Goal: Task Accomplishment & Management: Use online tool/utility

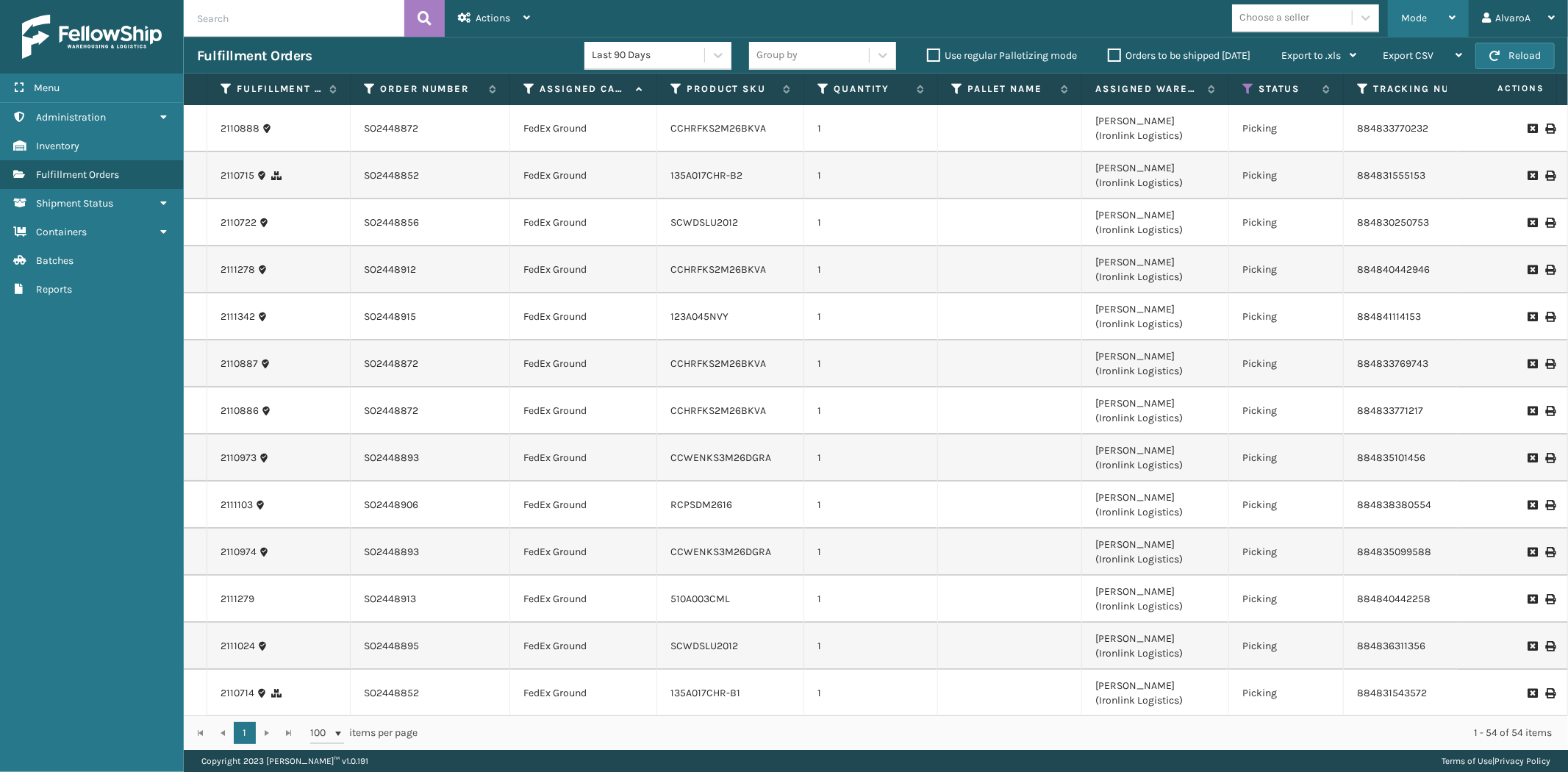
click at [1431, 23] on div "Mode" at bounding box center [1428, 18] width 54 height 37
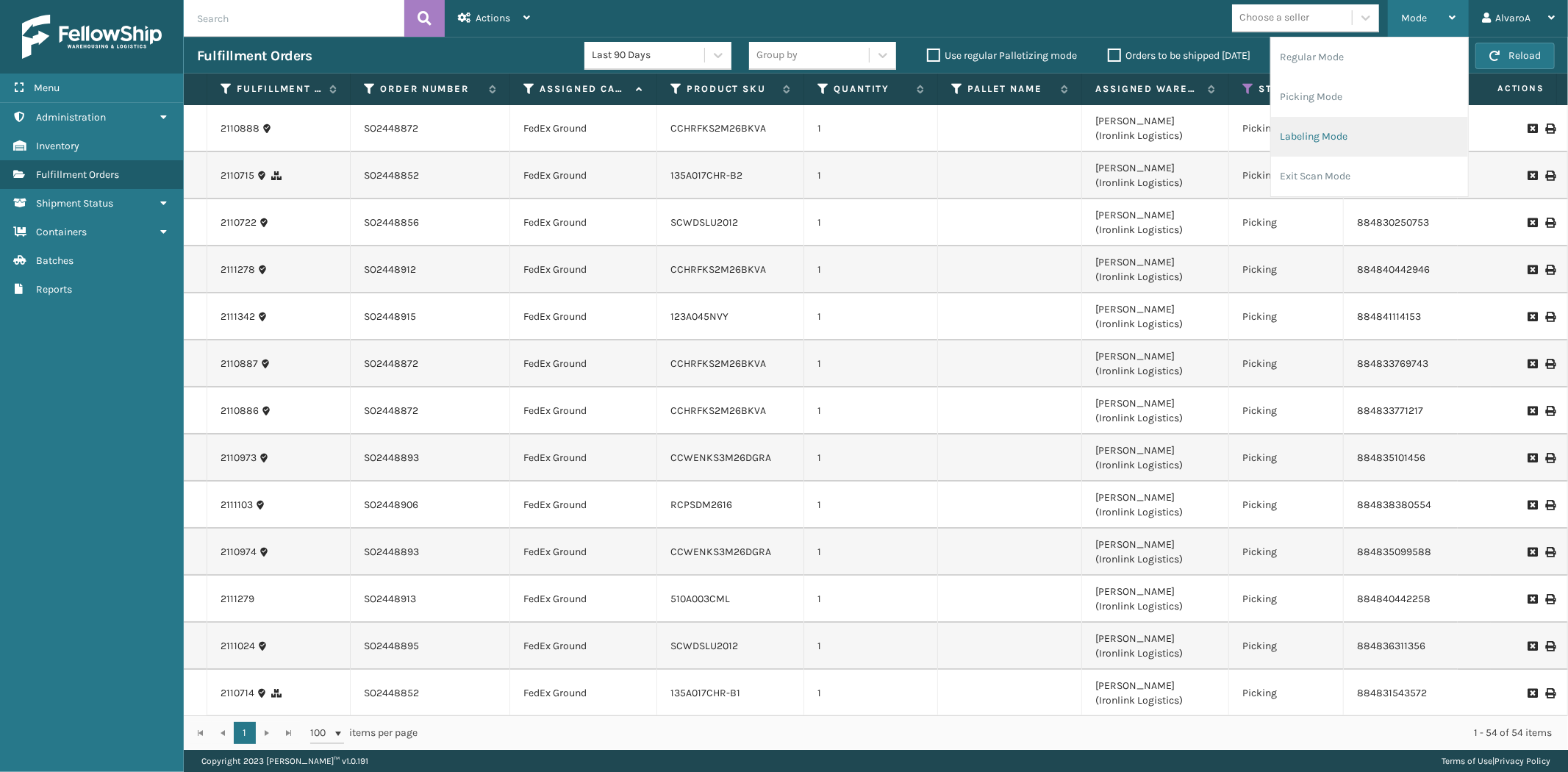
click at [1357, 134] on li "Labeling Mode" at bounding box center [1369, 137] width 197 height 40
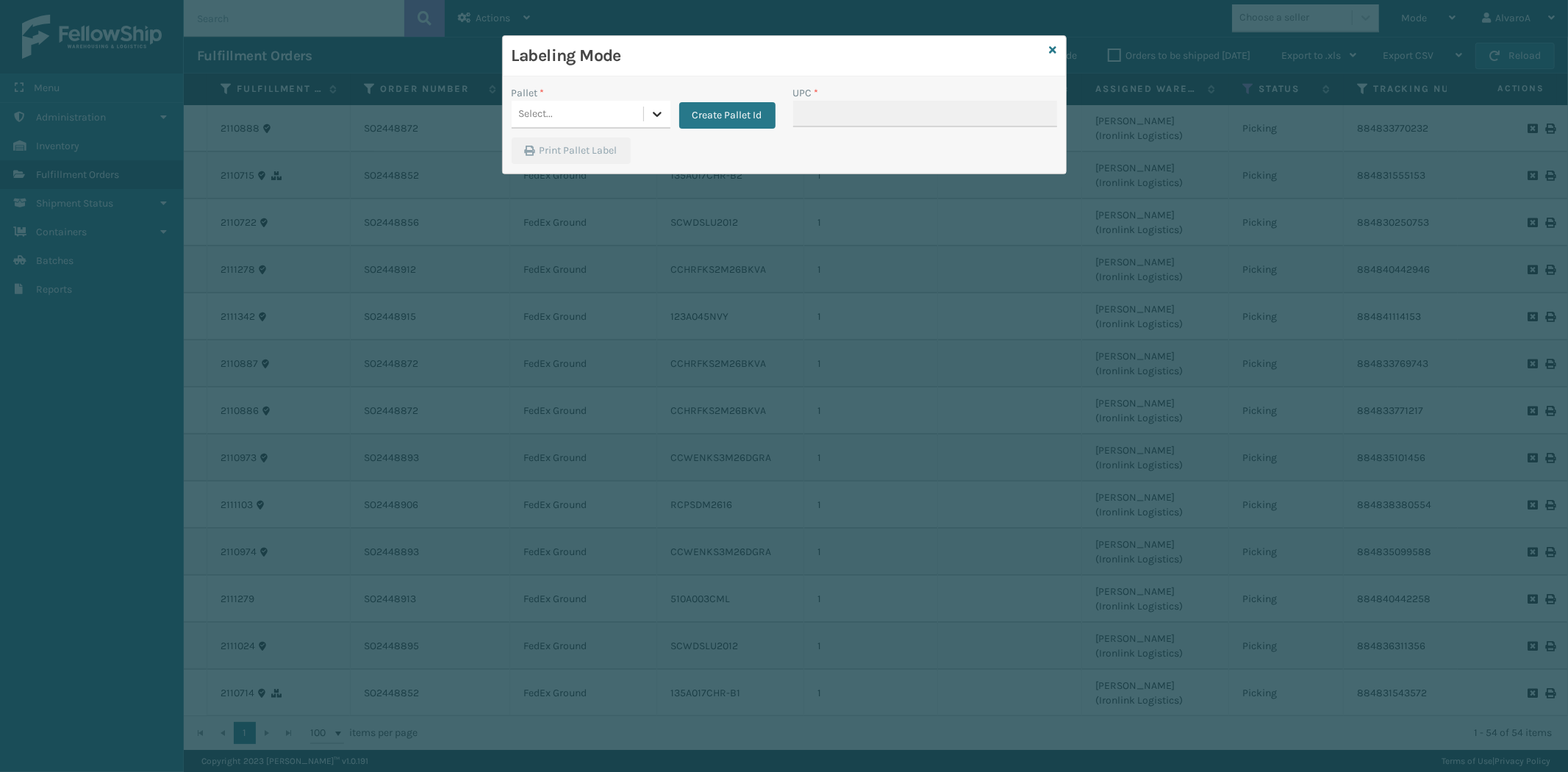
click at [652, 110] on icon at bounding box center [657, 114] width 15 height 15
click at [742, 121] on button "Create Pallet Id" at bounding box center [727, 115] width 96 height 27
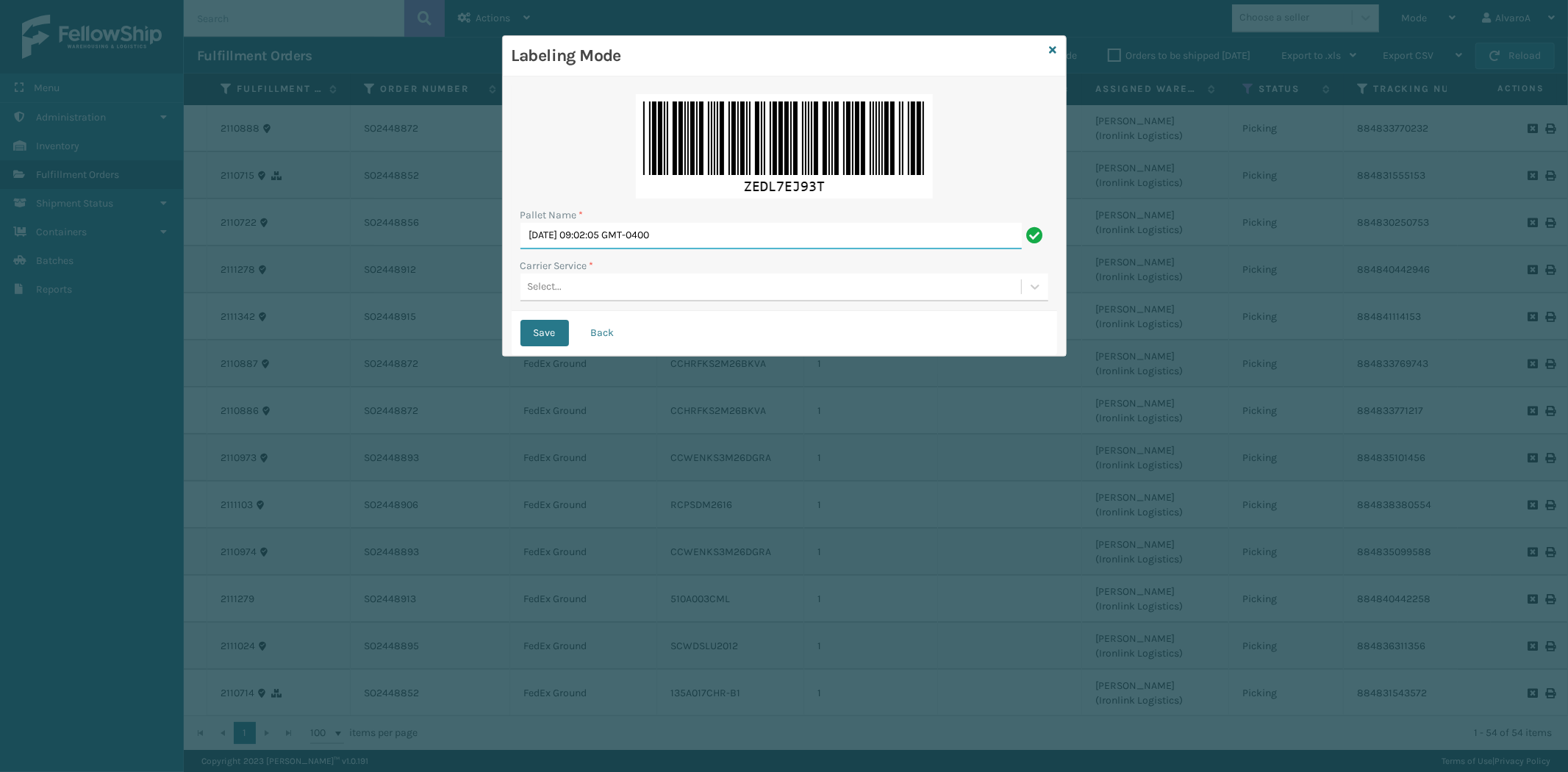
drag, startPoint x: 731, startPoint y: 246, endPoint x: 211, endPoint y: 334, distance: 527.4
click at [211, 343] on div "Labeling Mode Pallet Name * [DATE] 09:02:05 GMT-0400 Carrier Service * Select..…" at bounding box center [784, 386] width 1568 height 772
type input "LPN 517193"
click at [571, 288] on div "Select..." at bounding box center [770, 287] width 501 height 24
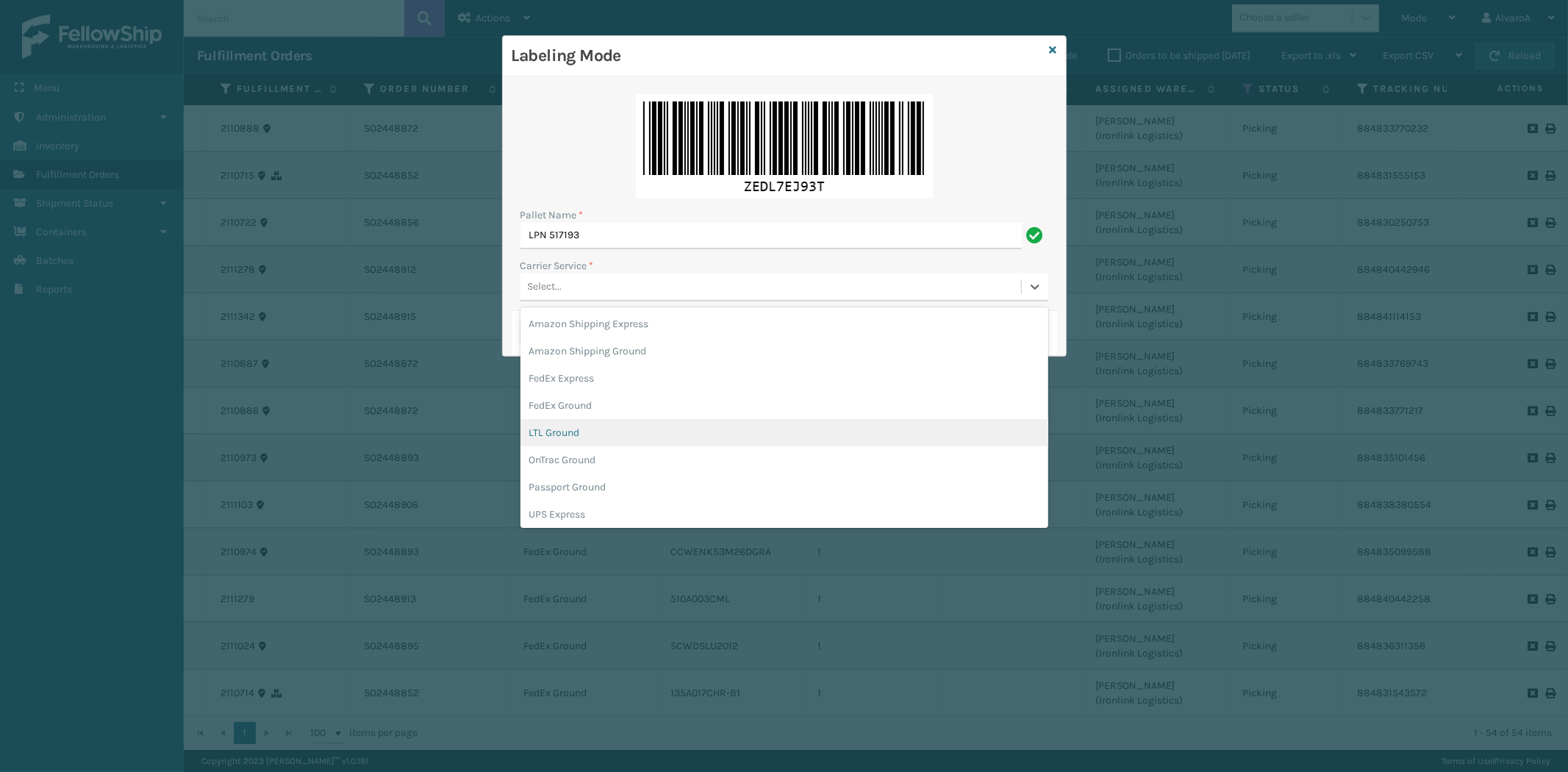
click at [568, 421] on div "LTL Ground" at bounding box center [783, 432] width 527 height 27
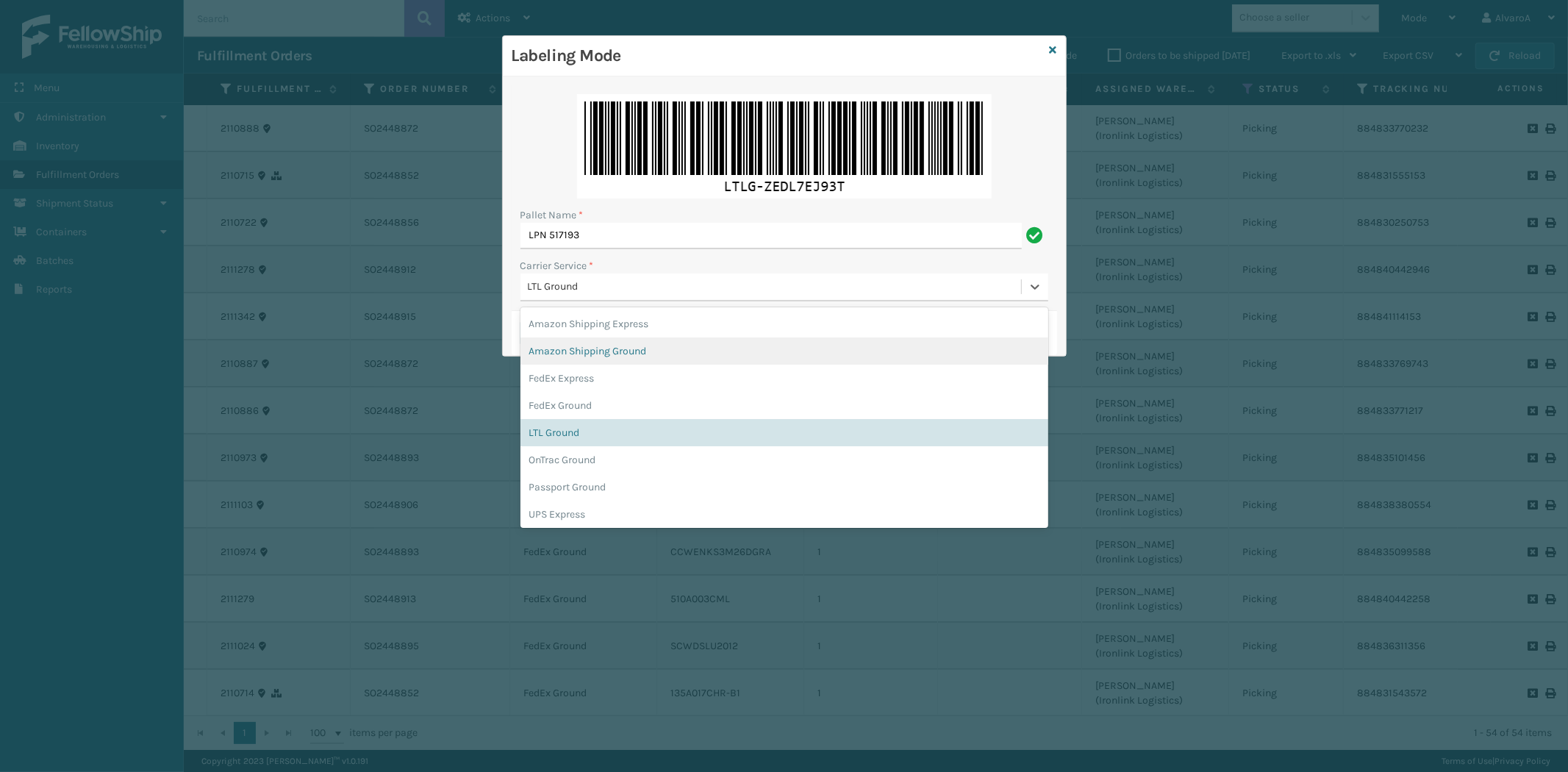
drag, startPoint x: 590, startPoint y: 285, endPoint x: 583, endPoint y: 353, distance: 68.4
click at [590, 288] on div "LTL Ground" at bounding box center [775, 286] width 495 height 16
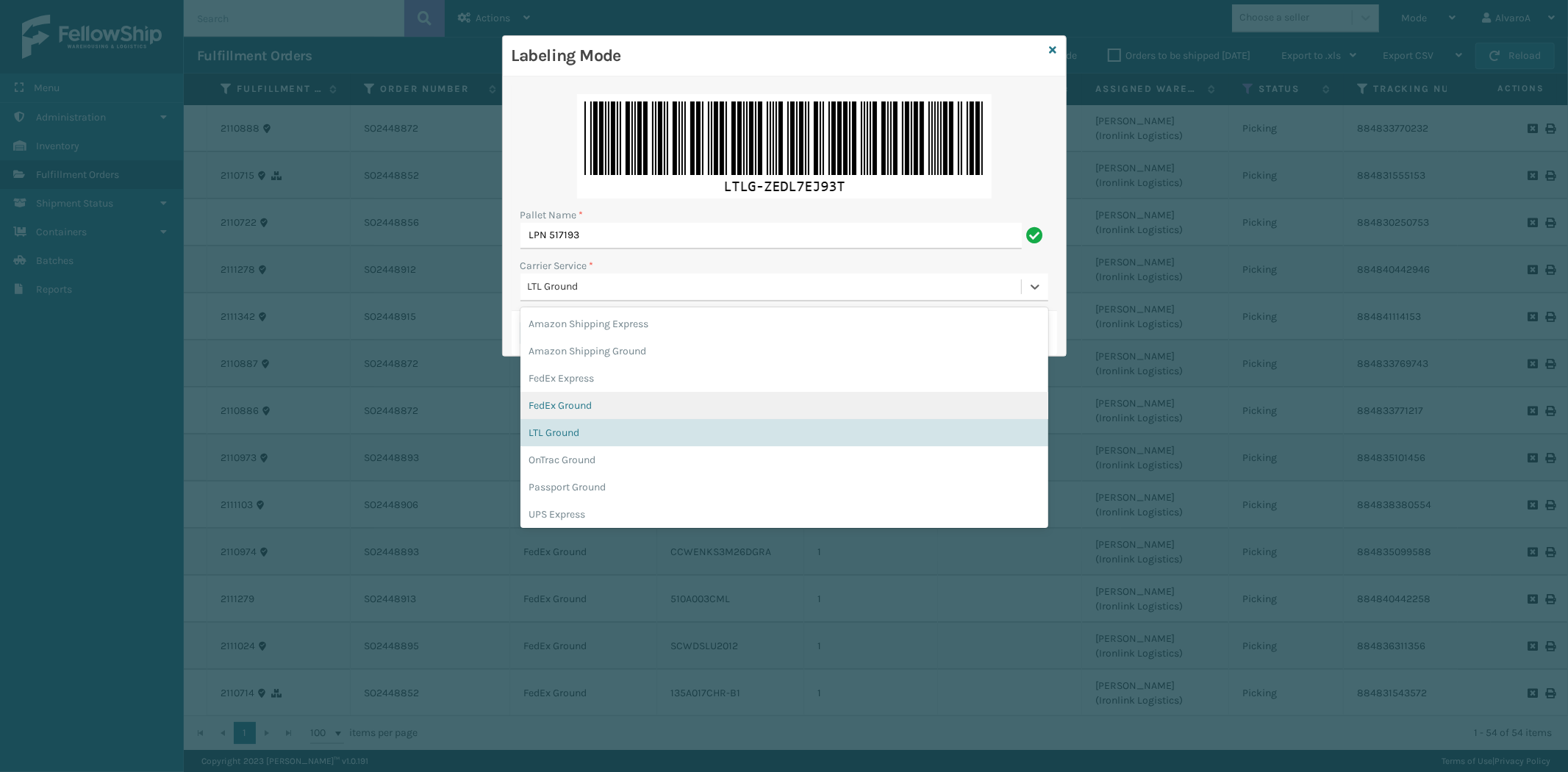
click at [582, 398] on div "FedEx Ground" at bounding box center [783, 404] width 527 height 27
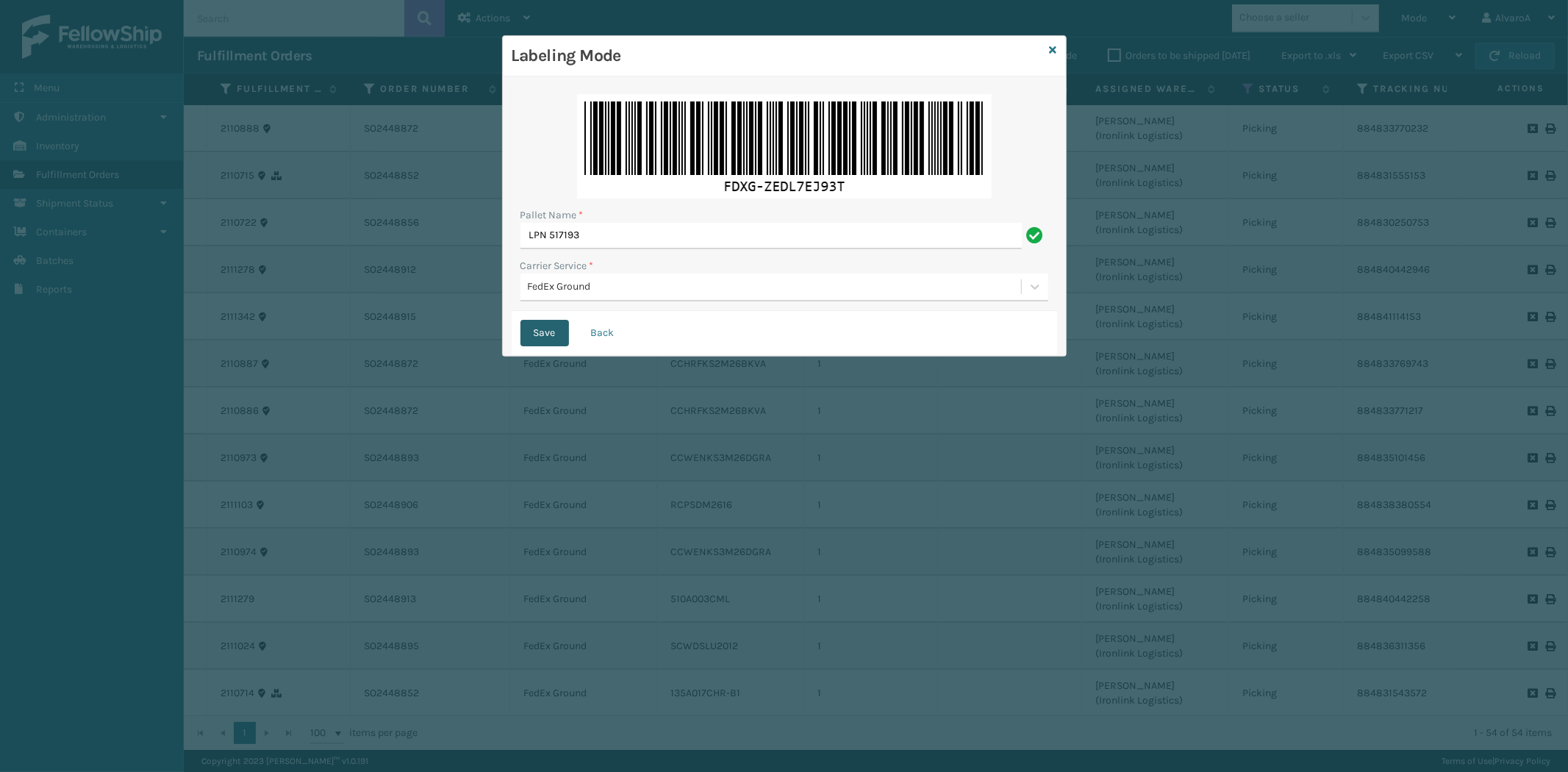
click at [556, 325] on button "Save" at bounding box center [544, 332] width 49 height 27
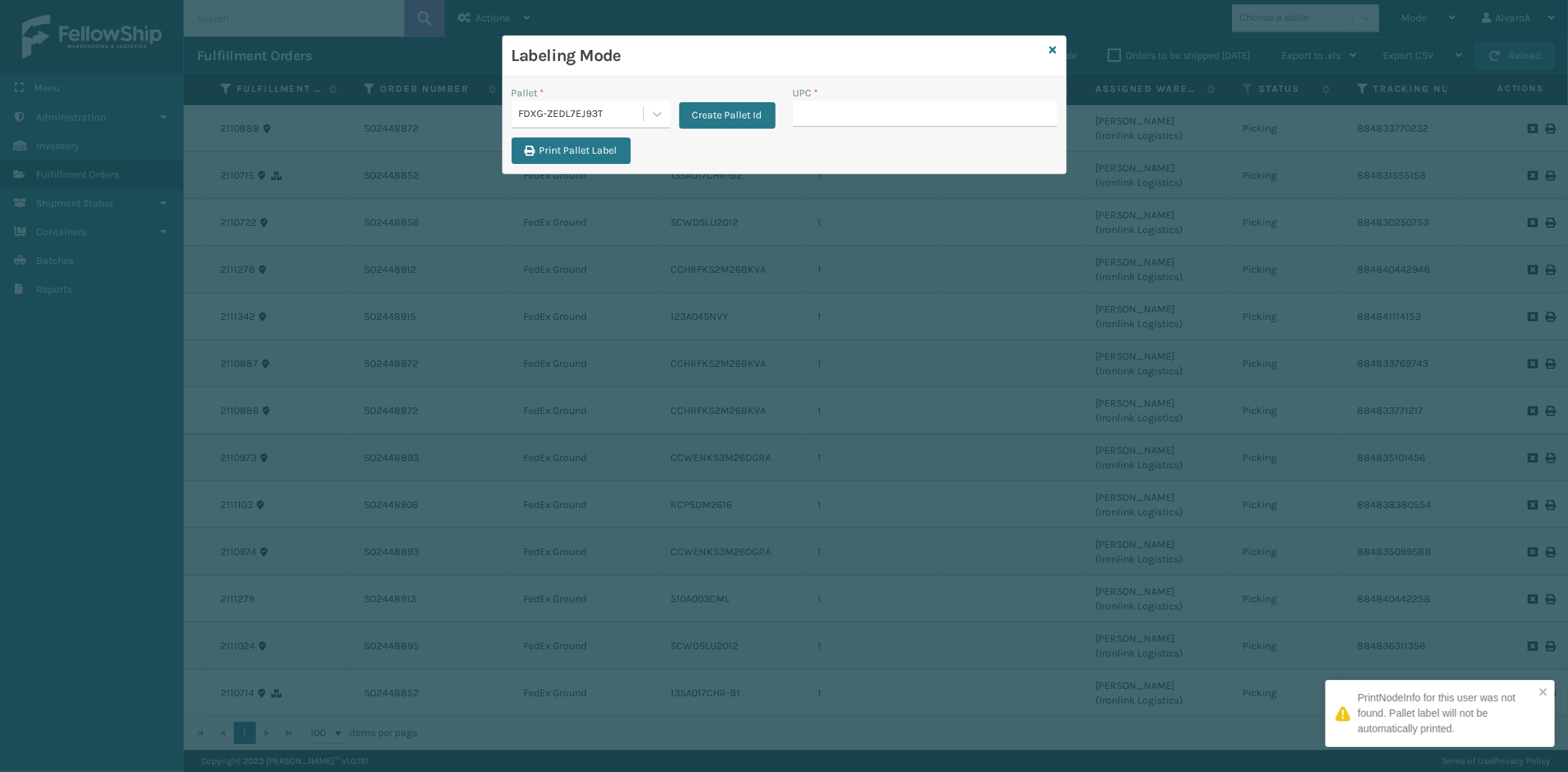
drag, startPoint x: 857, startPoint y: 114, endPoint x: 275, endPoint y: 70, distance: 583.7
click at [853, 122] on input "UPC *" at bounding box center [925, 114] width 264 height 27
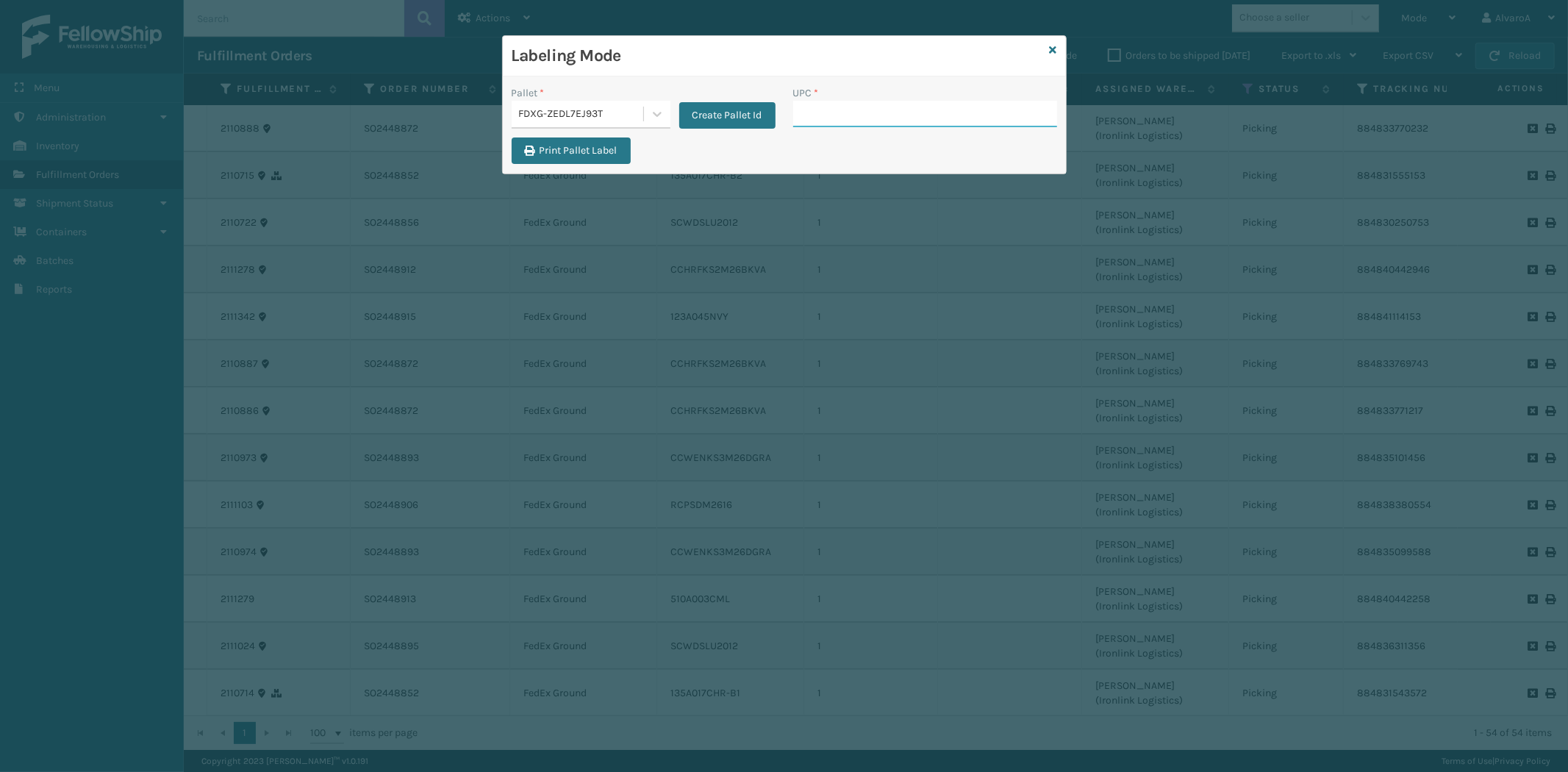
paste input "CCHRFKS2BLUVA"
type input "CCHRFKS2BLUVA"
paste input "516A007TPE"
type input "516A007TPE"
paste input "139A036CML-BOX1"
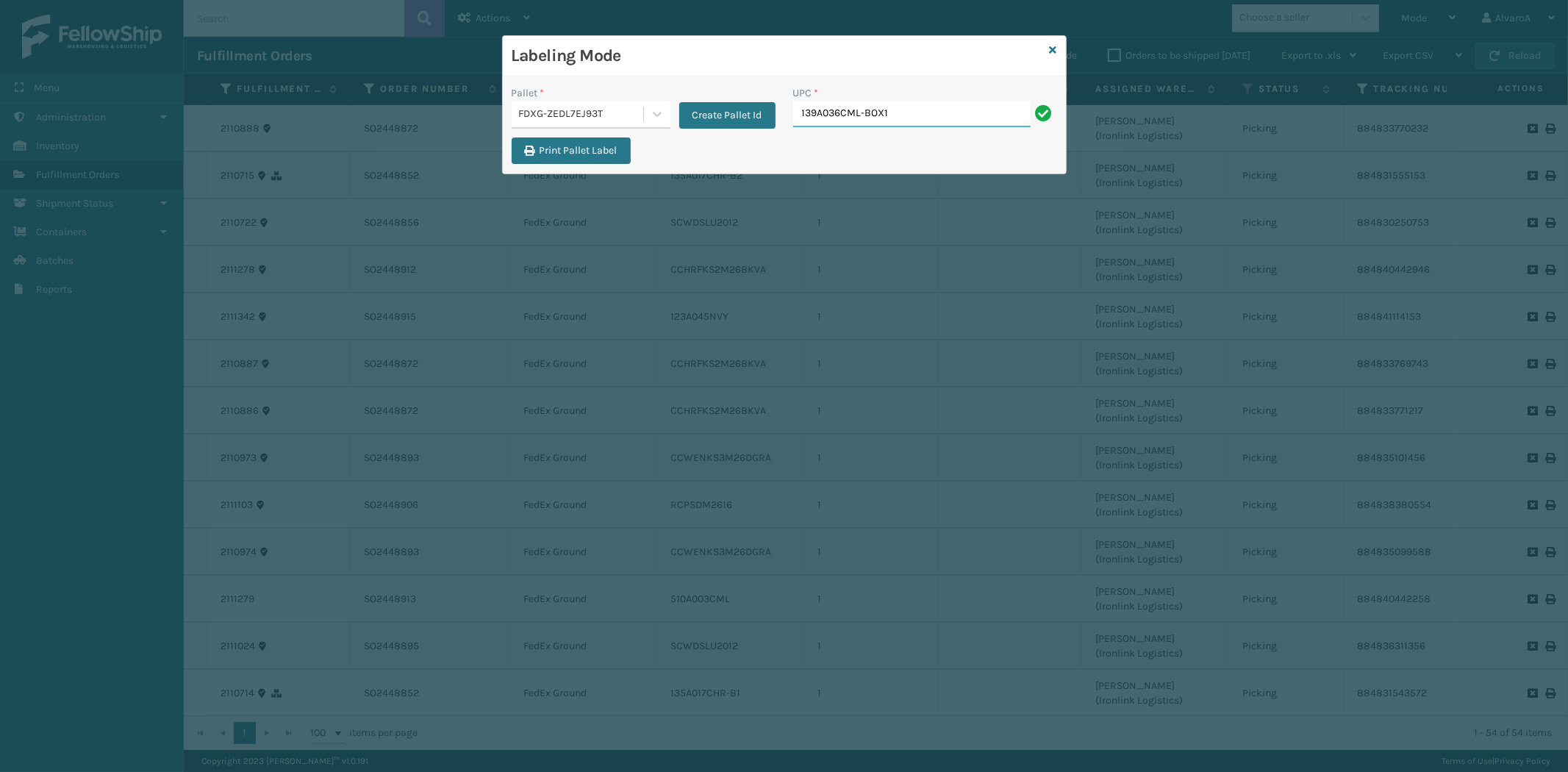
type input "139A036CML-BOX1"
paste input "139A036CML-BOX2"
type input "139A036CML-BOX2"
paste input "CCWENKS2M26CFVA"
type input "CCWENKS2M26CFVA"
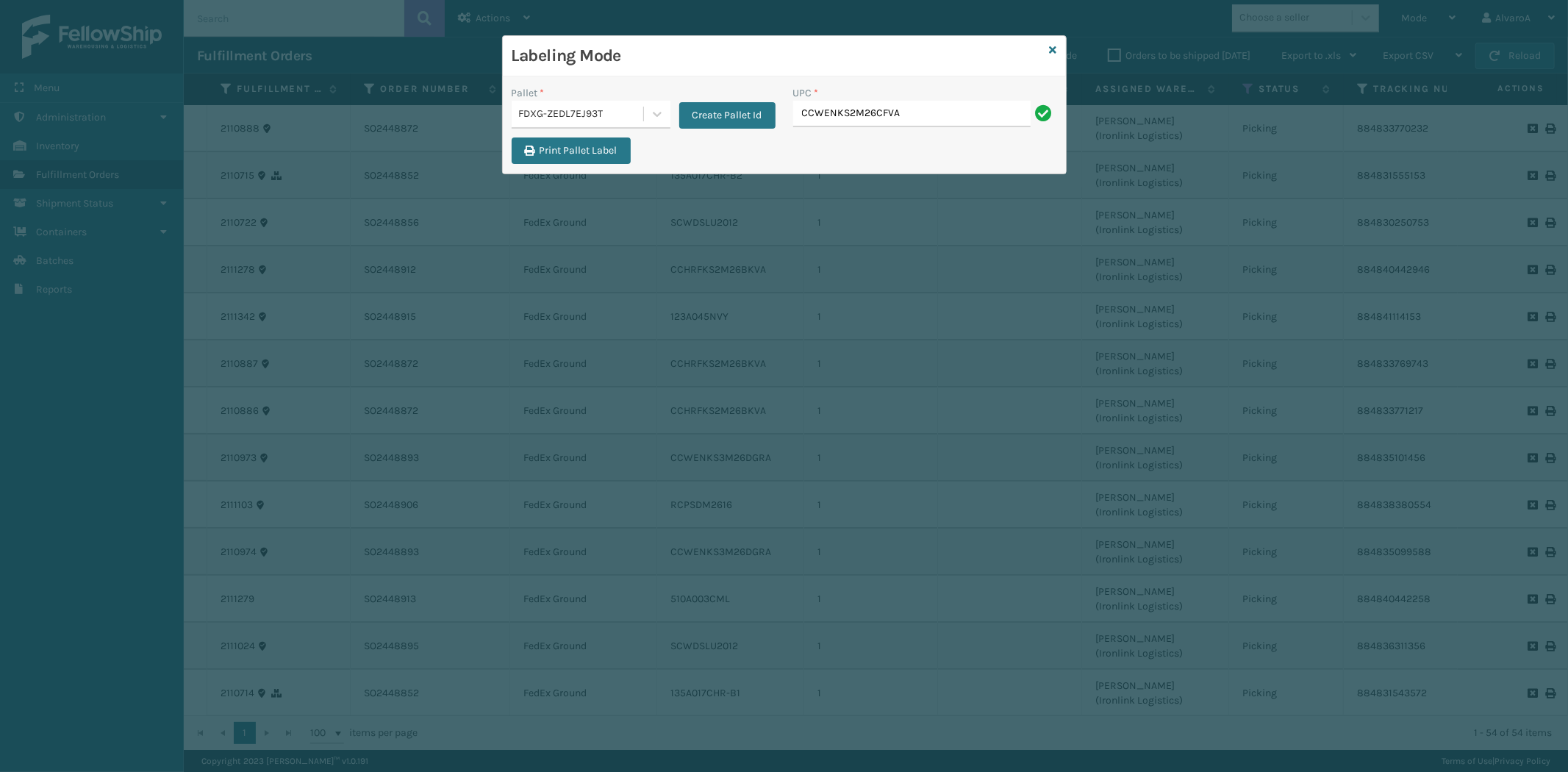
type input "CCWENKS2M26CFVA"
paste input "LKLGF2SP2GU3051"
type input "LKLGF2SP2GU3051"
paste input "RCPSDM2616"
type input "RCPSDM2616"
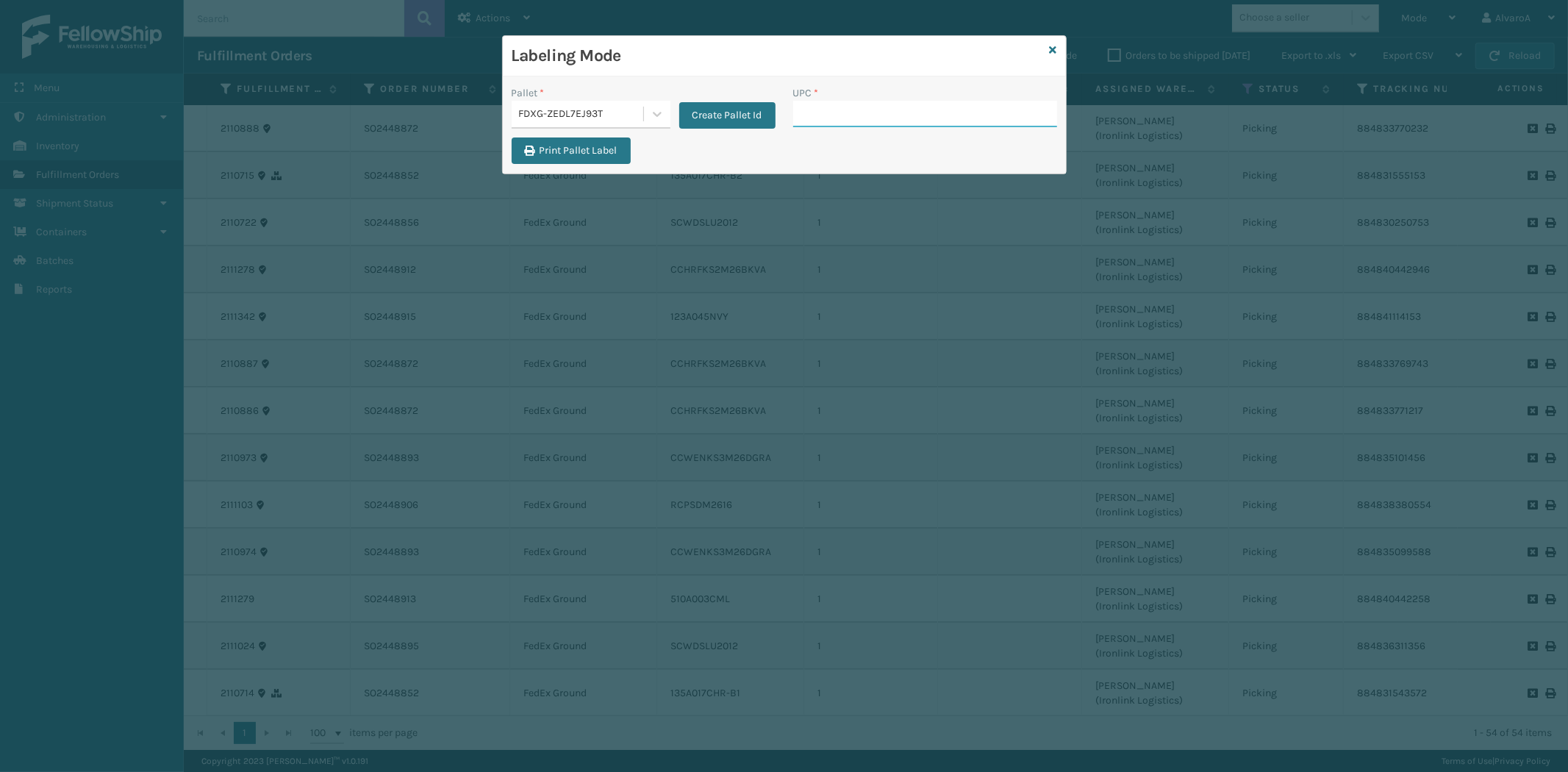
click at [814, 113] on input "UPC *" at bounding box center [925, 114] width 264 height 27
paste input "CCHRFKS2M26DGRA"
type input "CCHRFKS2M26DGRA"
paste input "510A001GRY"
type input "510A001GRY"
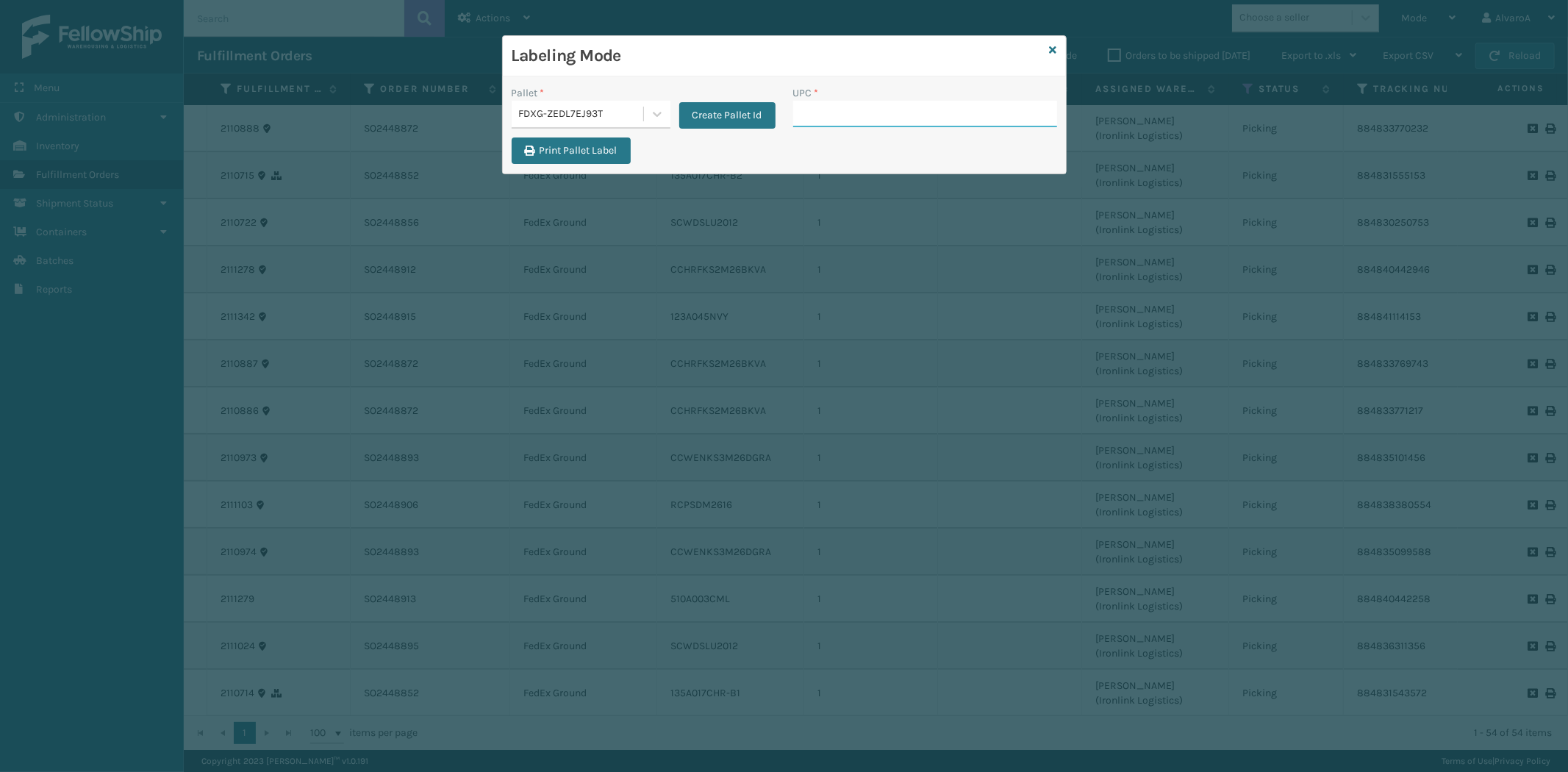
paste input "123A047GRN"
type input "123A047GRN"
paste input "510A002CML"
type input "510A002CML"
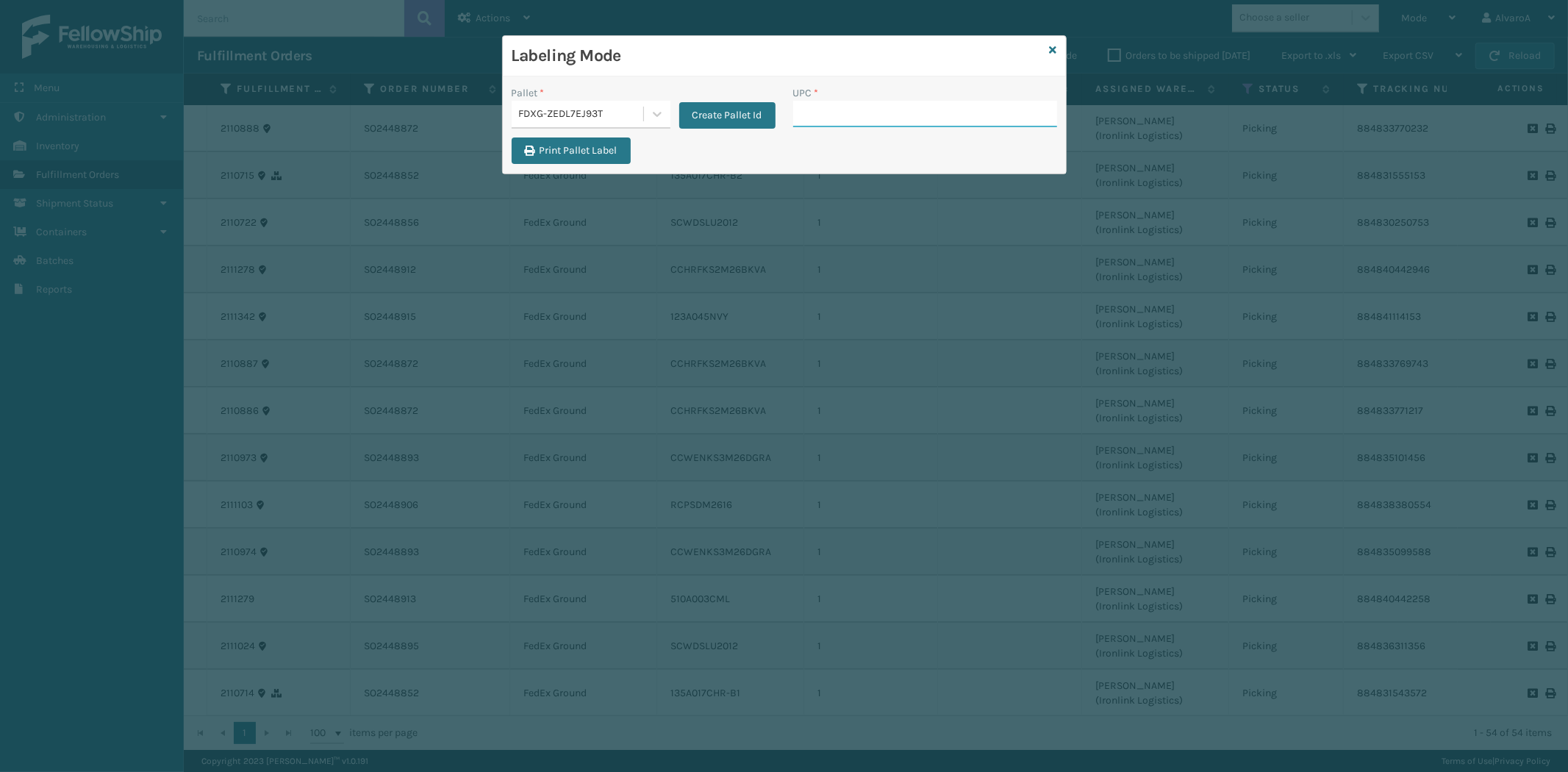
click at [834, 108] on input "UPC *" at bounding box center [925, 114] width 264 height 27
paste input "123A045NVY"
type input "123A045NVY"
paste input "CCWENKS1M26CFVA"
type input "CCWENKS1M26CFVA"
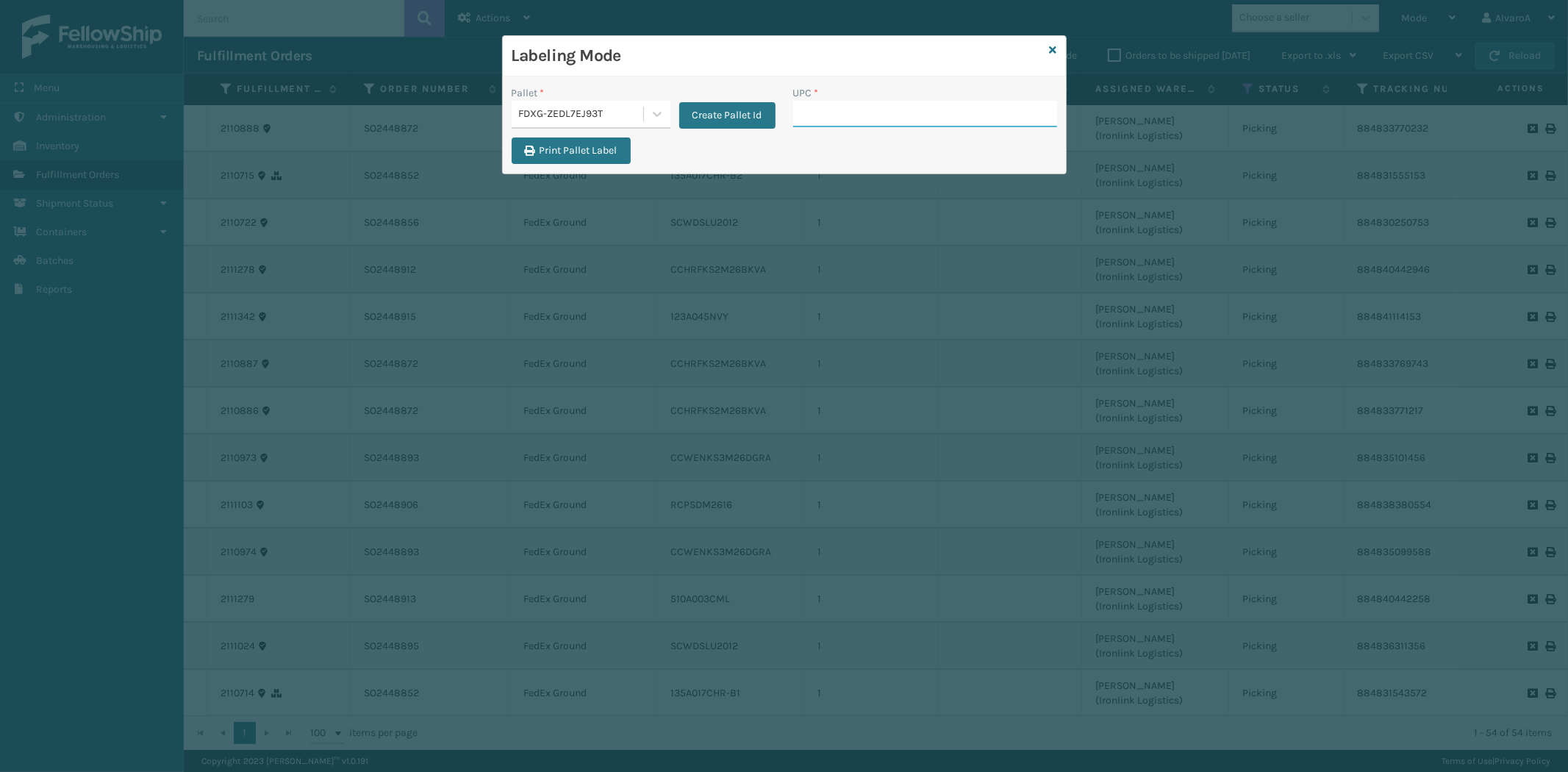
paste input "RR-PRK1CP3001"
type input "RR-PRK1CP3001"
paste input "RR-PRK1CP3001"
type input "R"
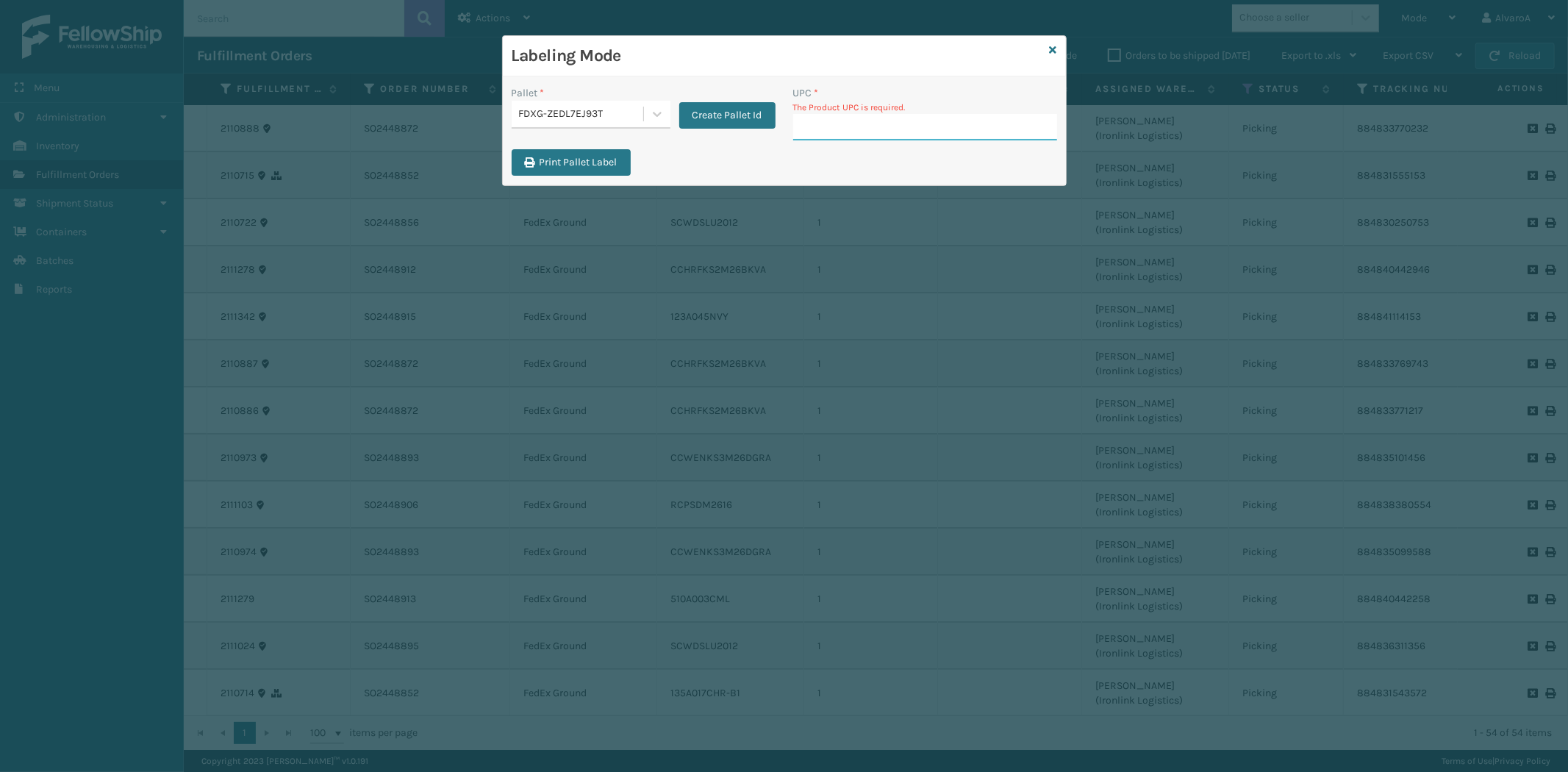
paste input "131A016BLK"
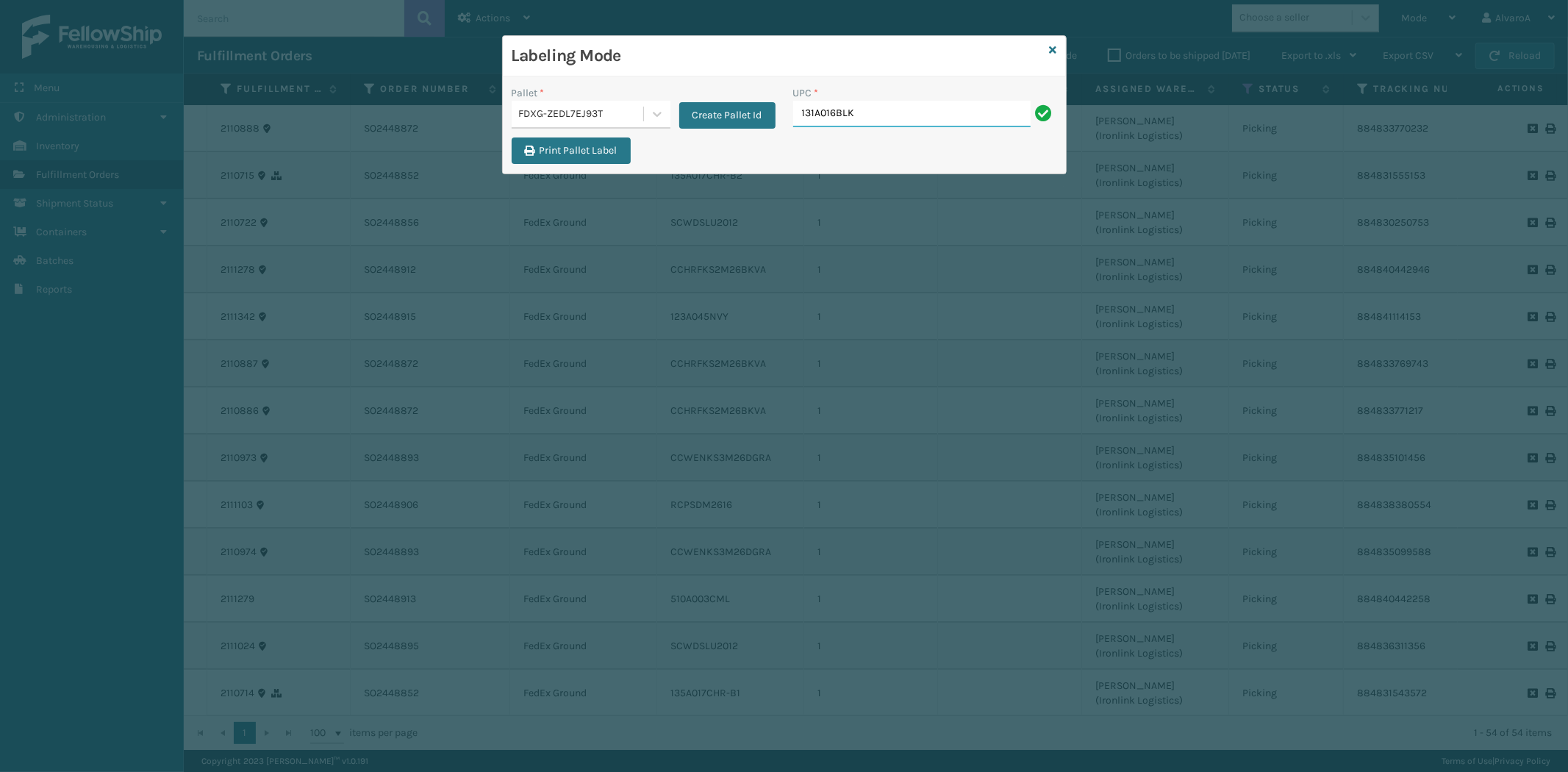
type input "131A016BLK"
paste input "231A009CAR"
type input "231A009CAR"
paste input "LKLGF2SP1GU3073"
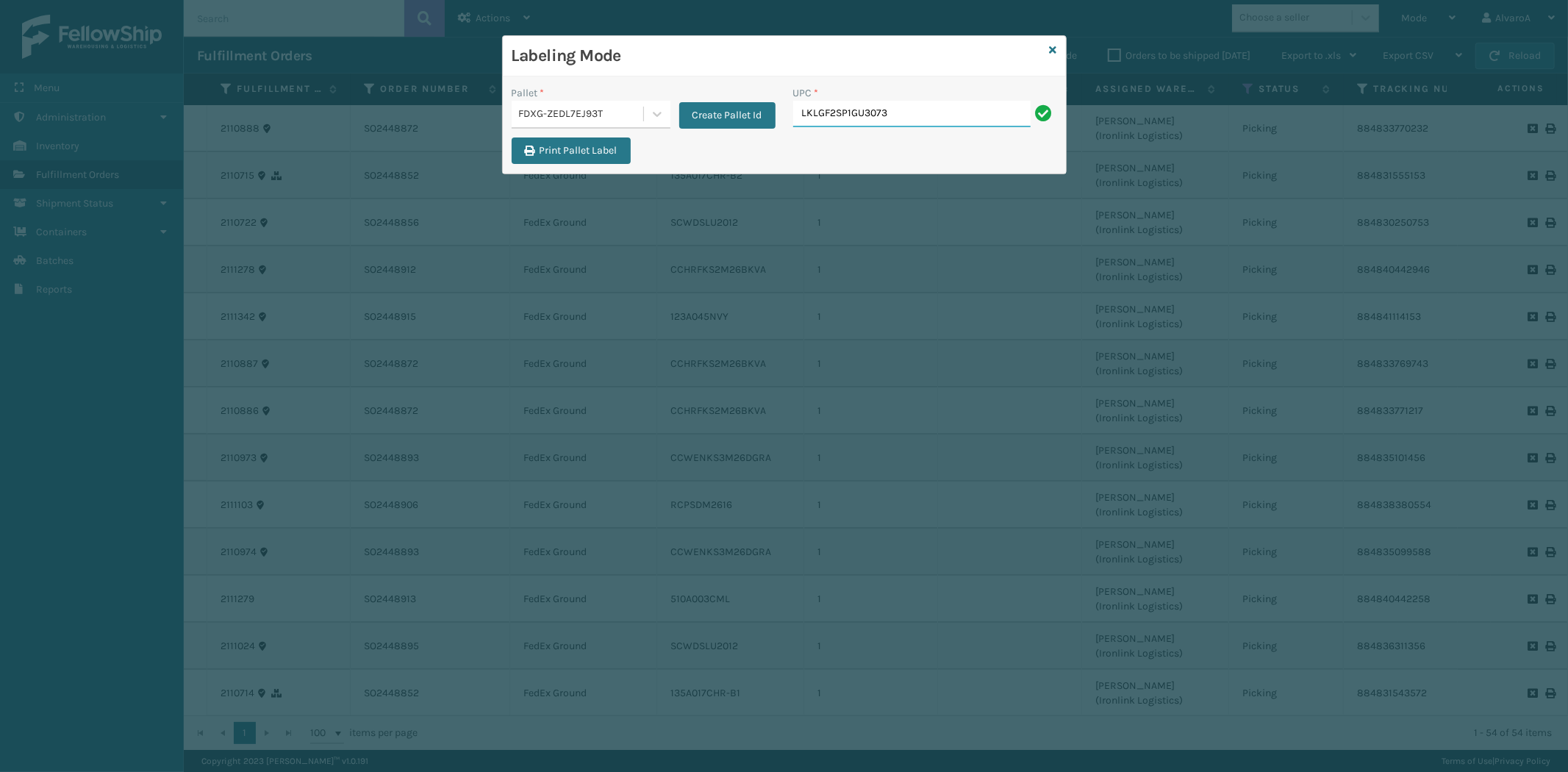
type input "LKLGF2SP1GU3073"
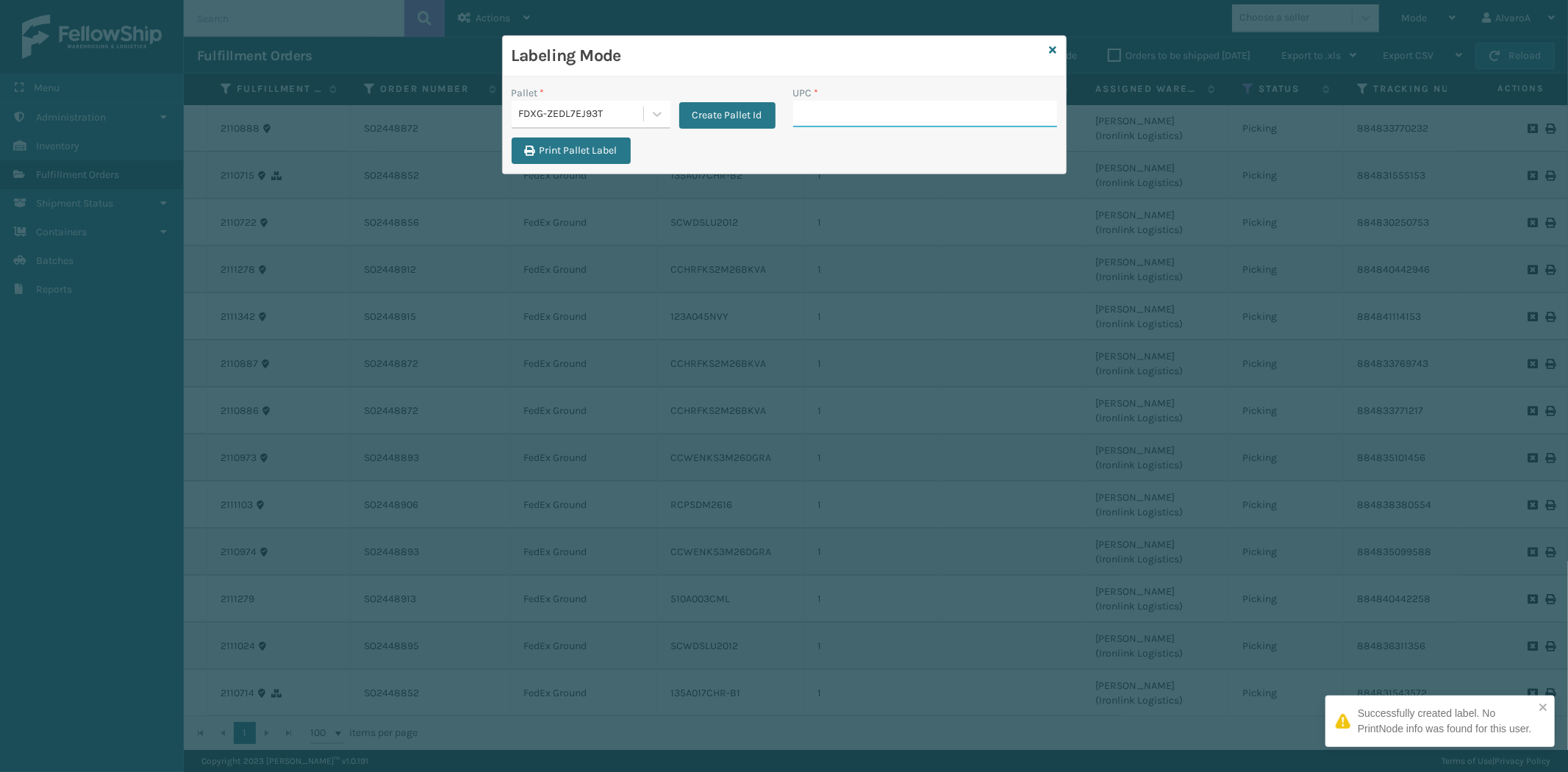
paste input "RR-PRK1CM2045"
type input "RR-PRK1CM2045"
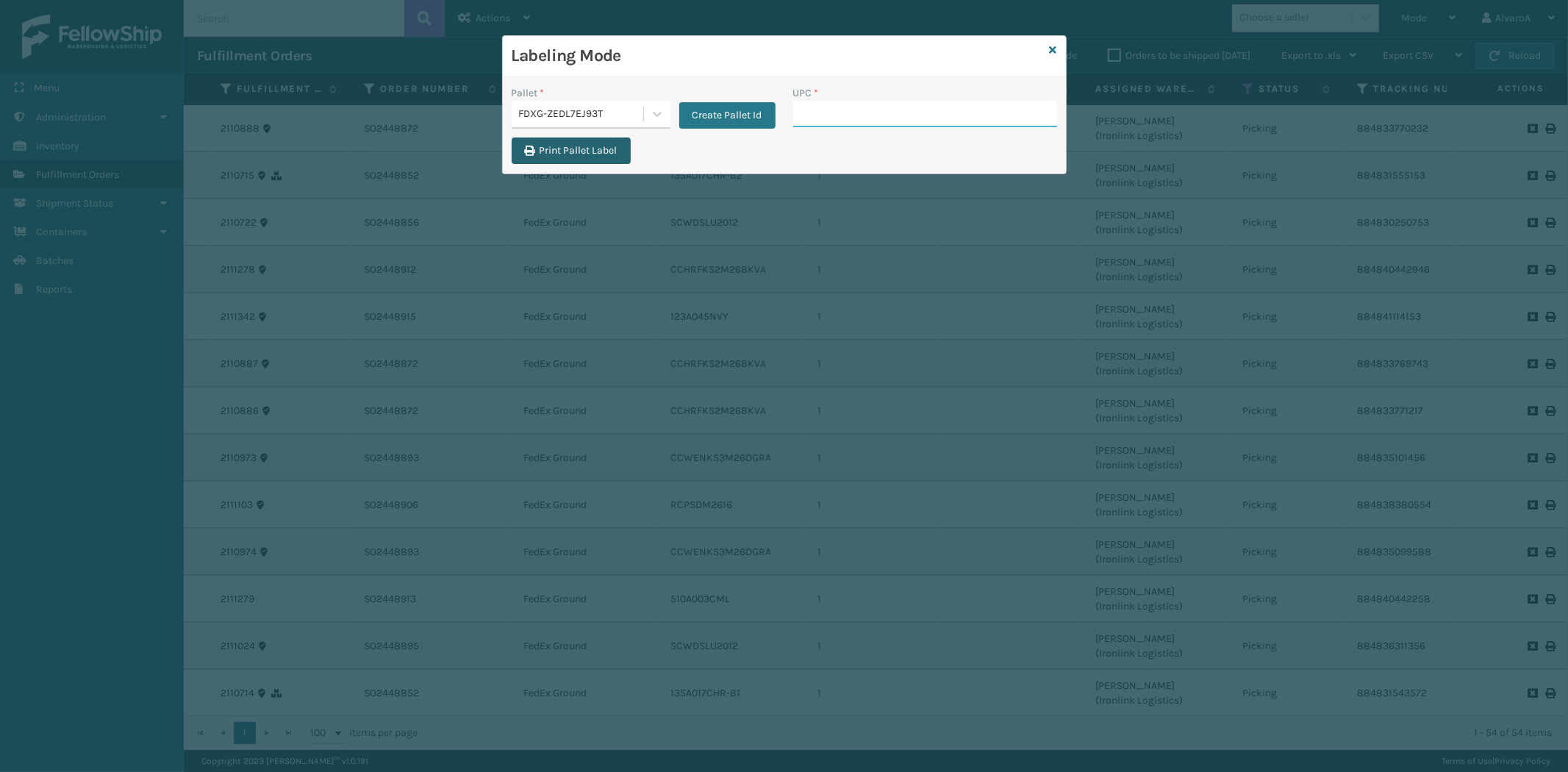
paste input "CCHRFKS2BGEVA"
type input "CCHRFKS2BGEVA"
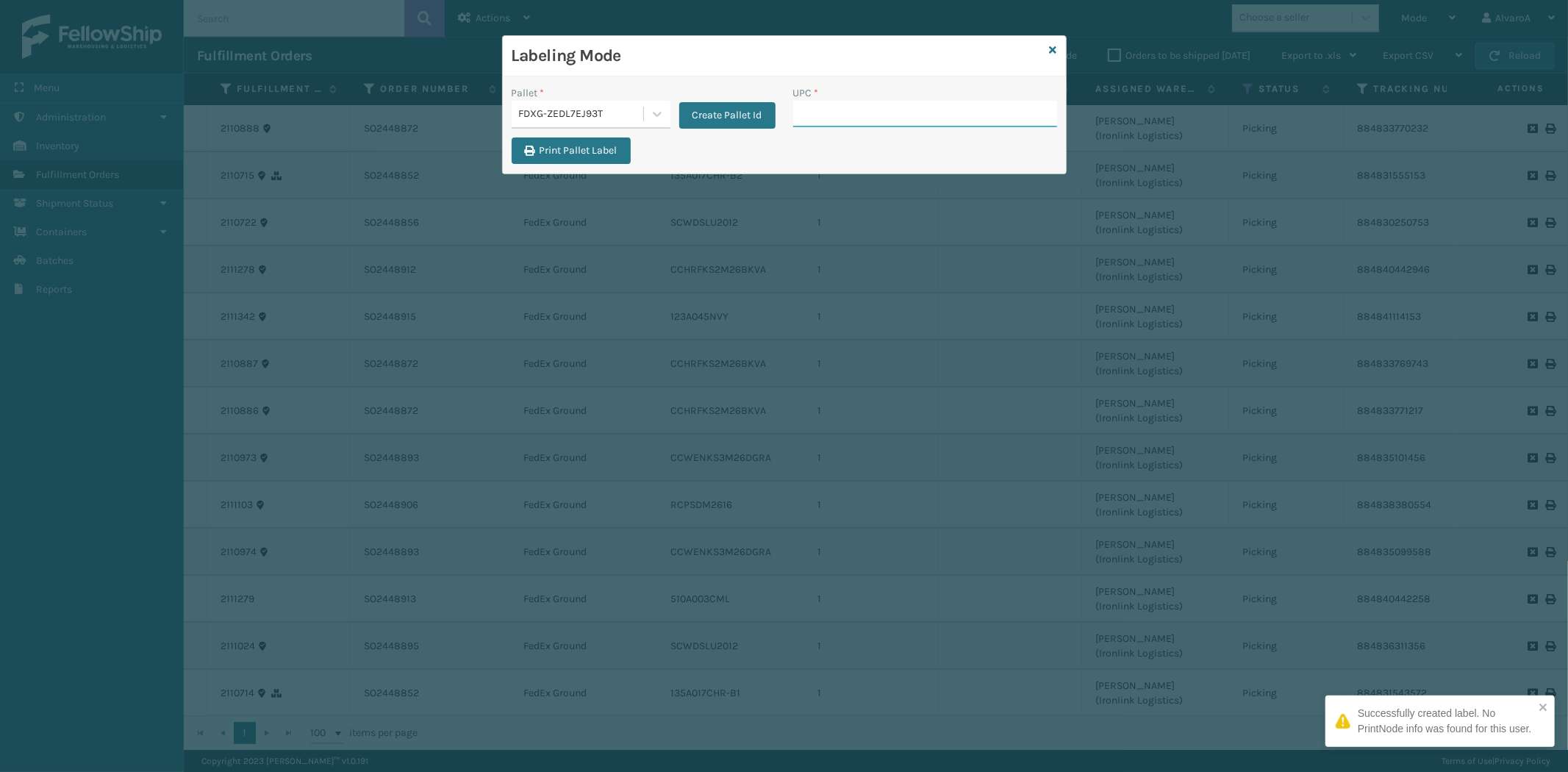
paste input "CCWENKS1LBRRA"
type input "CCWENKS1LBRRA"
paste input "510A003CML"
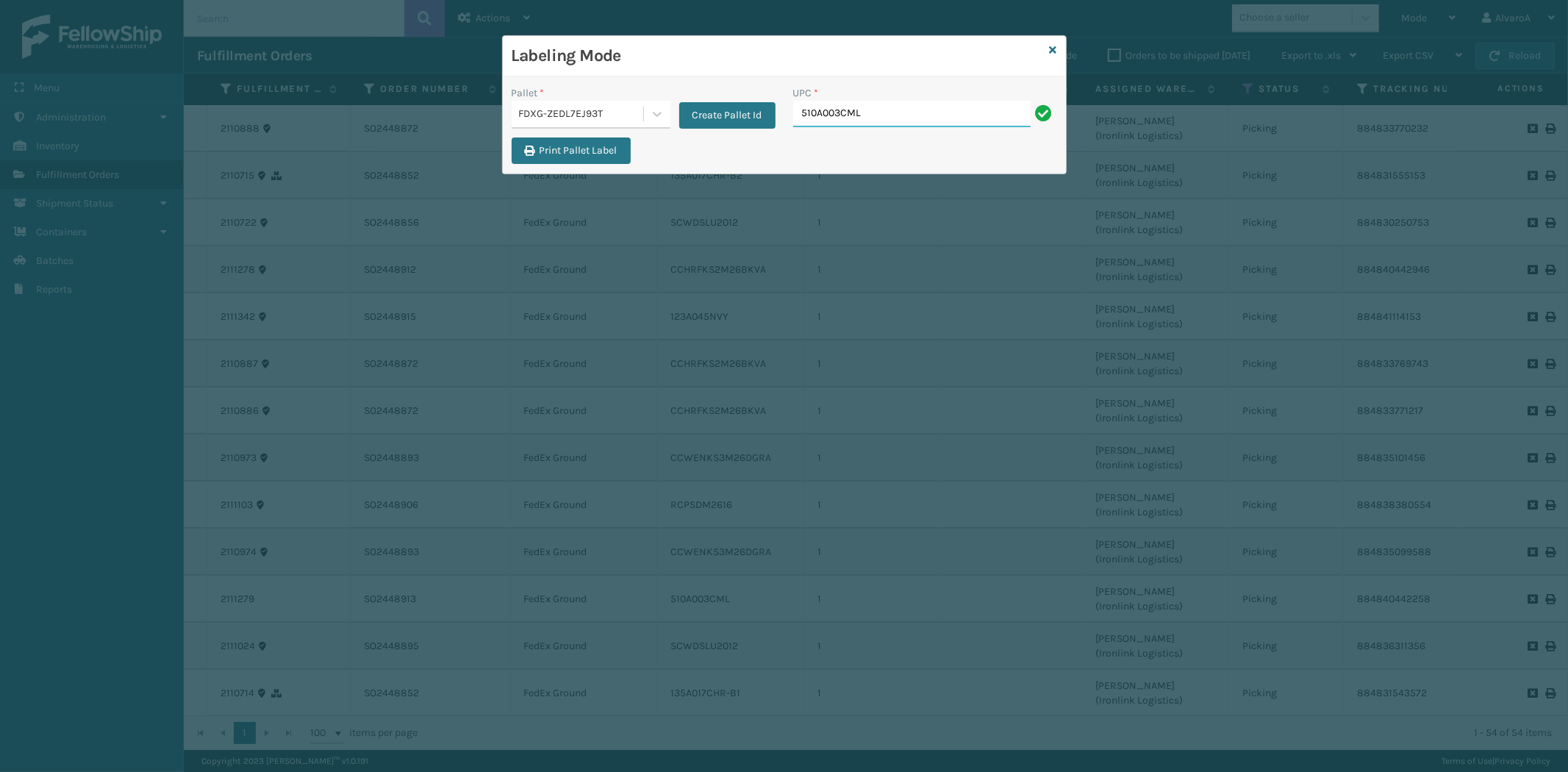
type input "510A003CML"
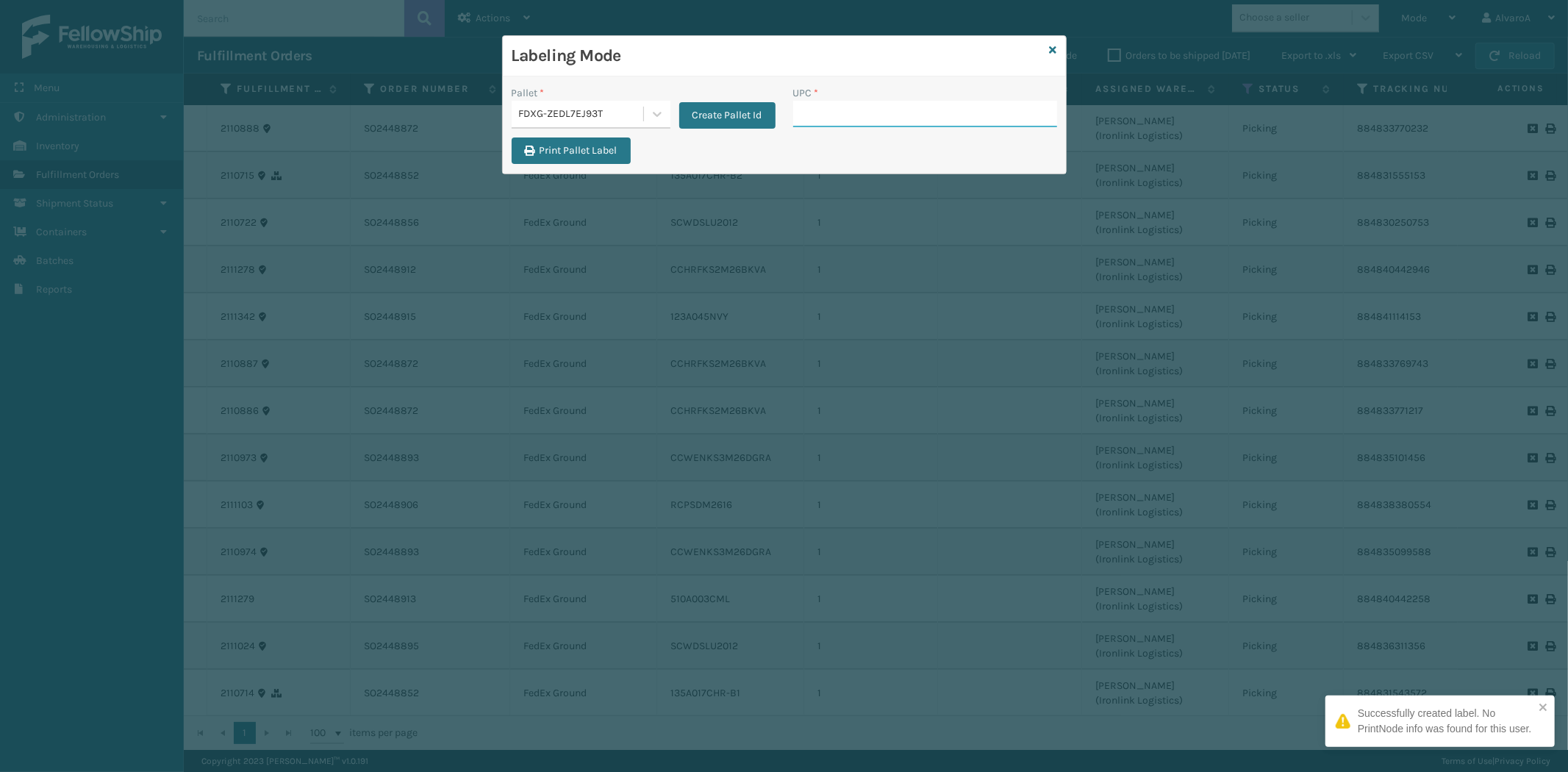
paste input "SCLRIS3LU2001"
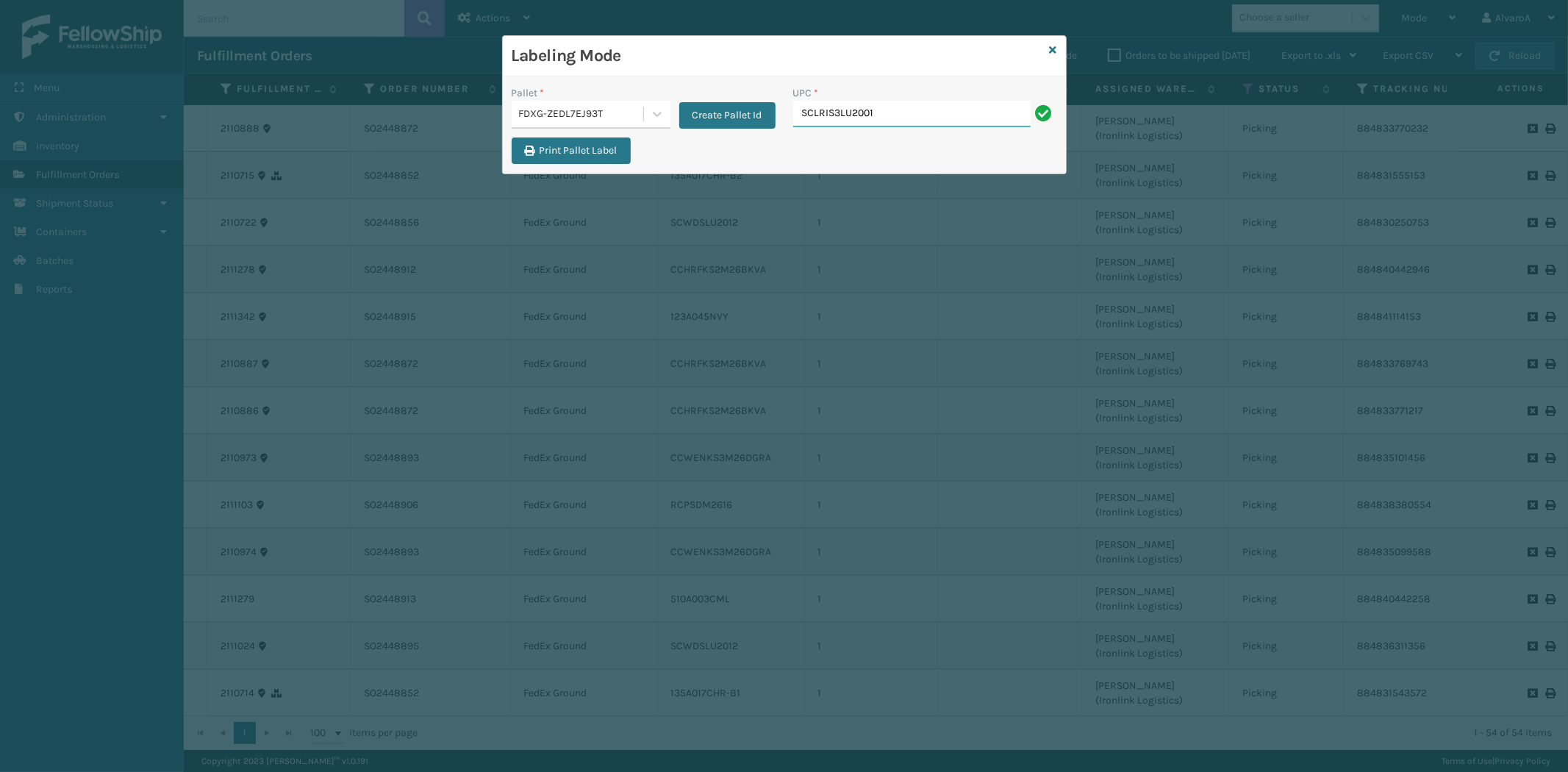
type input "SCLRIS3LU2001"
click at [842, 120] on input "UPC *" at bounding box center [925, 114] width 264 height 27
type input "123a046blk"
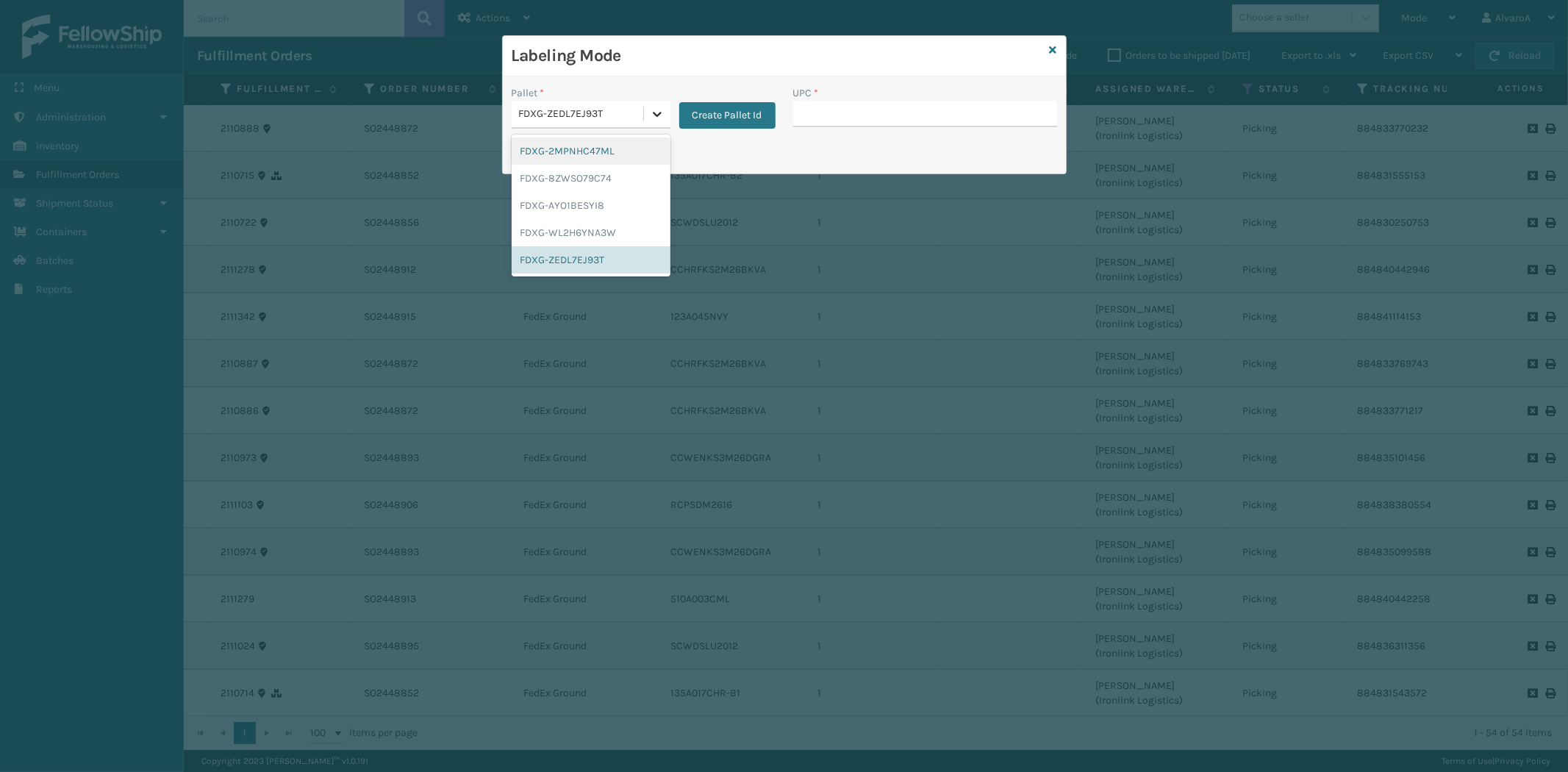
click at [660, 107] on icon at bounding box center [657, 114] width 15 height 15
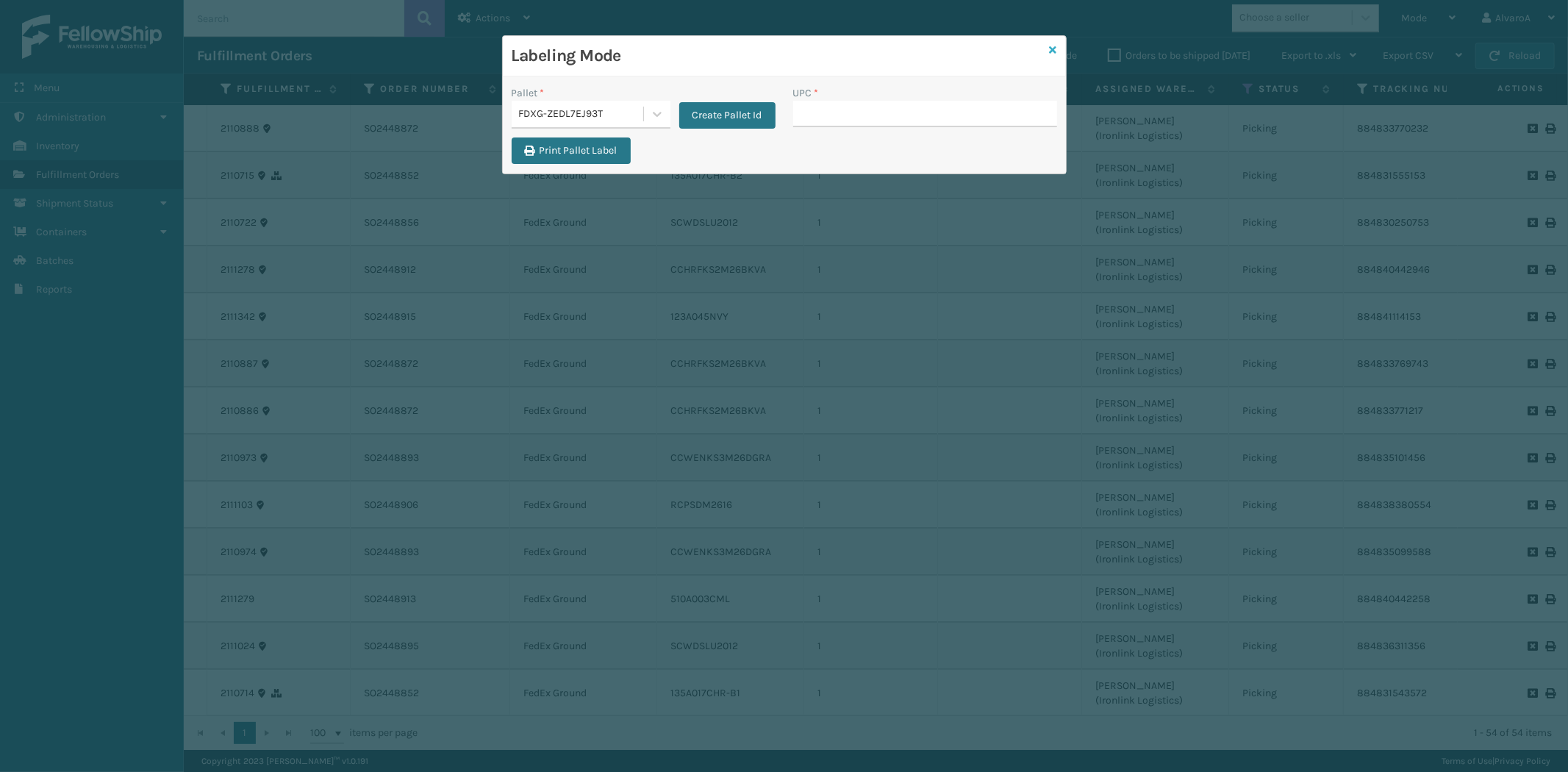
click at [1054, 48] on icon at bounding box center [1054, 50] width 7 height 10
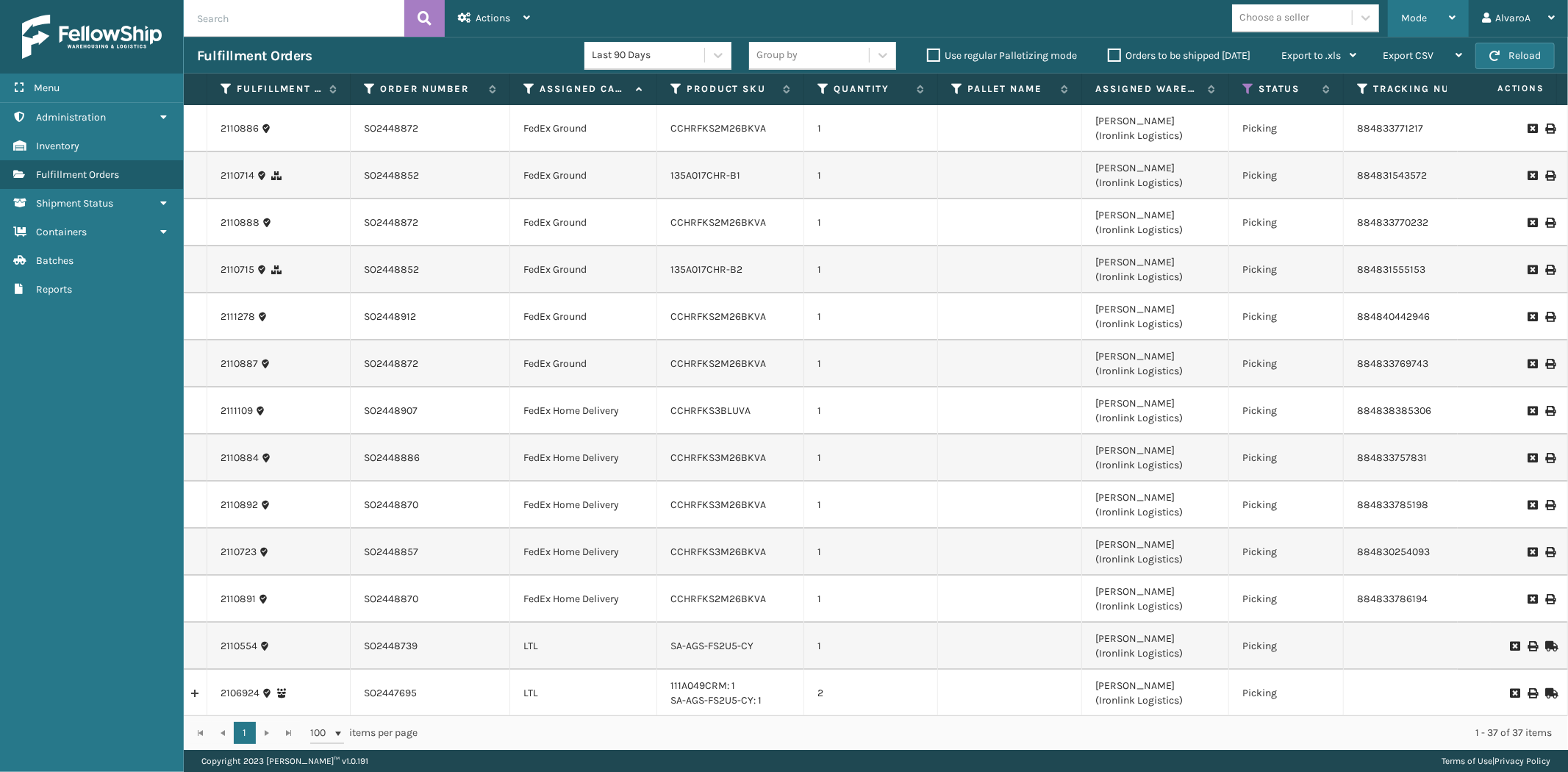
click at [1417, 12] on span "Mode" at bounding box center [1414, 18] width 26 height 13
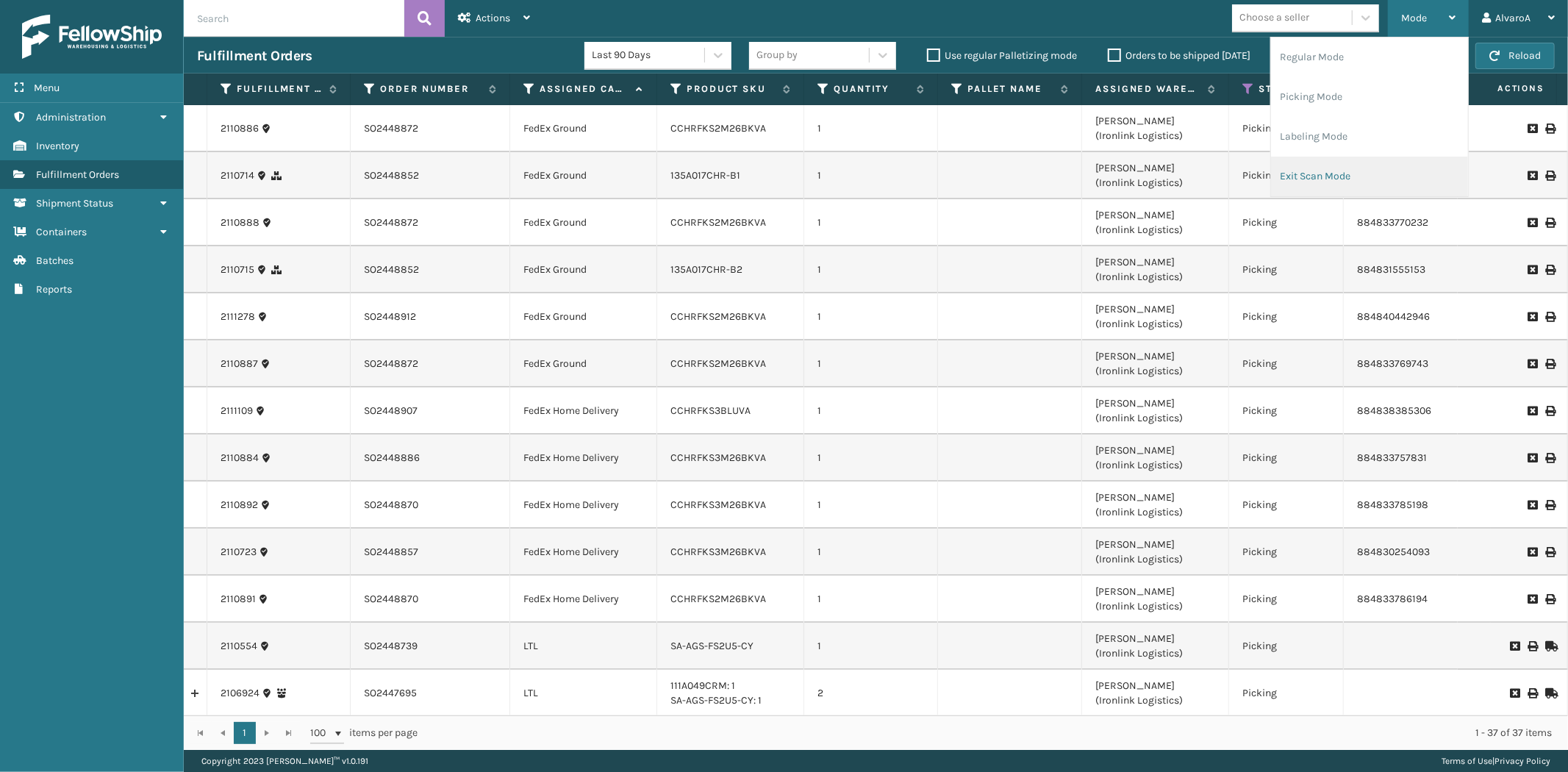
click at [1340, 175] on li "Exit Scan Mode" at bounding box center [1369, 176] width 197 height 40
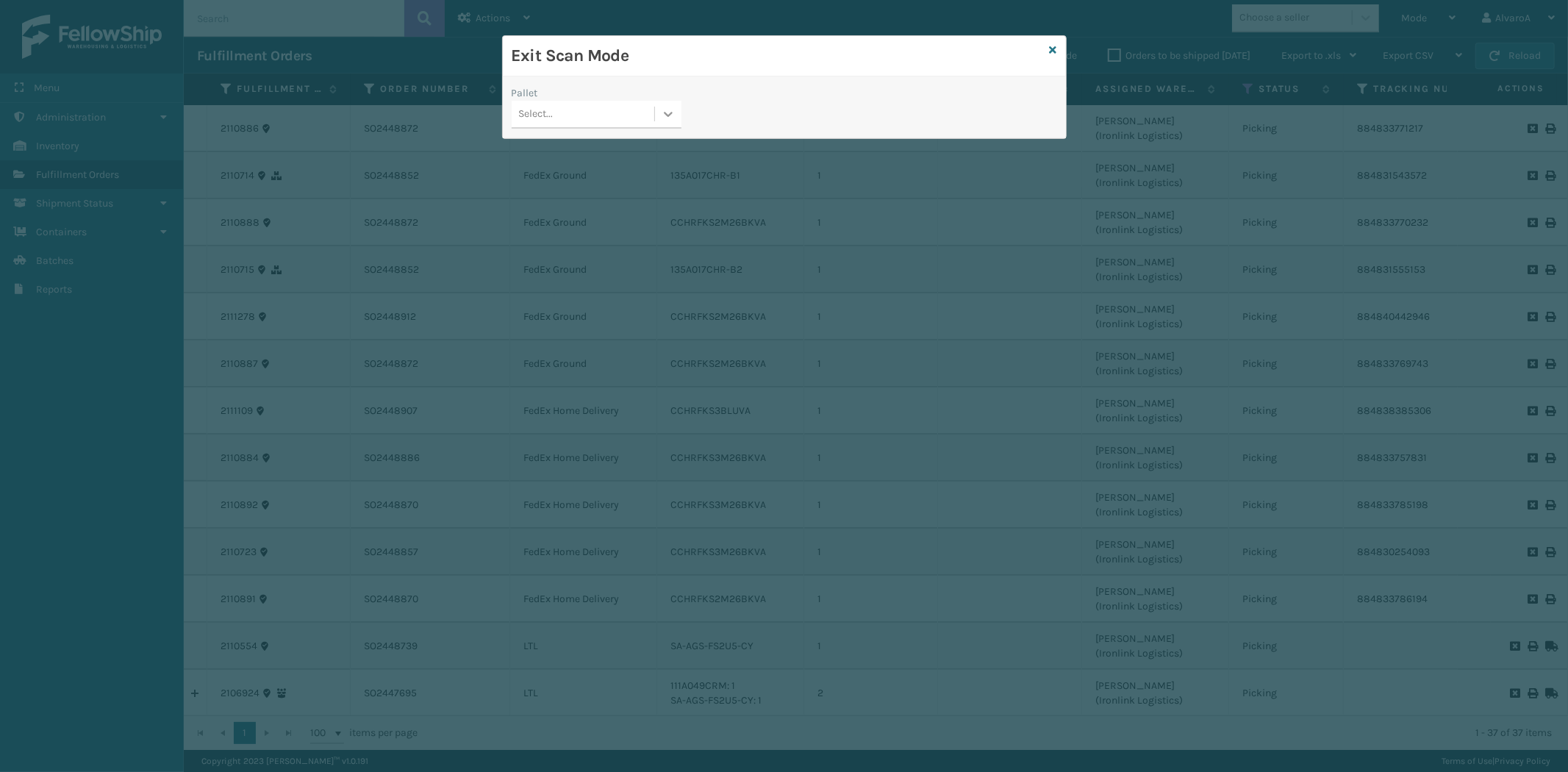
click at [675, 105] on div at bounding box center [668, 114] width 27 height 27
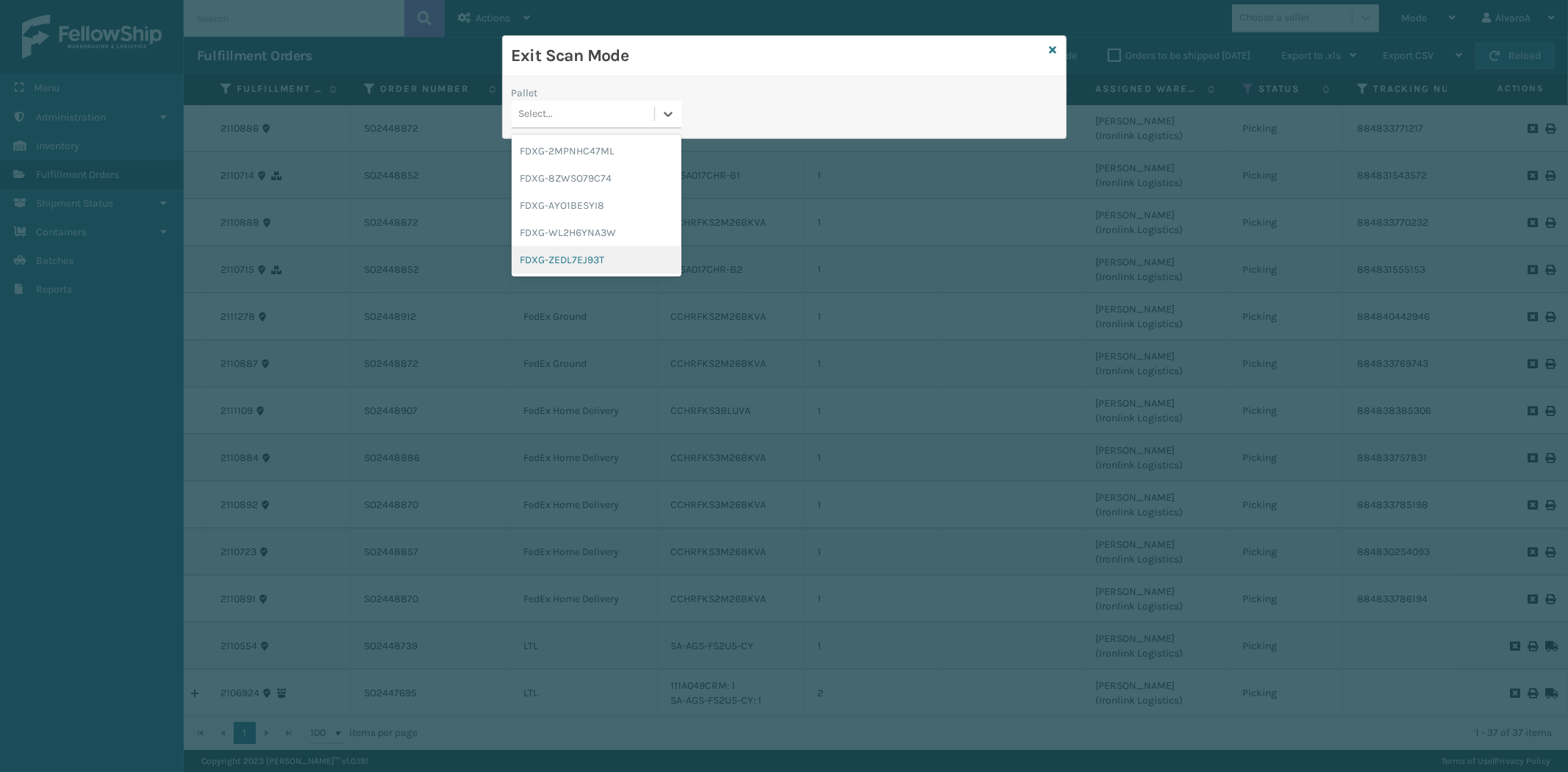
click at [557, 260] on div "FDXG-ZEDL7EJ93T" at bounding box center [597, 259] width 170 height 27
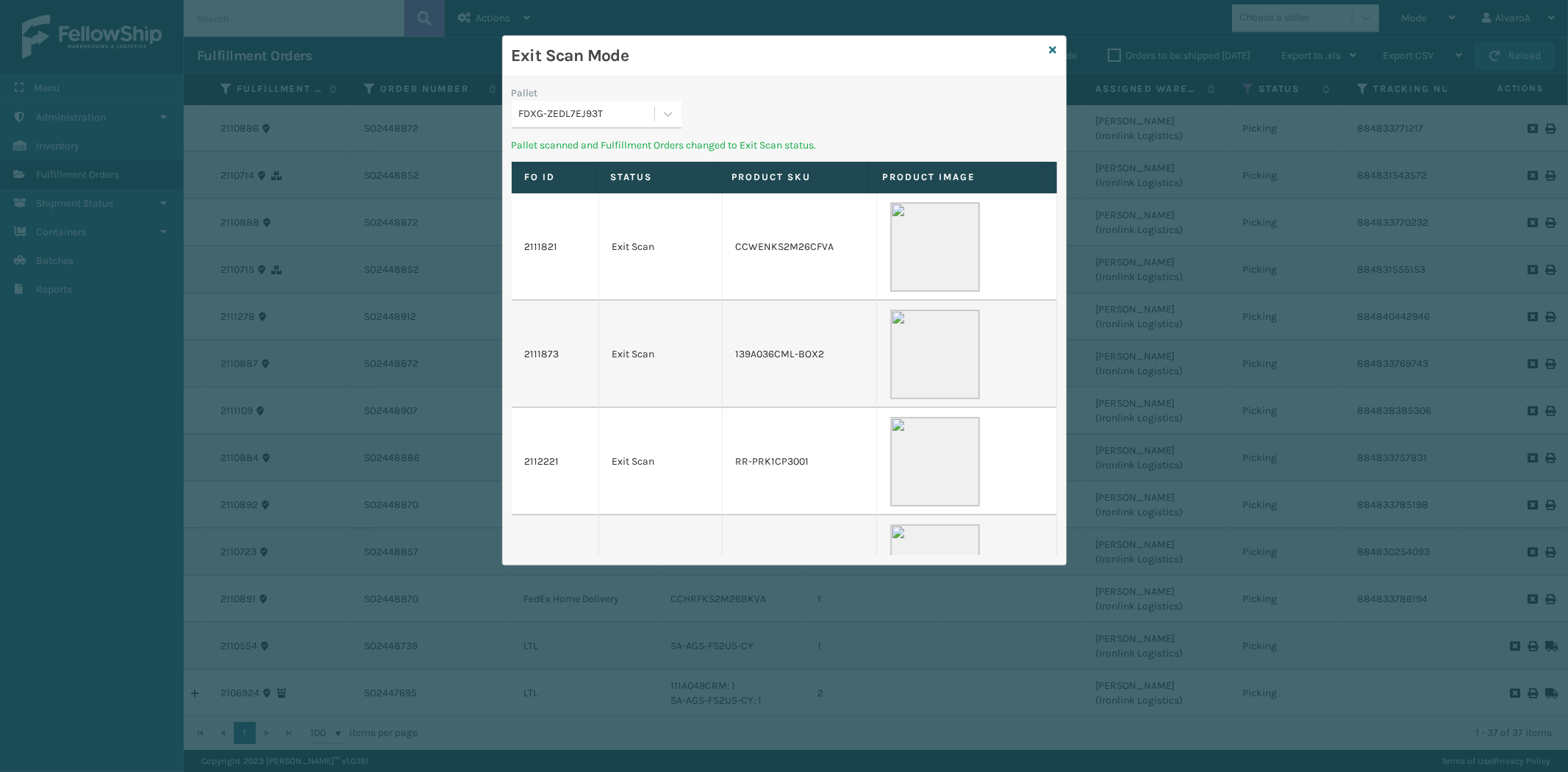
click at [1056, 48] on div "Exit Scan Mode" at bounding box center [784, 56] width 563 height 41
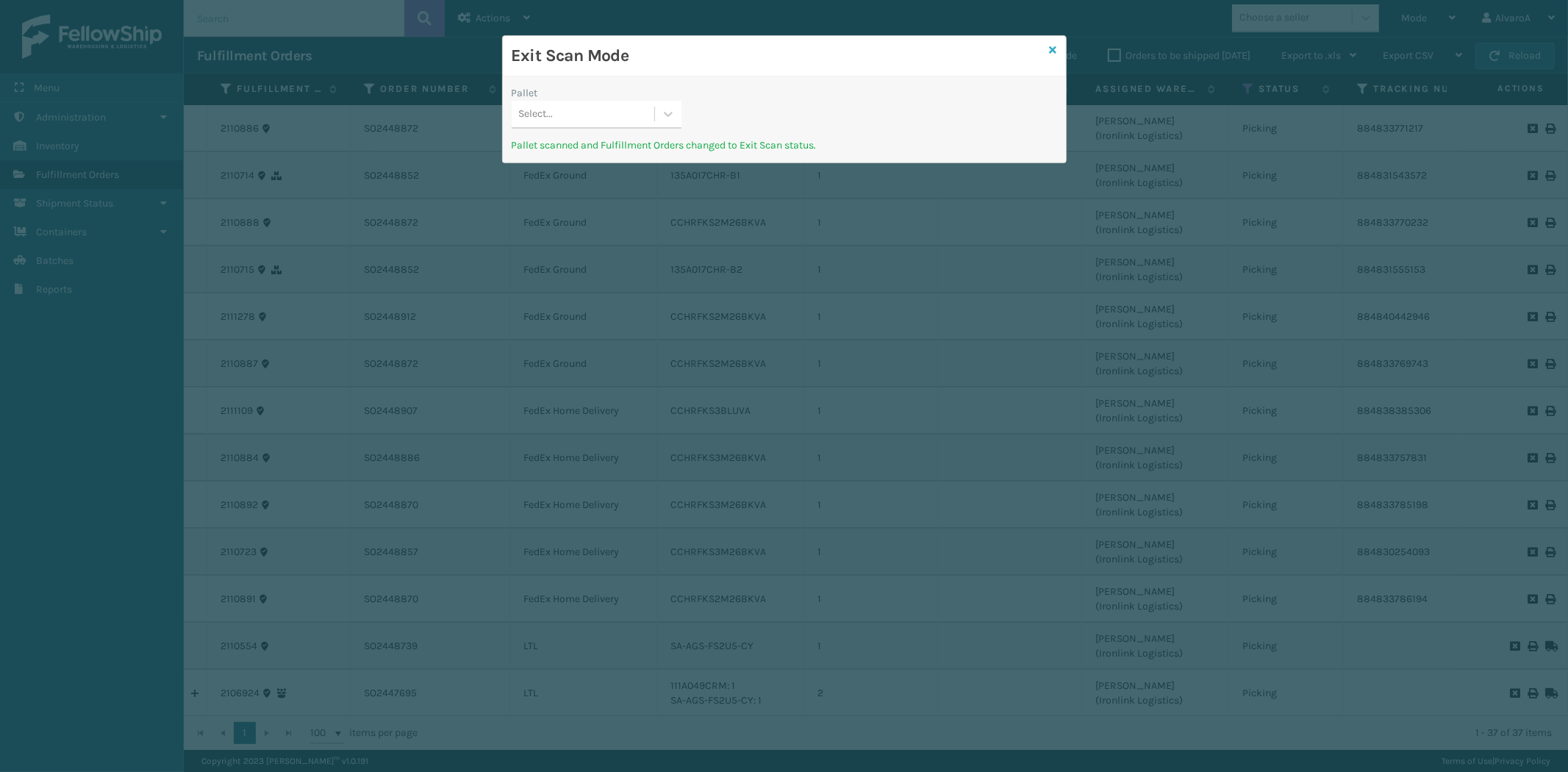
click at [1052, 45] on icon at bounding box center [1054, 50] width 7 height 10
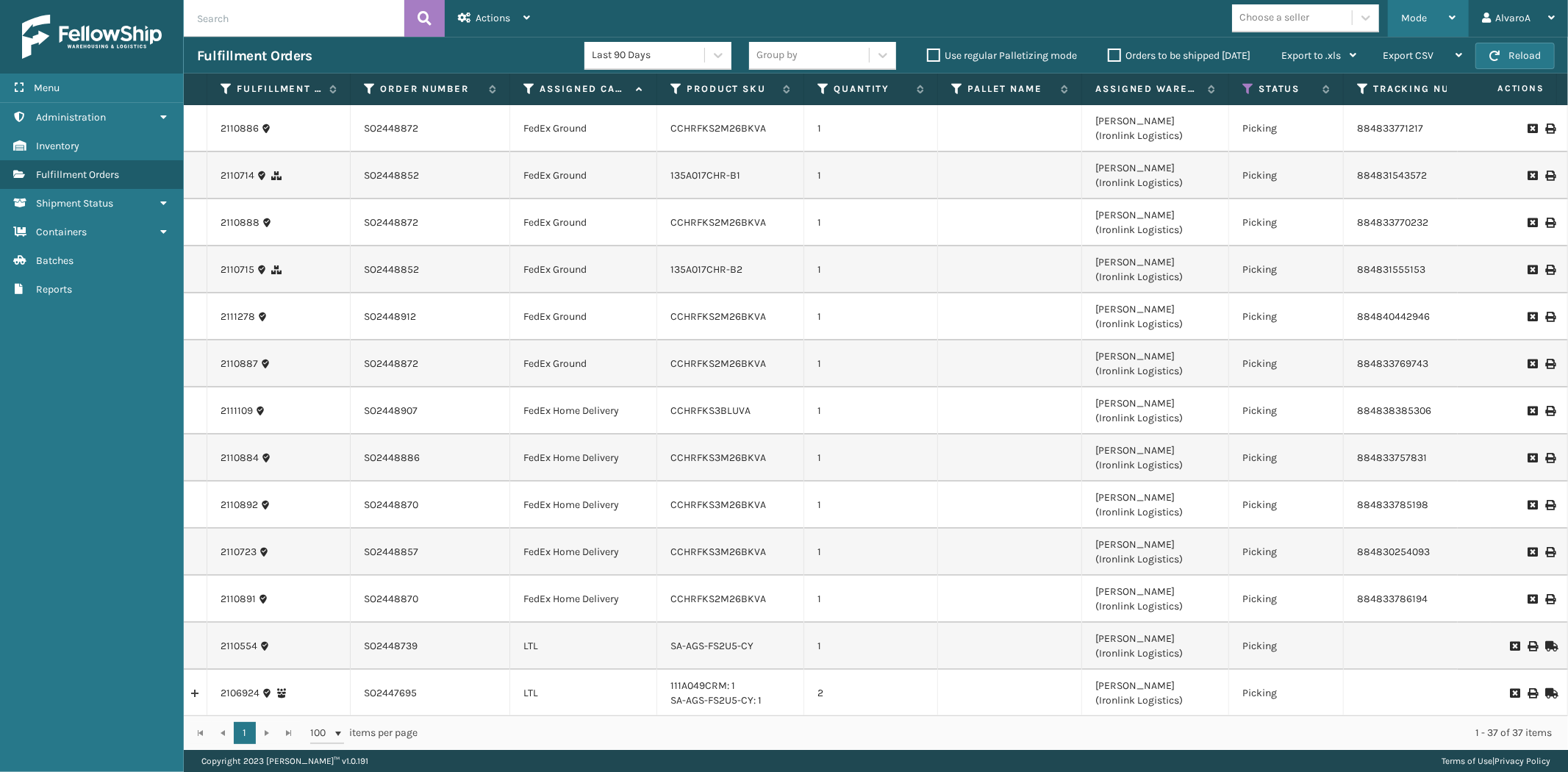
click at [1428, 11] on div "Mode" at bounding box center [1428, 18] width 54 height 37
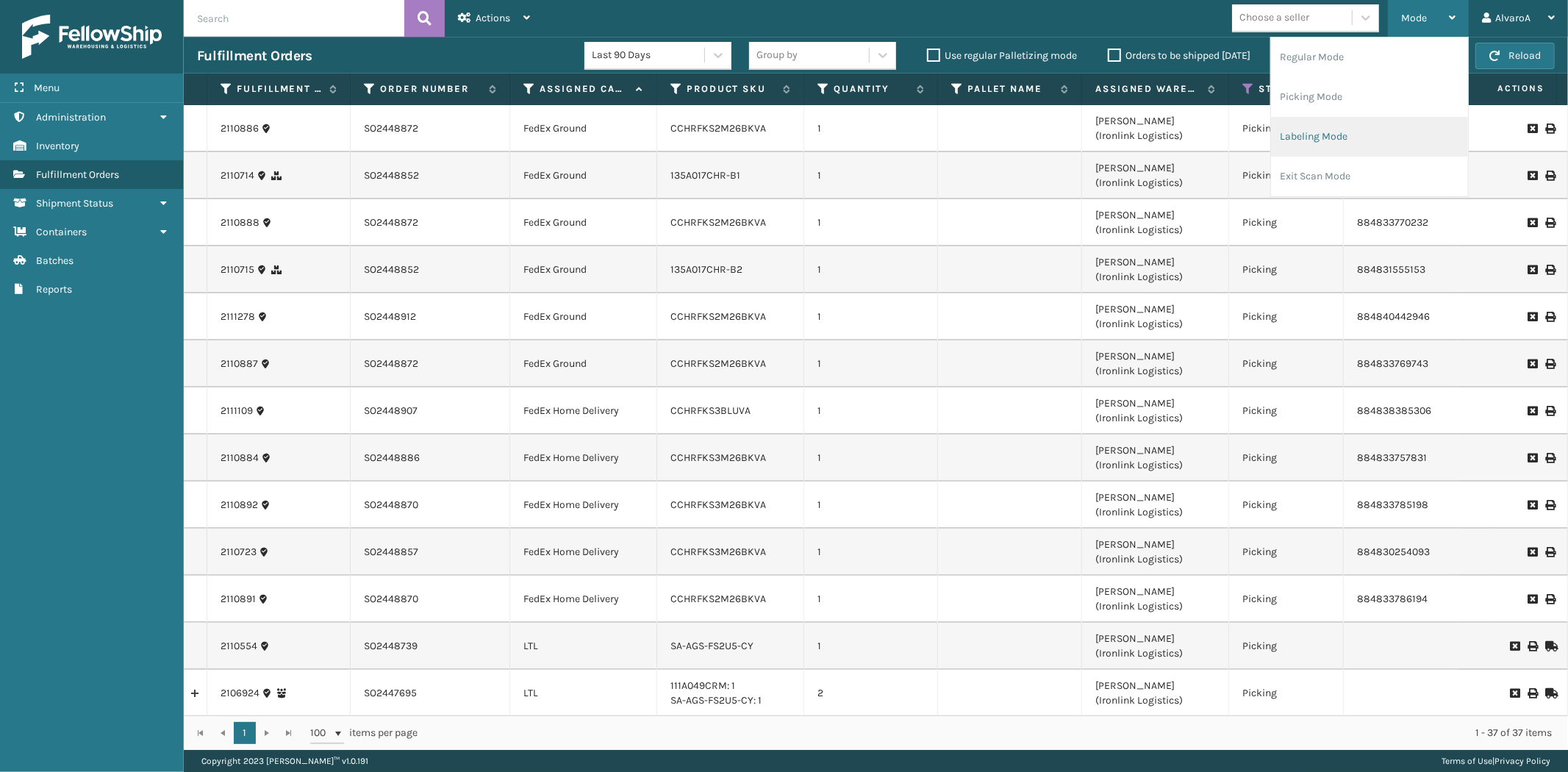
drag, startPoint x: 1324, startPoint y: 132, endPoint x: 1313, endPoint y: 132, distance: 11.0
click at [1313, 132] on li "Labeling Mode" at bounding box center [1369, 137] width 197 height 40
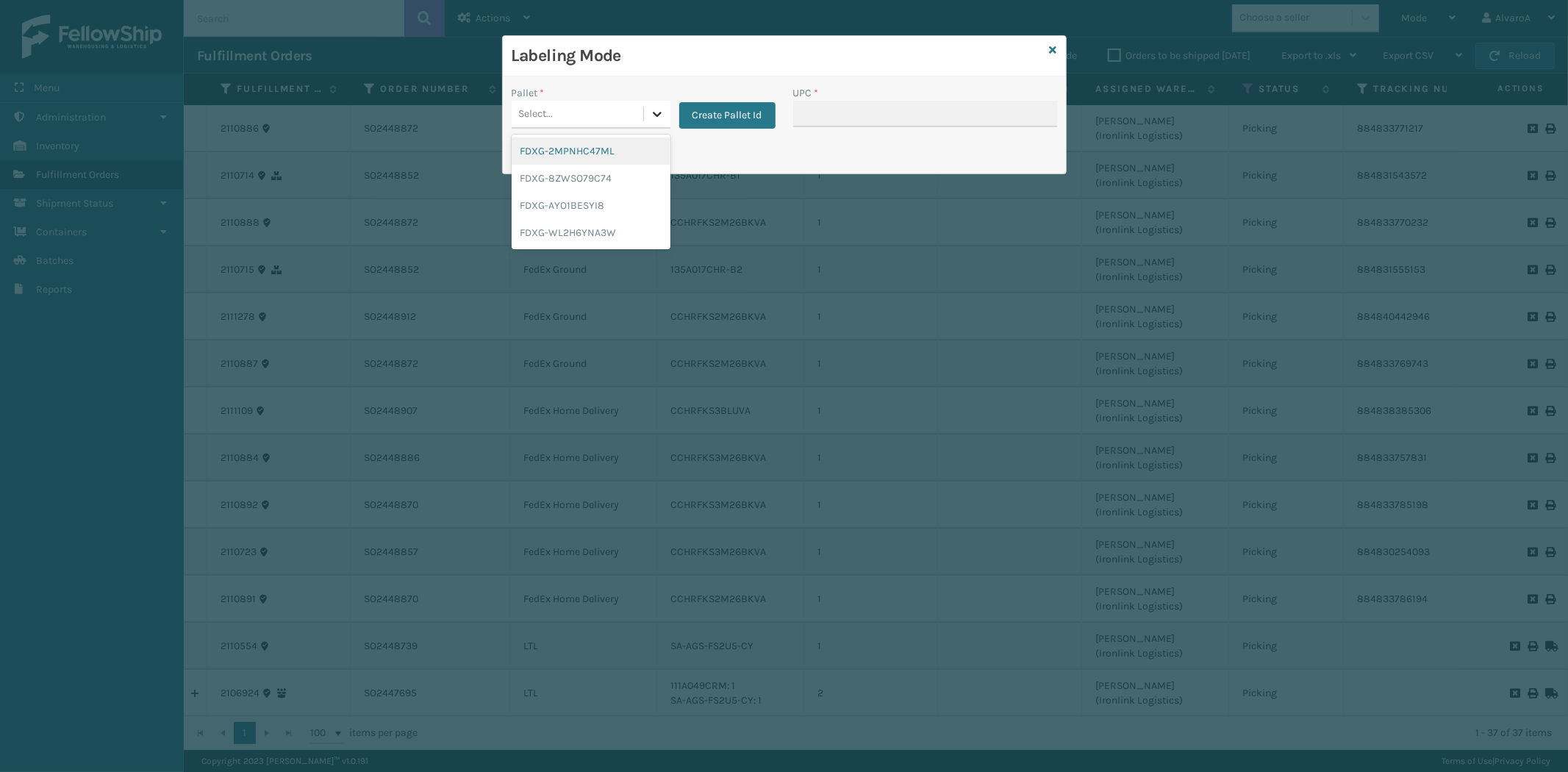
click at [659, 110] on icon at bounding box center [657, 114] width 15 height 15
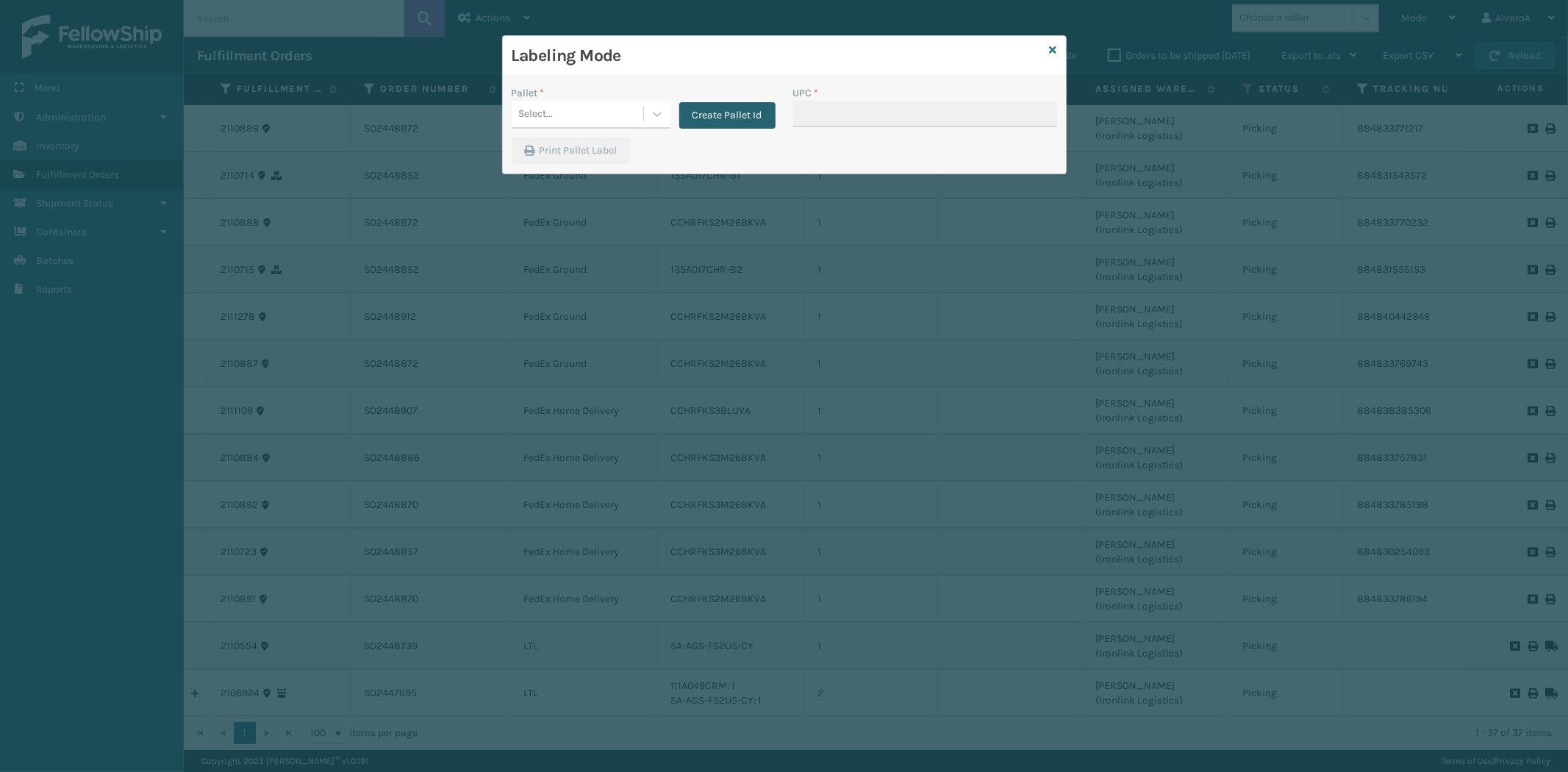
click at [709, 116] on button "Create Pallet Id" at bounding box center [727, 115] width 96 height 27
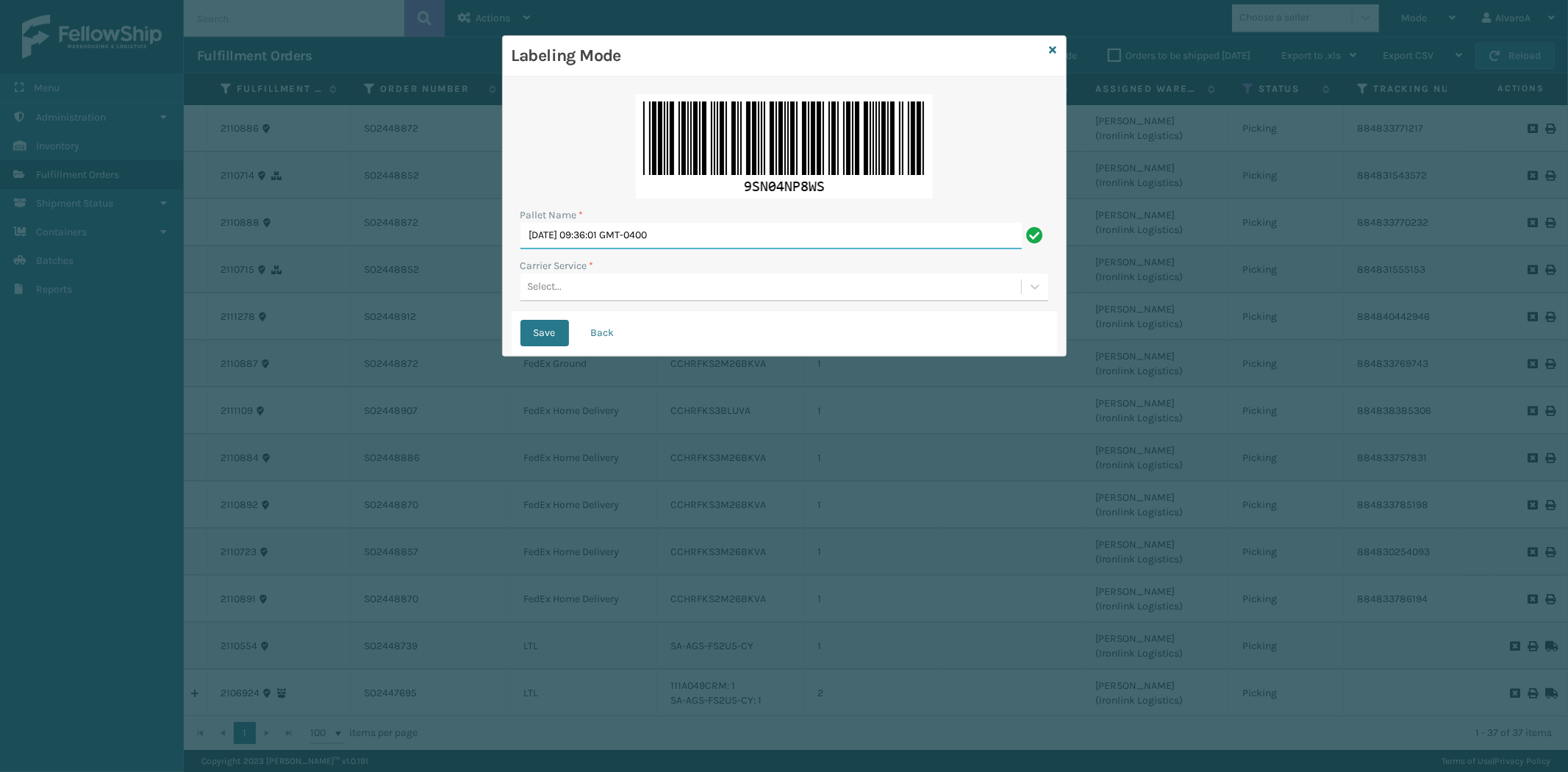
drag, startPoint x: 747, startPoint y: 225, endPoint x: 114, endPoint y: 419, distance: 662.1
click at [171, 380] on div "Labeling Mode Pallet Name * [DATE] 09:36:01 GMT-0400 Carrier Service * Select..…" at bounding box center [784, 386] width 1568 height 772
type input "LPN 517236"
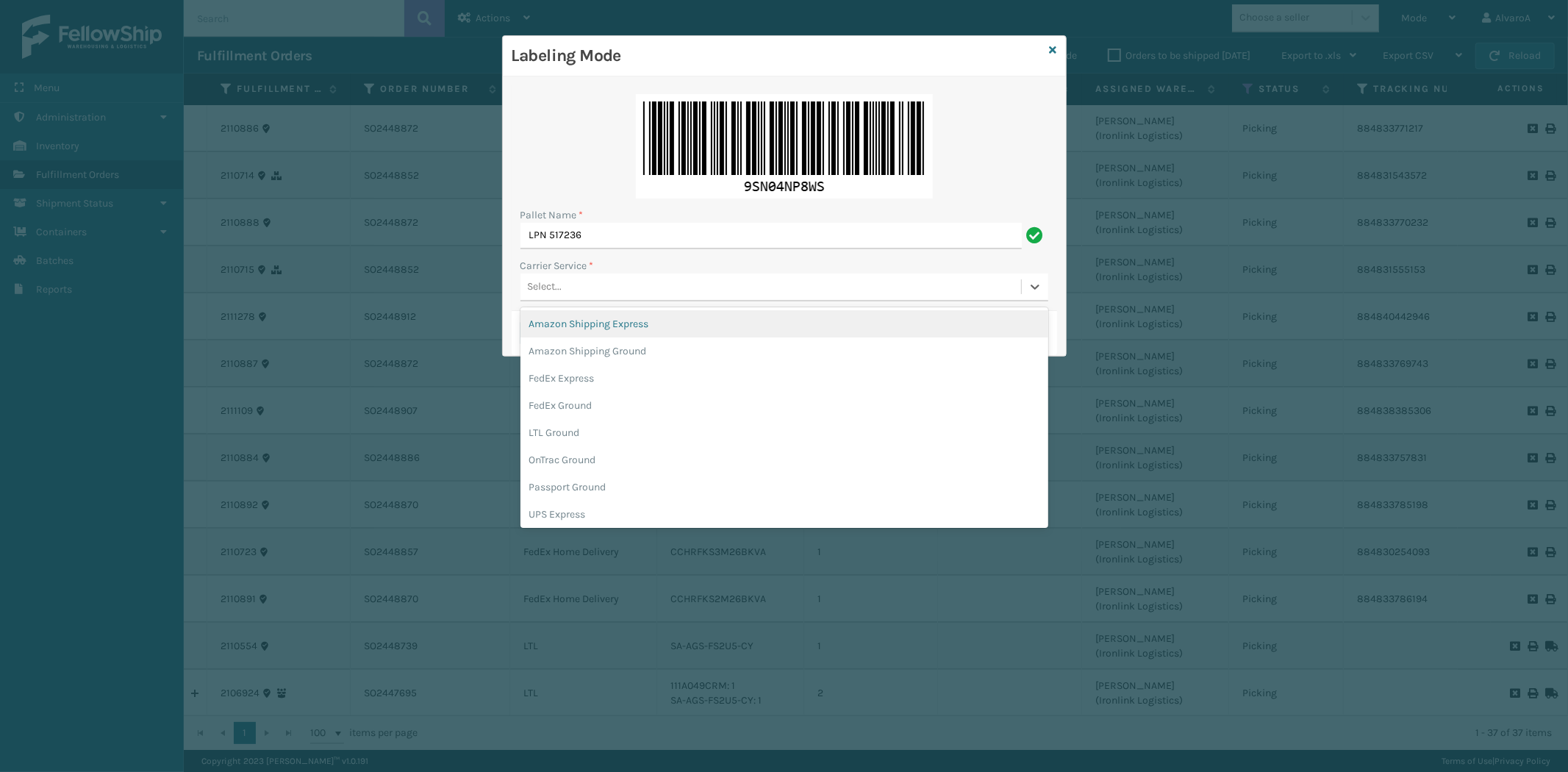
click at [538, 284] on div "Select..." at bounding box center [544, 286] width 34 height 16
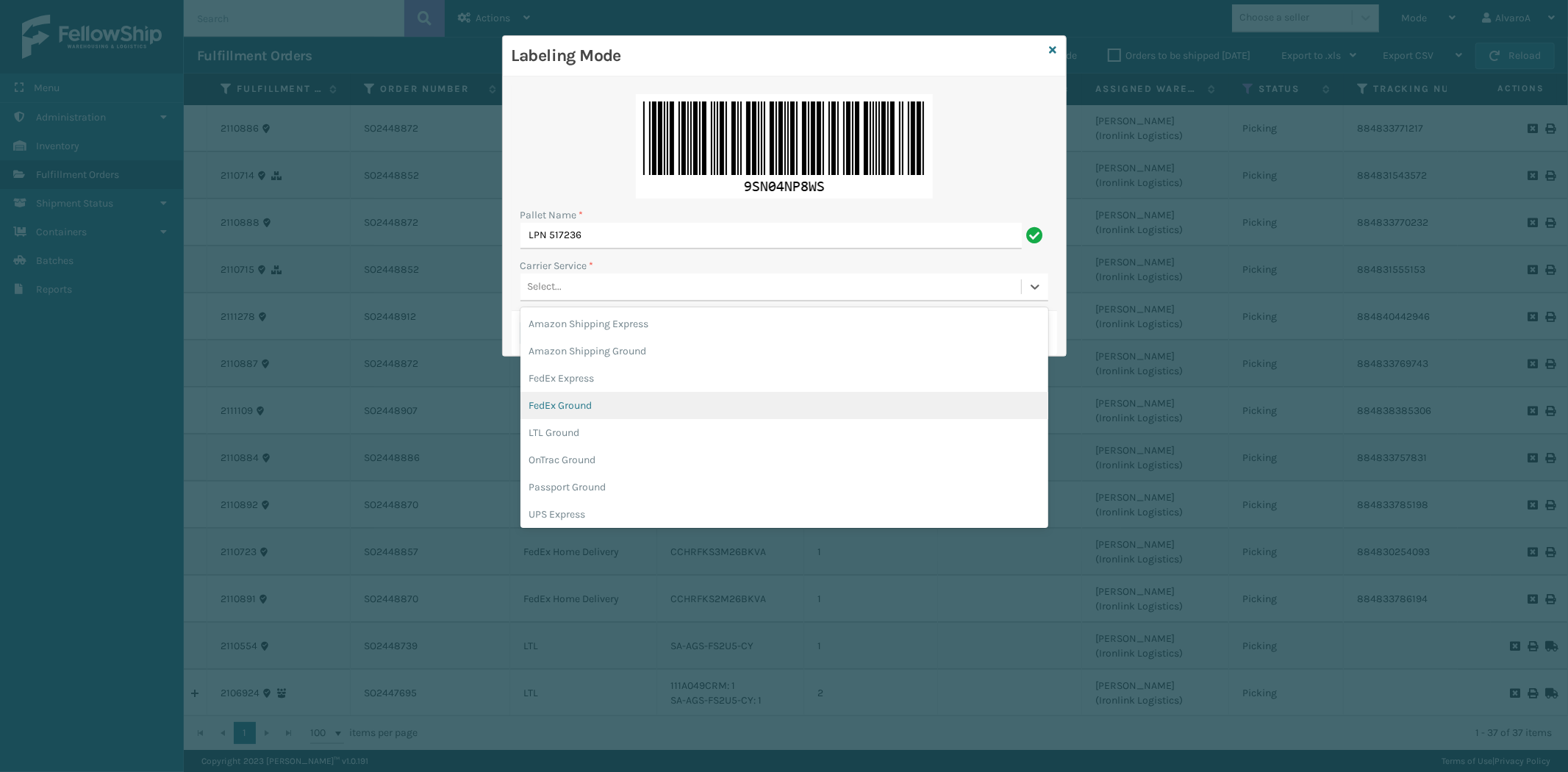
click at [591, 403] on div "FedEx Ground" at bounding box center [783, 404] width 527 height 27
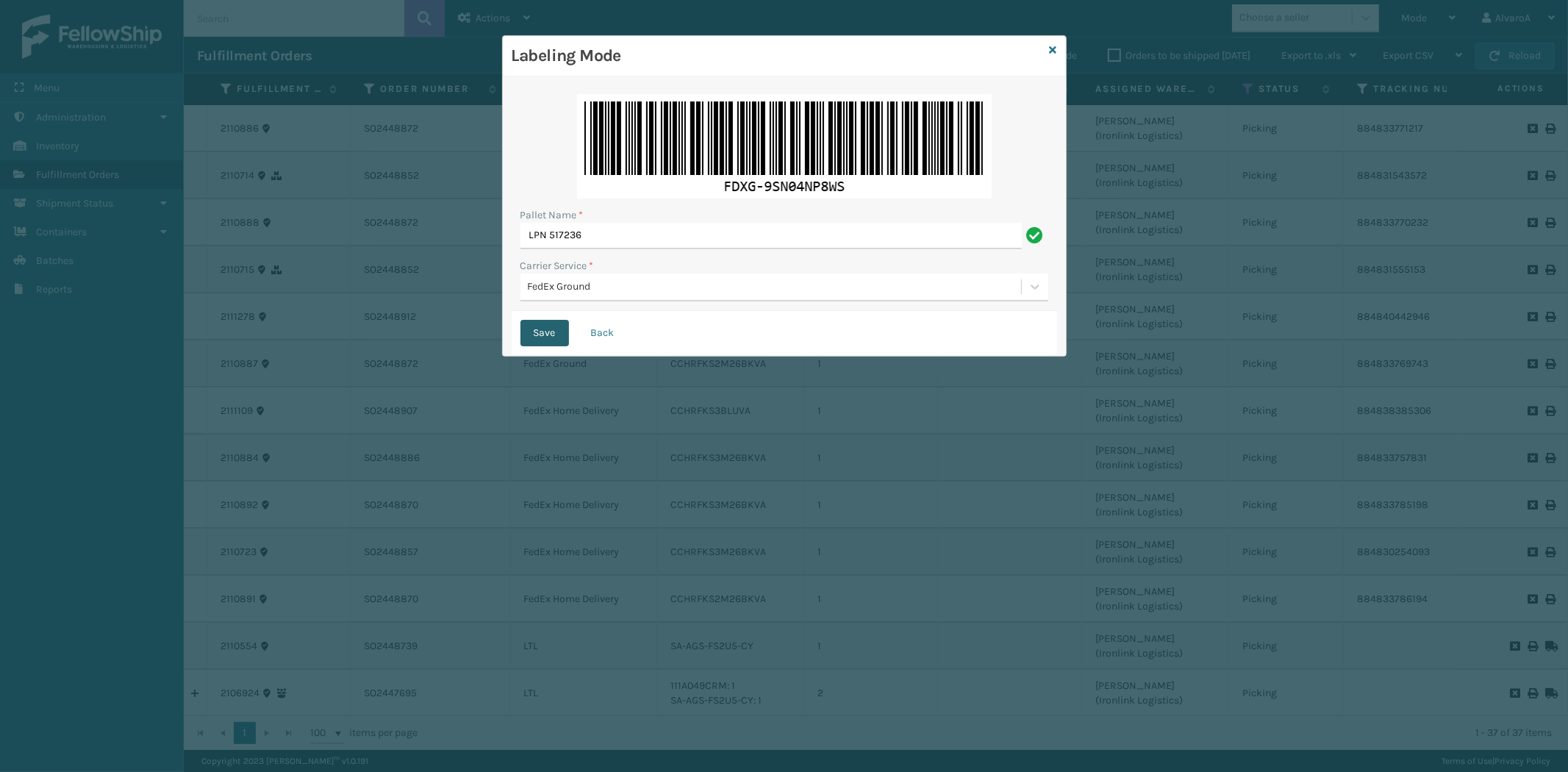
click at [551, 332] on button "Save" at bounding box center [544, 332] width 49 height 27
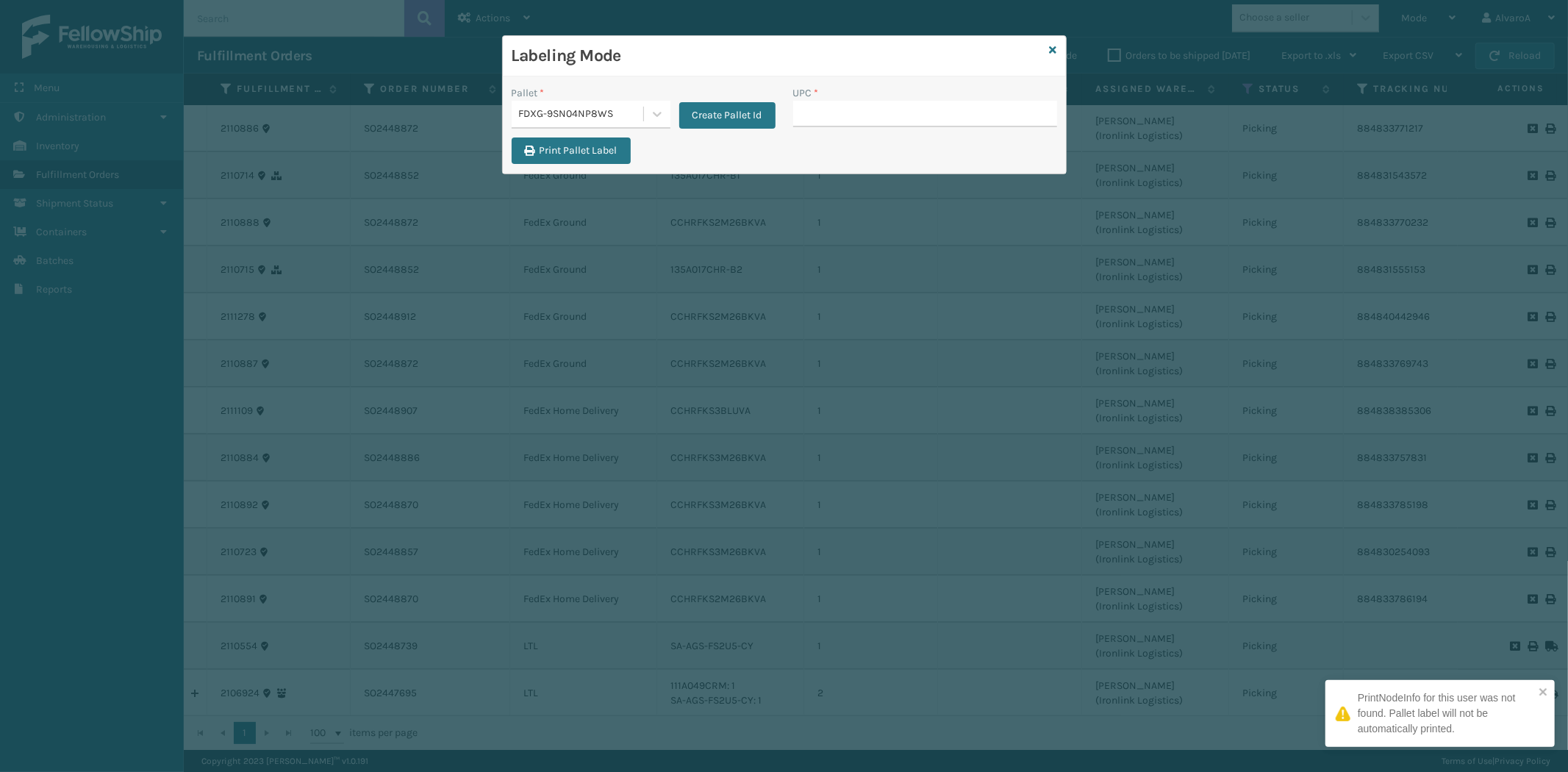
click at [826, 118] on input "UPC *" at bounding box center [925, 114] width 264 height 27
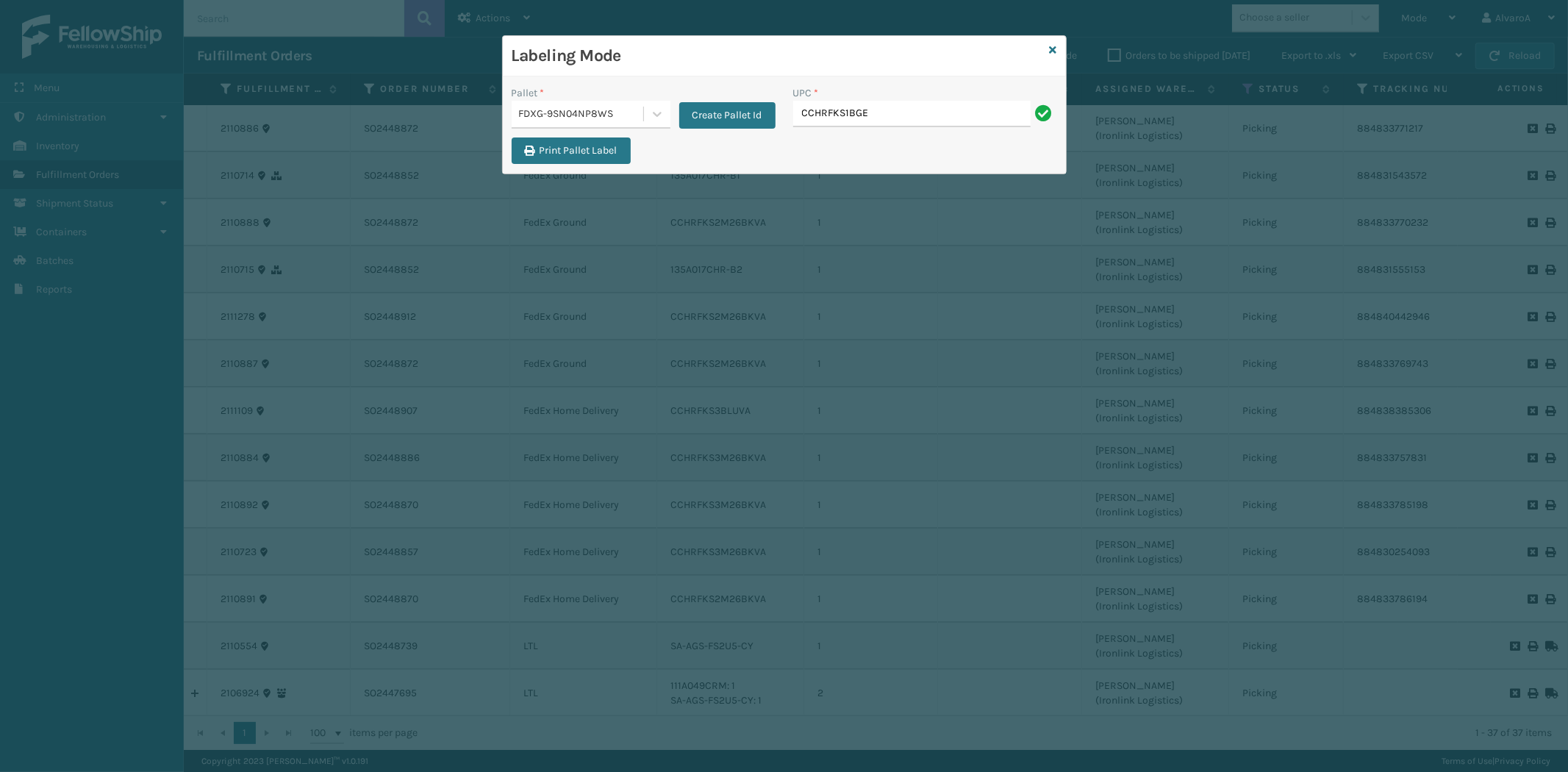
type input "CCHRFKS1BGEVA"
type input "CCHRFKS1M26BRRA"
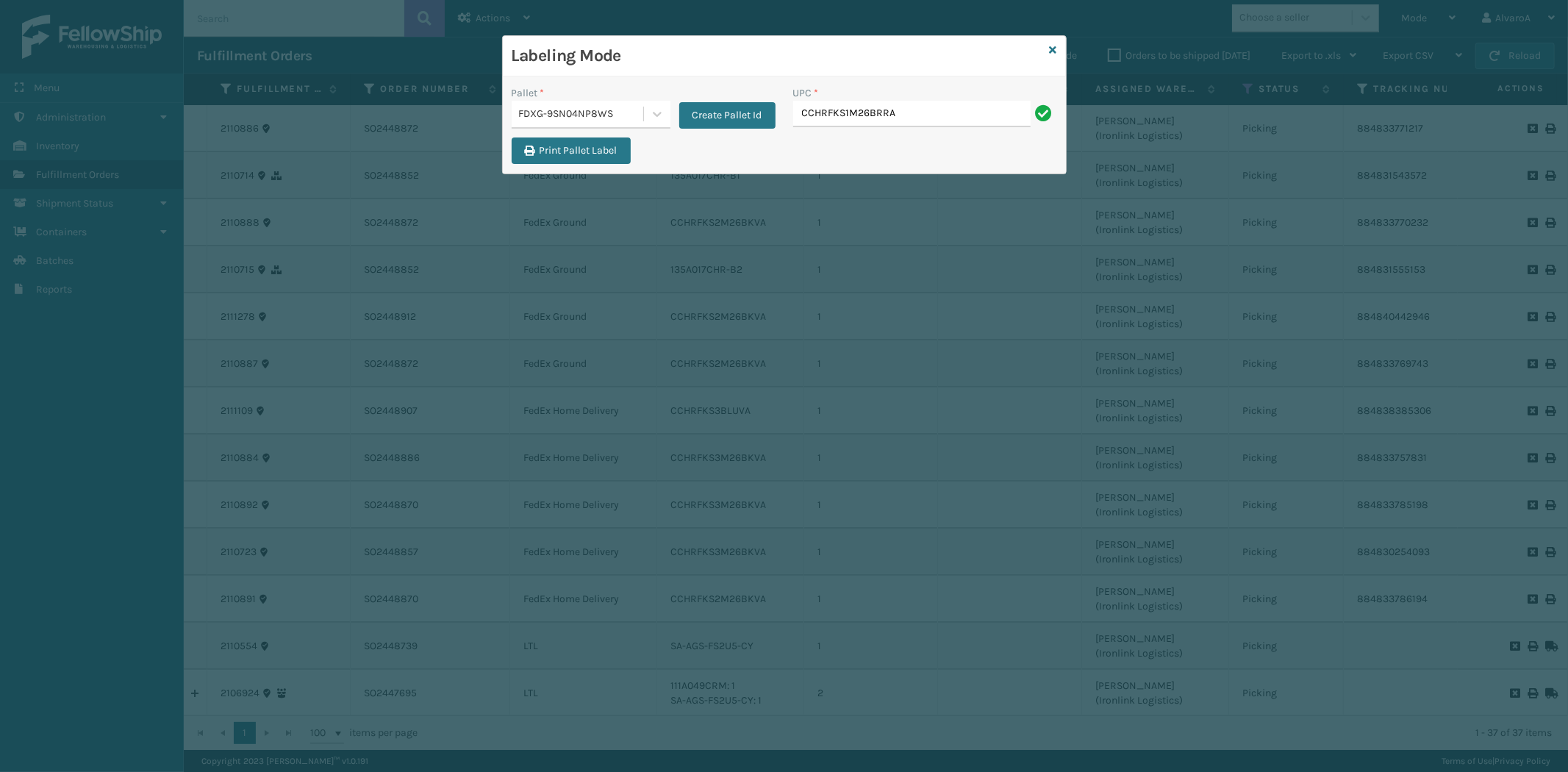
type input "CCHRFKS1M26BRRA"
type input "CCHRFKS2M26BKVA"
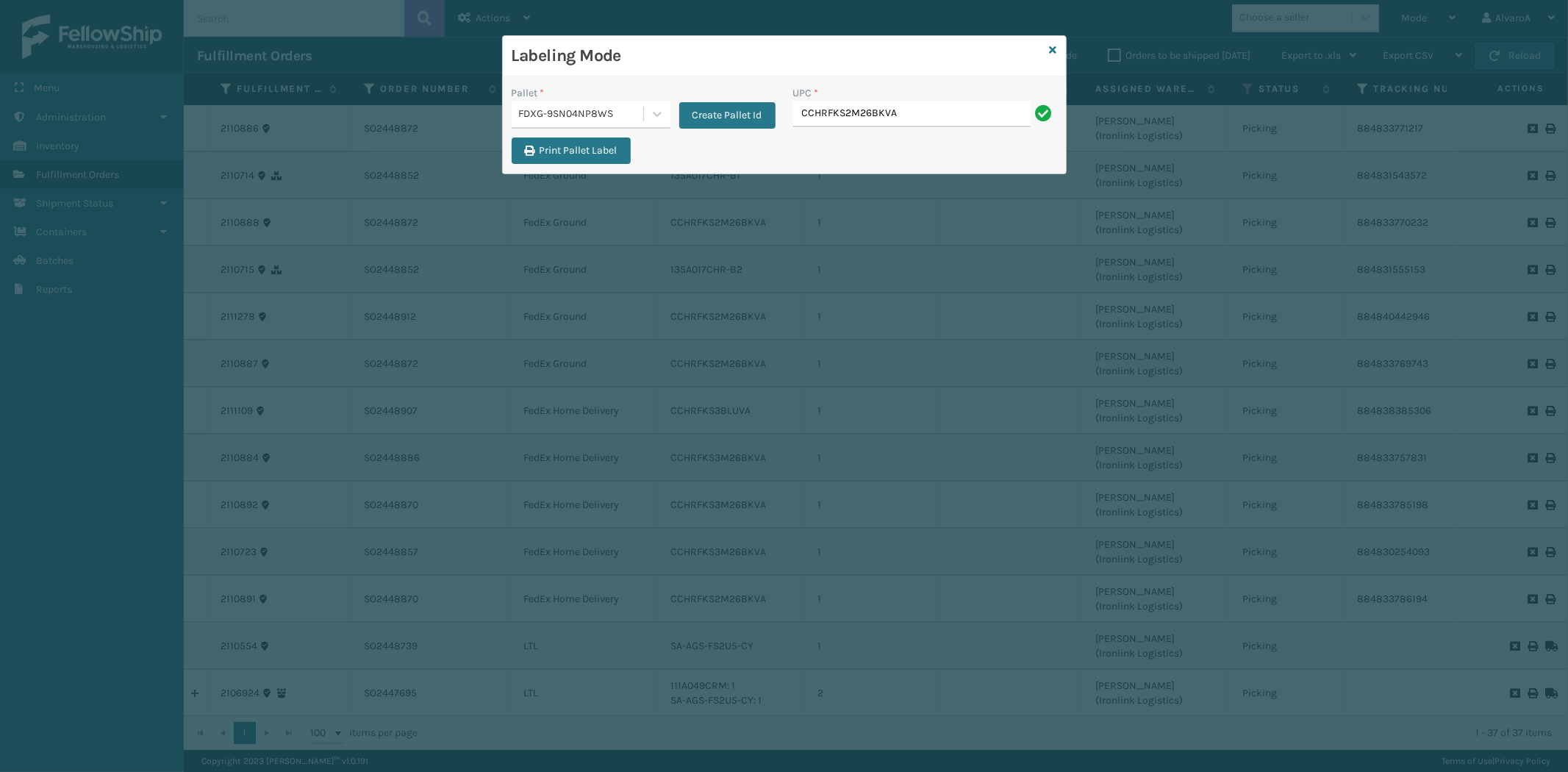
type input "CCHRFKS2M26BKVA"
click at [1056, 53] on div "Labeling Mode" at bounding box center [784, 56] width 563 height 41
click at [1050, 49] on icon at bounding box center [1054, 50] width 7 height 10
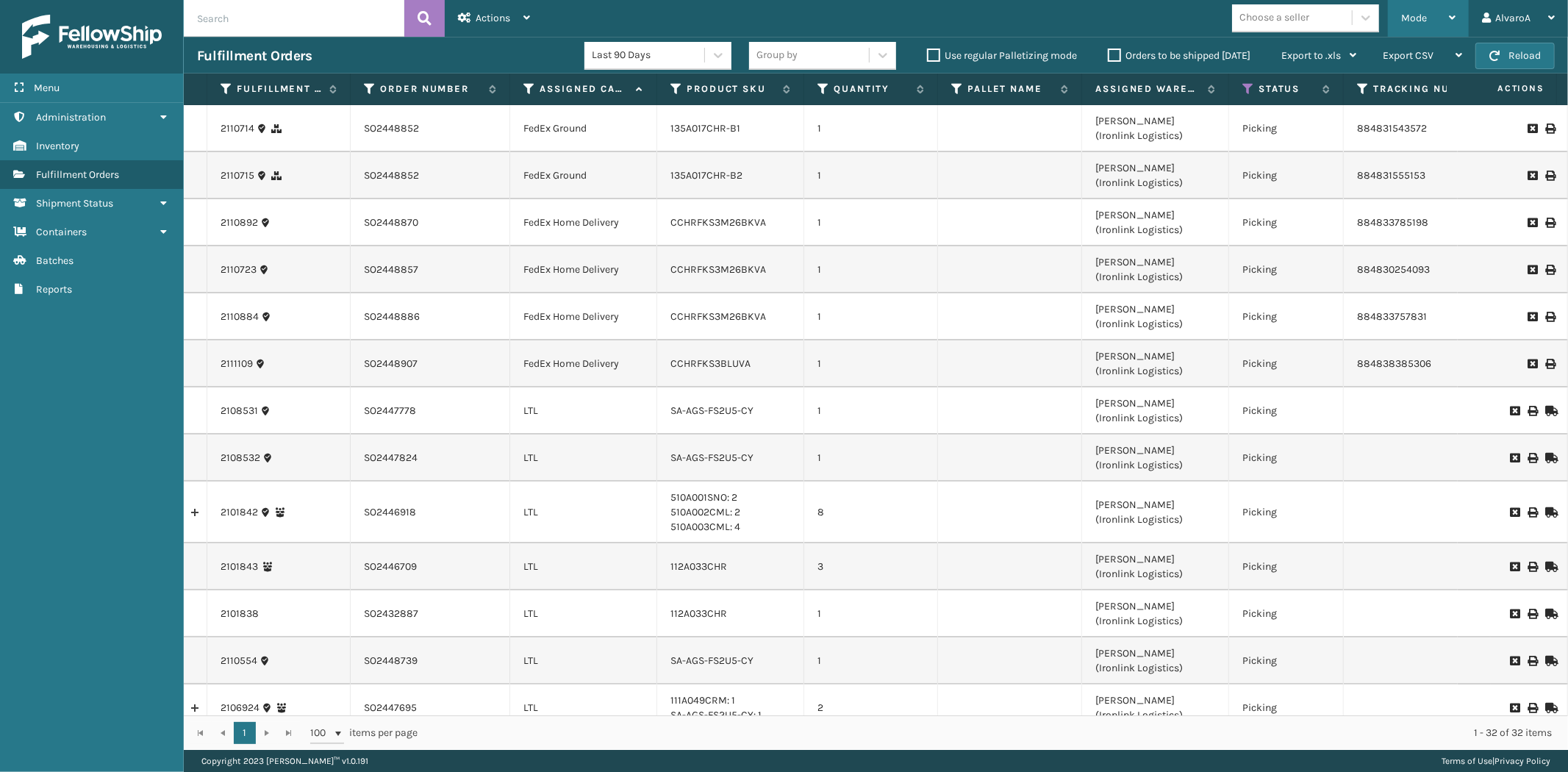
click at [1421, 19] on span "Mode" at bounding box center [1414, 18] width 26 height 13
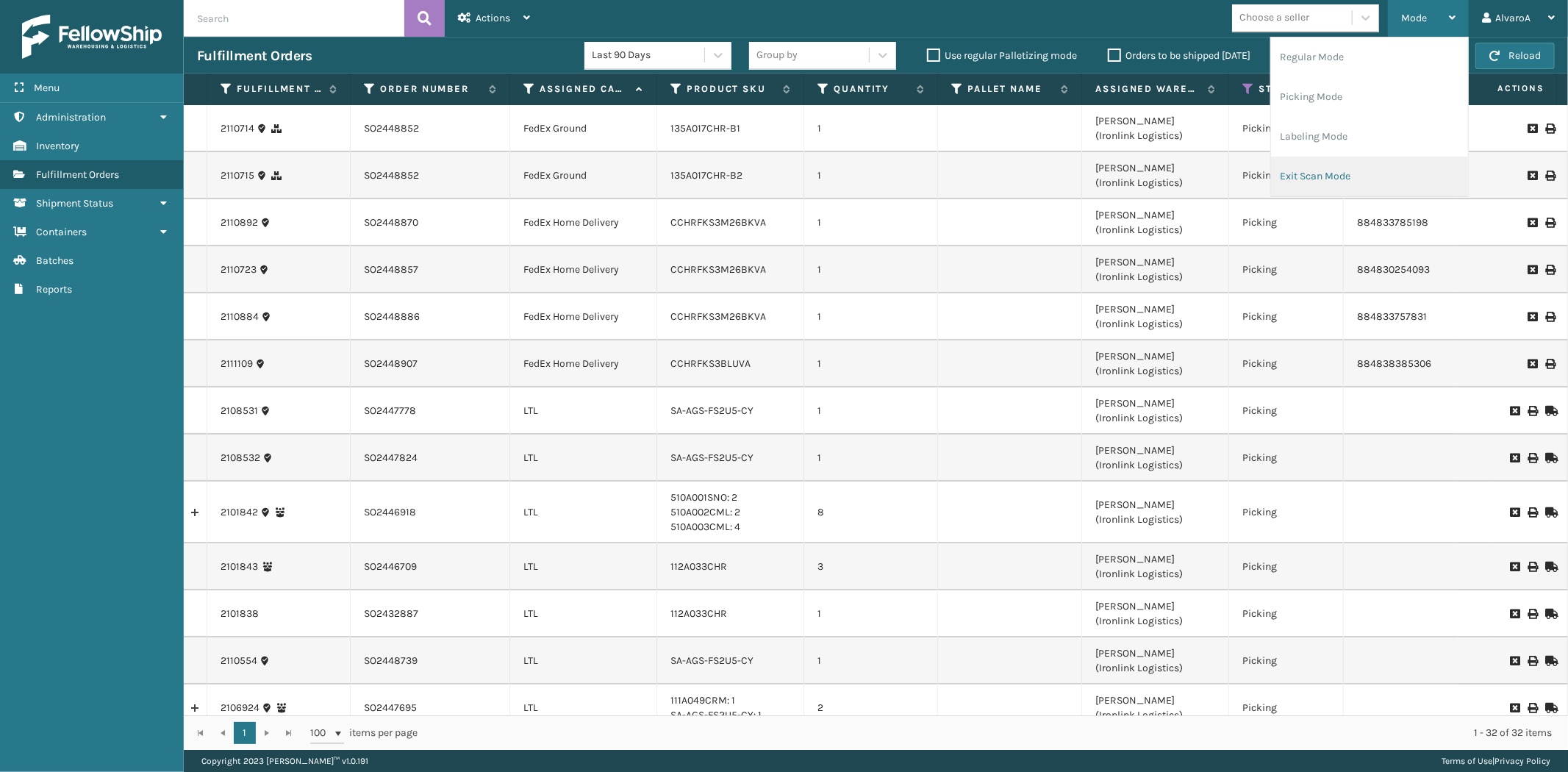
click at [1302, 178] on li "Exit Scan Mode" at bounding box center [1369, 176] width 197 height 40
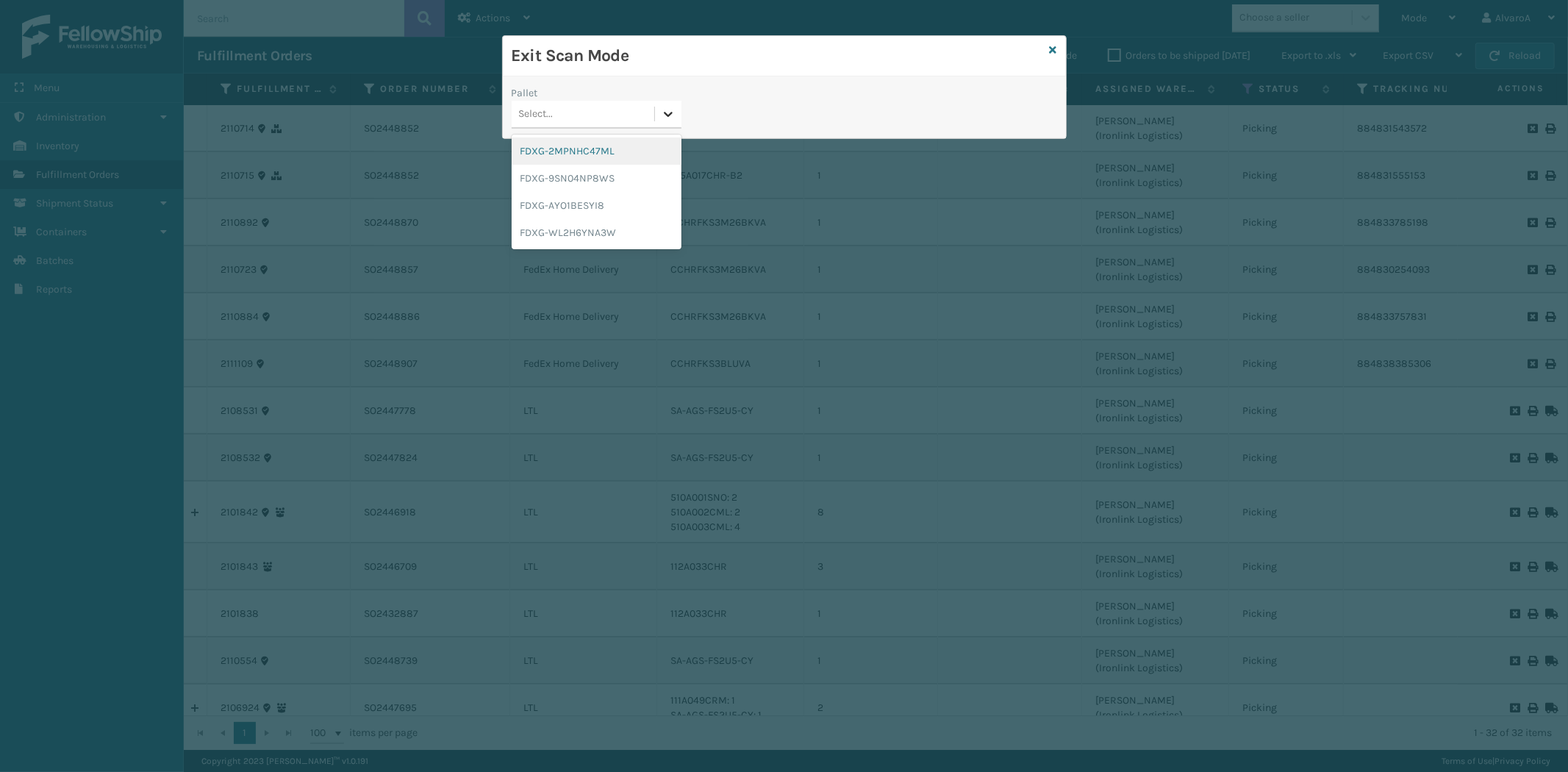
click at [667, 115] on icon at bounding box center [669, 115] width 9 height 6
drag, startPoint x: 578, startPoint y: 175, endPoint x: 503, endPoint y: 139, distance: 83.2
click at [578, 176] on div "FDXG-9SN04NP8WS" at bounding box center [597, 177] width 170 height 27
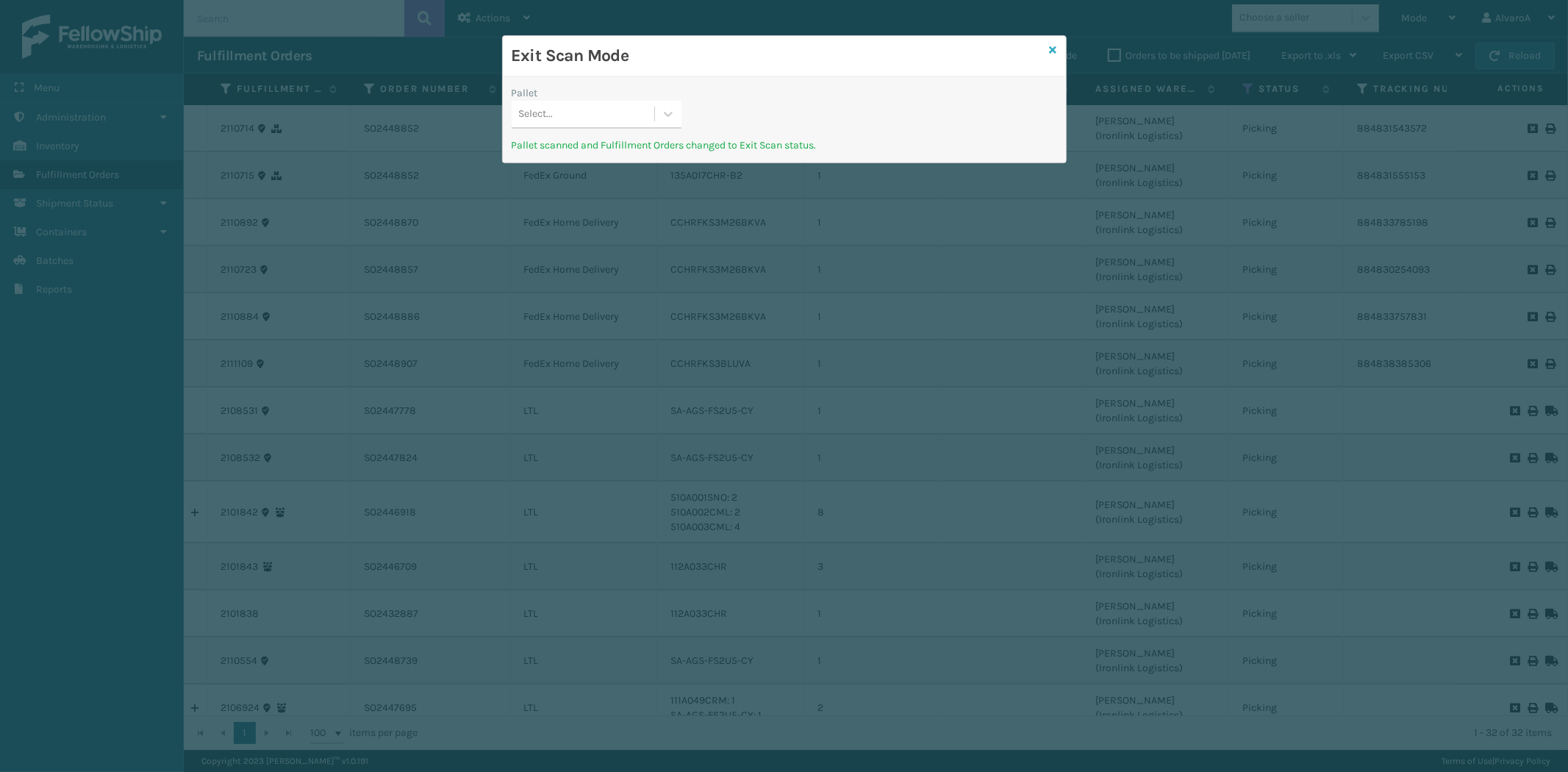
click at [1050, 49] on icon at bounding box center [1054, 50] width 7 height 10
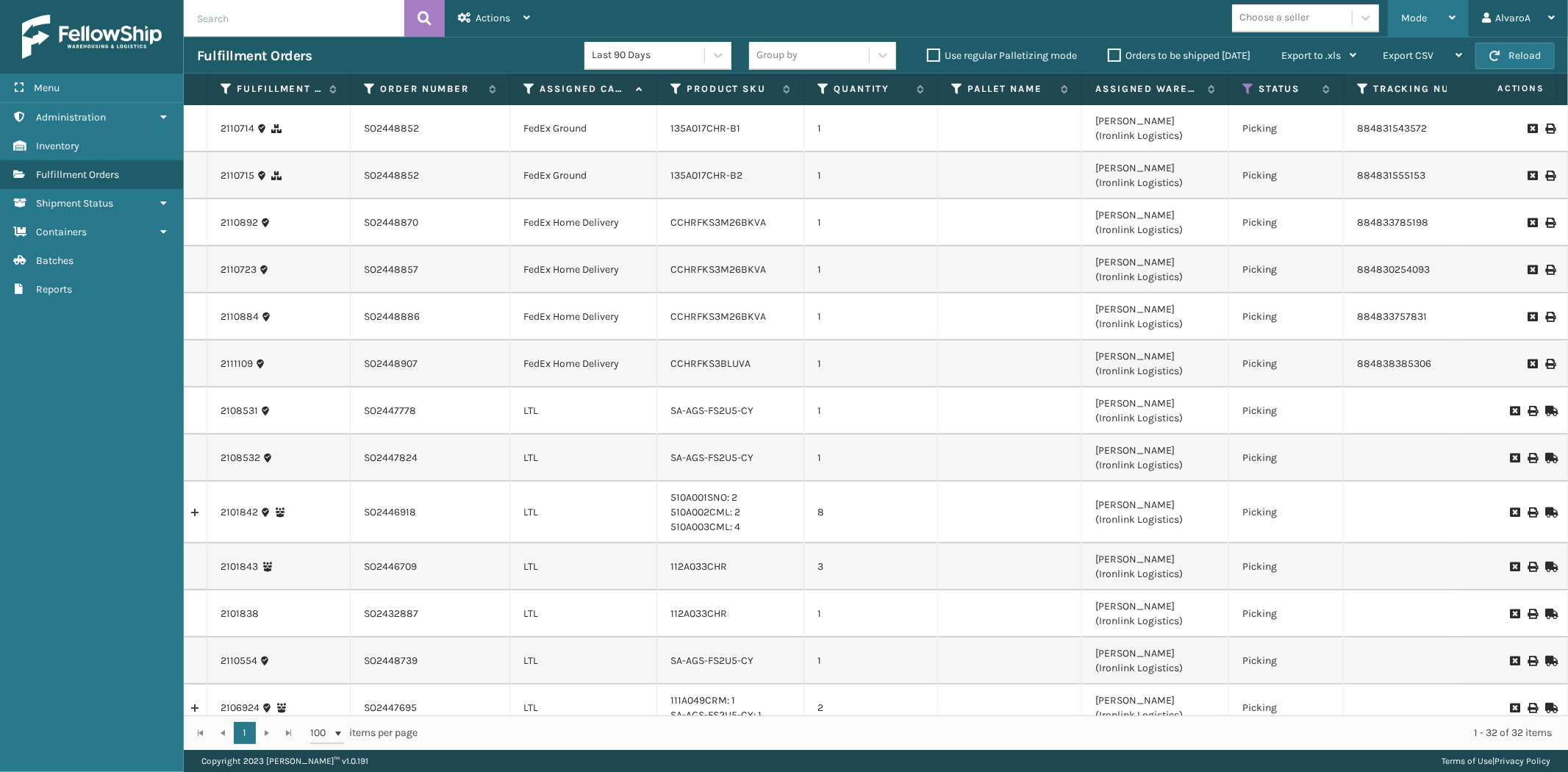
click at [1405, 12] on span "Mode" at bounding box center [1414, 18] width 26 height 13
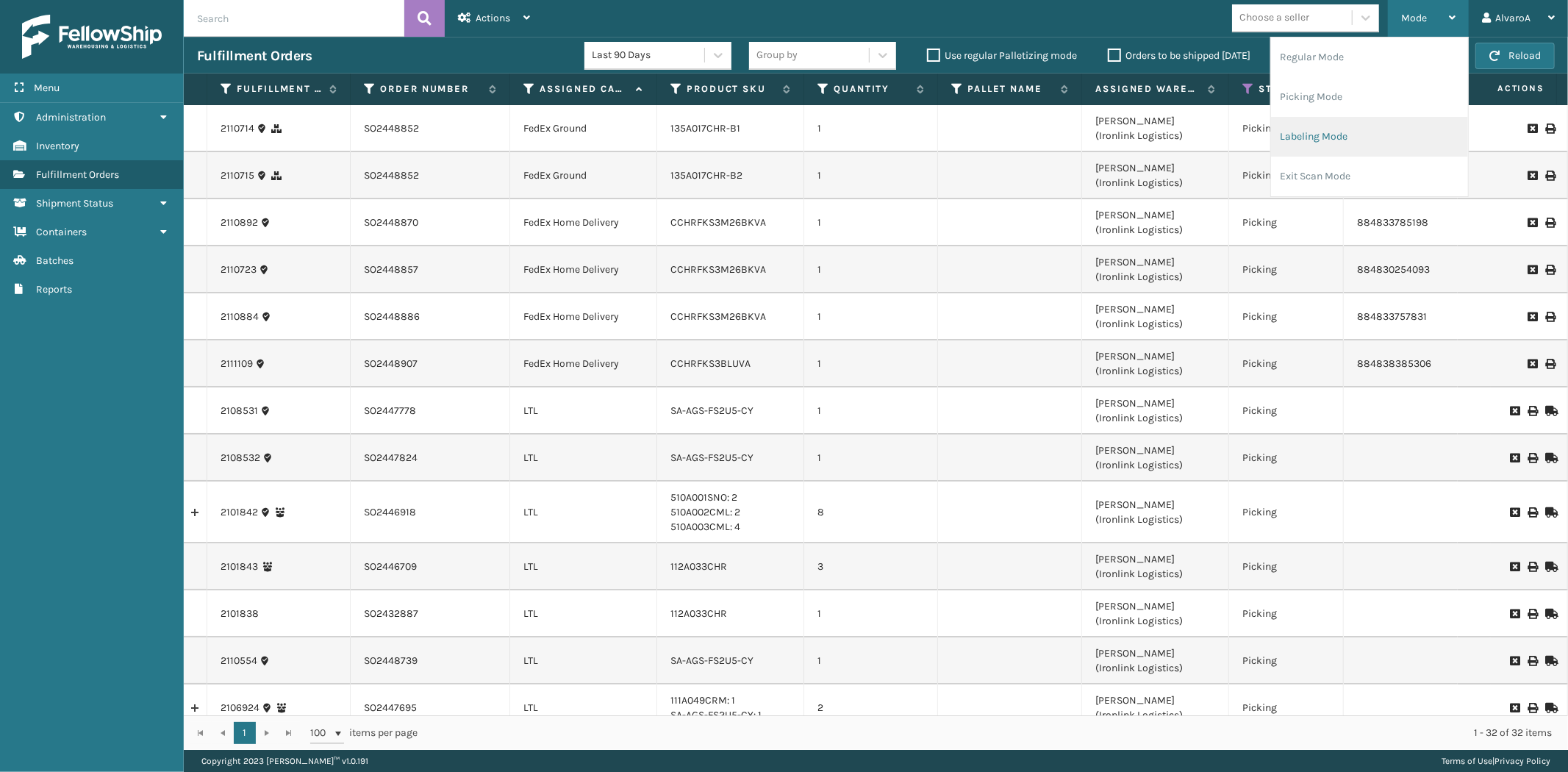
click at [1341, 135] on li "Labeling Mode" at bounding box center [1369, 137] width 197 height 40
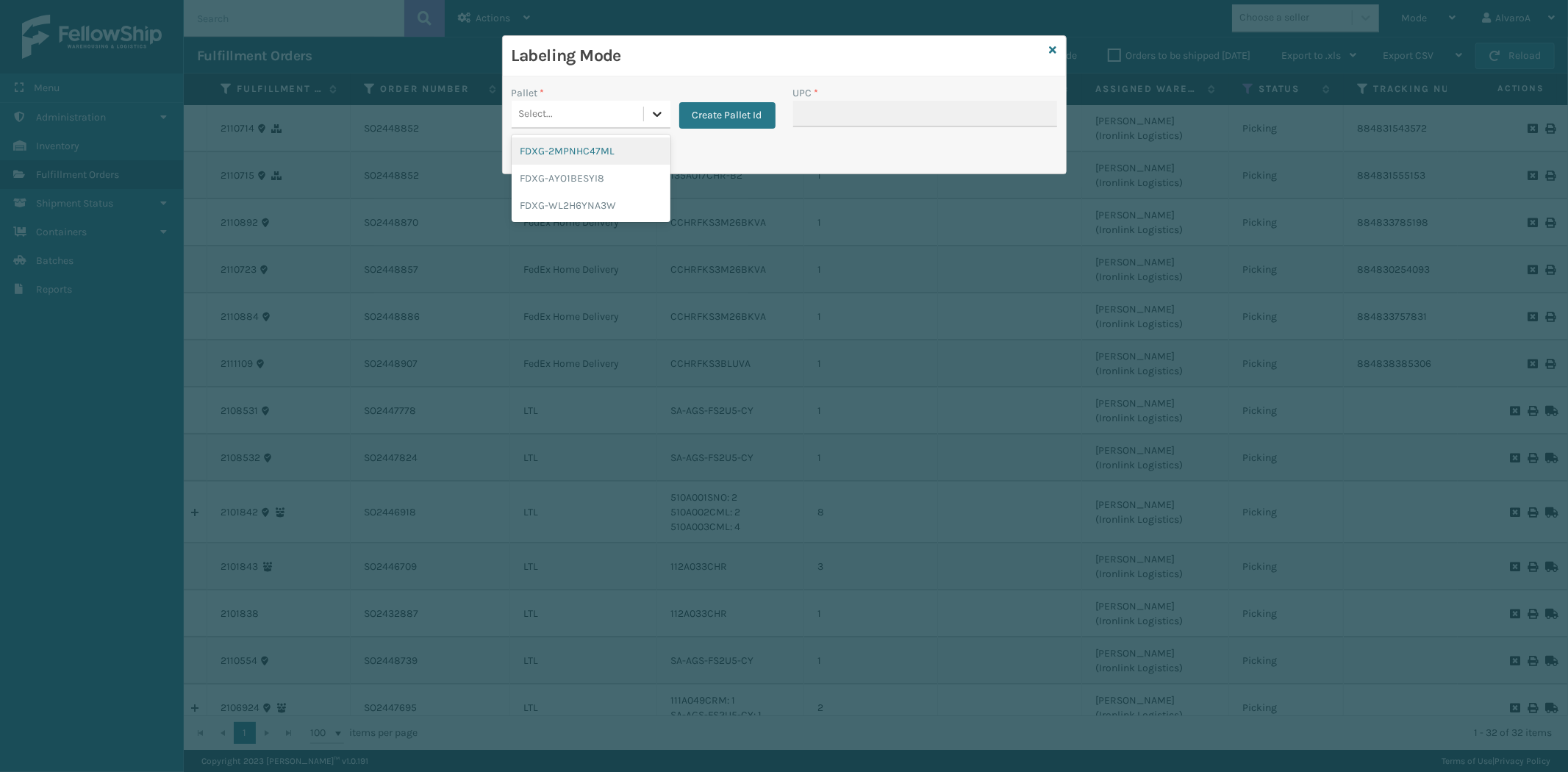
click at [653, 112] on icon at bounding box center [657, 114] width 15 height 15
click at [755, 106] on button "Create Pallet Id" at bounding box center [727, 115] width 96 height 27
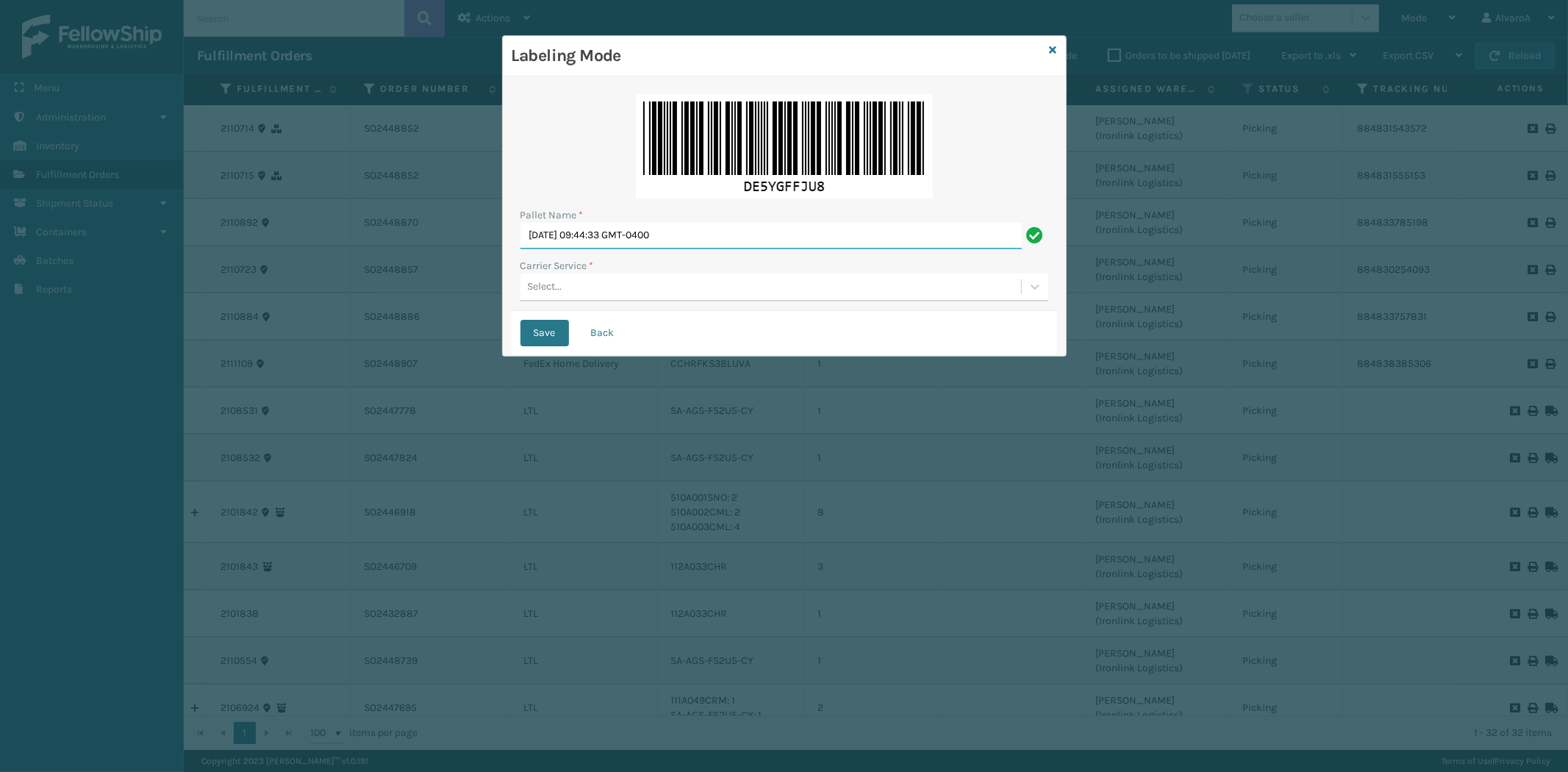
drag, startPoint x: 731, startPoint y: 232, endPoint x: 194, endPoint y: 297, distance: 540.9
click at [231, 334] on div "Labeling Mode Pallet Name * [DATE] 09:44:33 GMT-0400 Carrier Service * Select..…" at bounding box center [784, 386] width 1568 height 772
type input "LPN 517231"
click at [520, 320] on button "Save" at bounding box center [544, 332] width 49 height 27
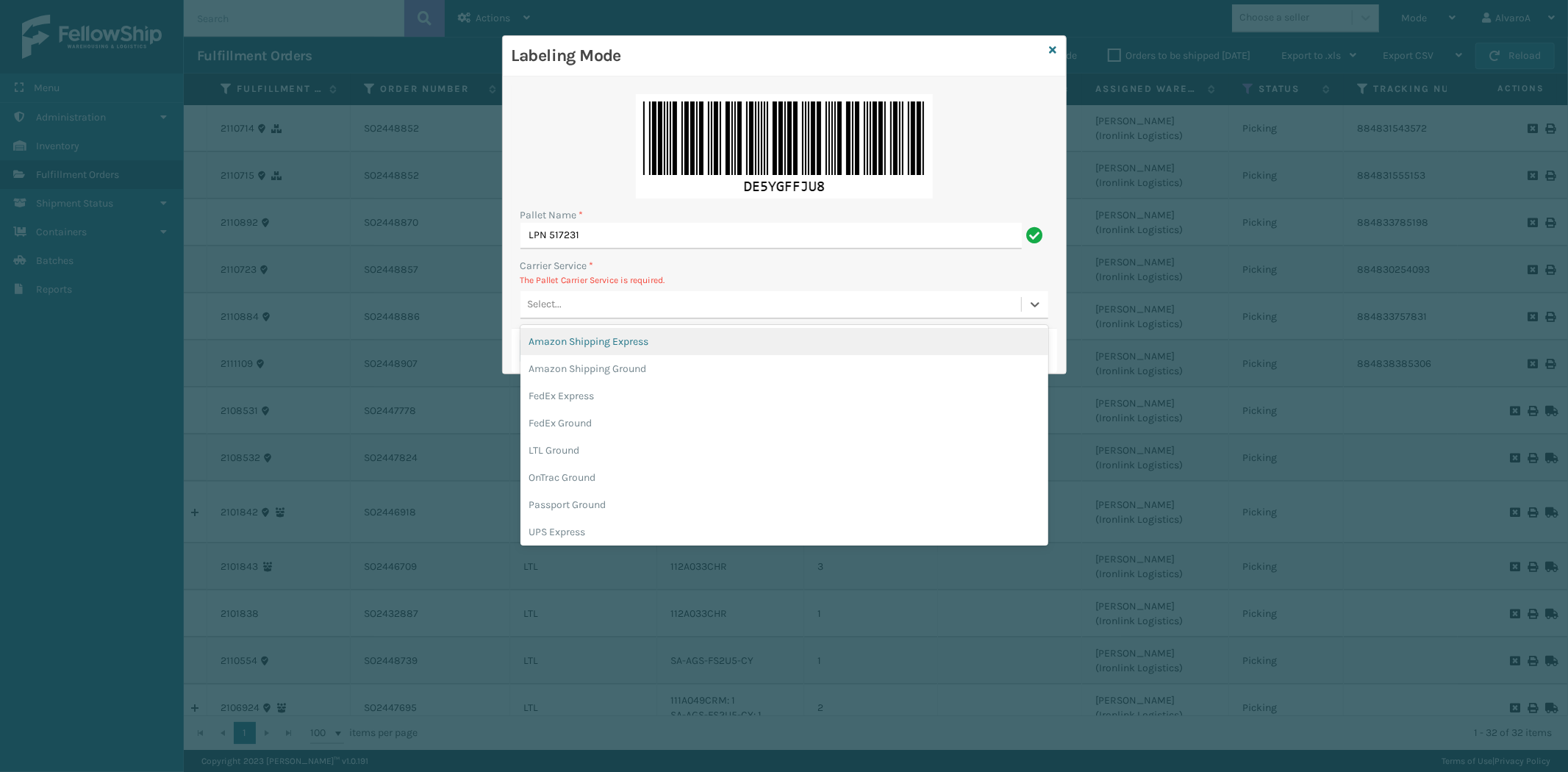
drag, startPoint x: 578, startPoint y: 304, endPoint x: 573, endPoint y: 351, distance: 47.3
click at [576, 311] on div "Select..." at bounding box center [770, 305] width 501 height 24
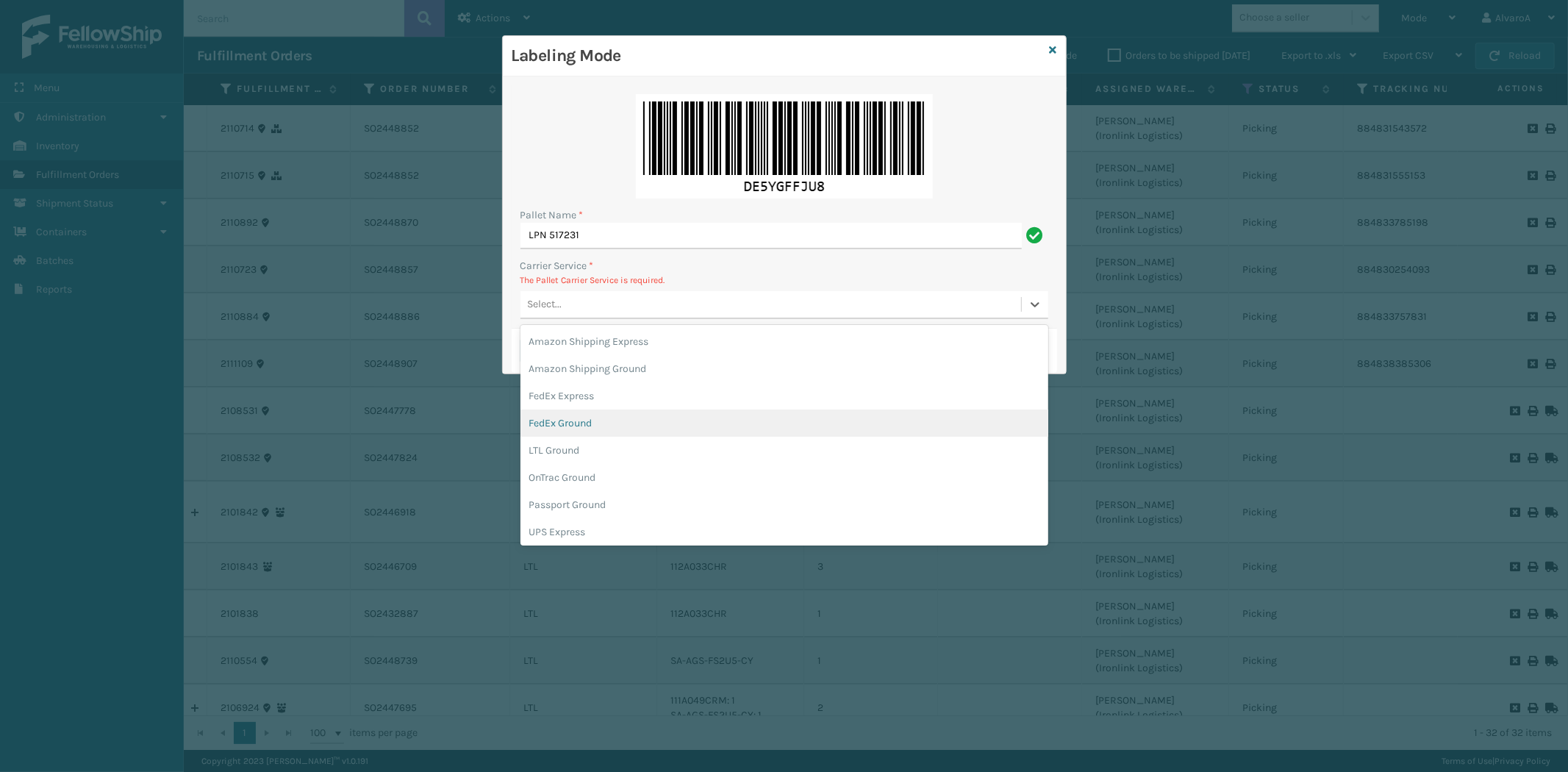
click at [564, 410] on div "FedEx Ground" at bounding box center [783, 422] width 527 height 27
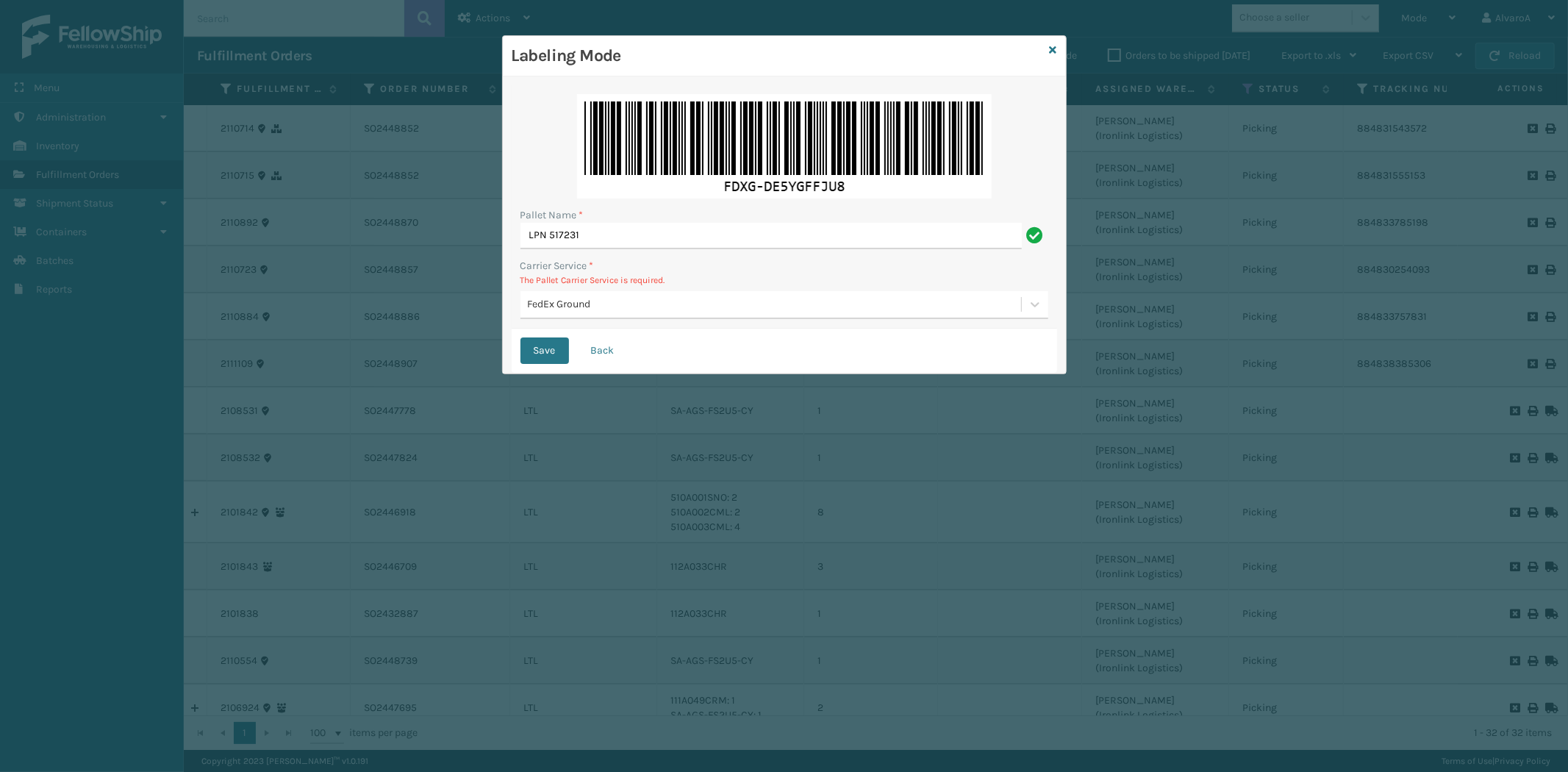
drag, startPoint x: 546, startPoint y: 341, endPoint x: 619, endPoint y: 196, distance: 162.3
click at [546, 342] on button "Save" at bounding box center [544, 350] width 49 height 27
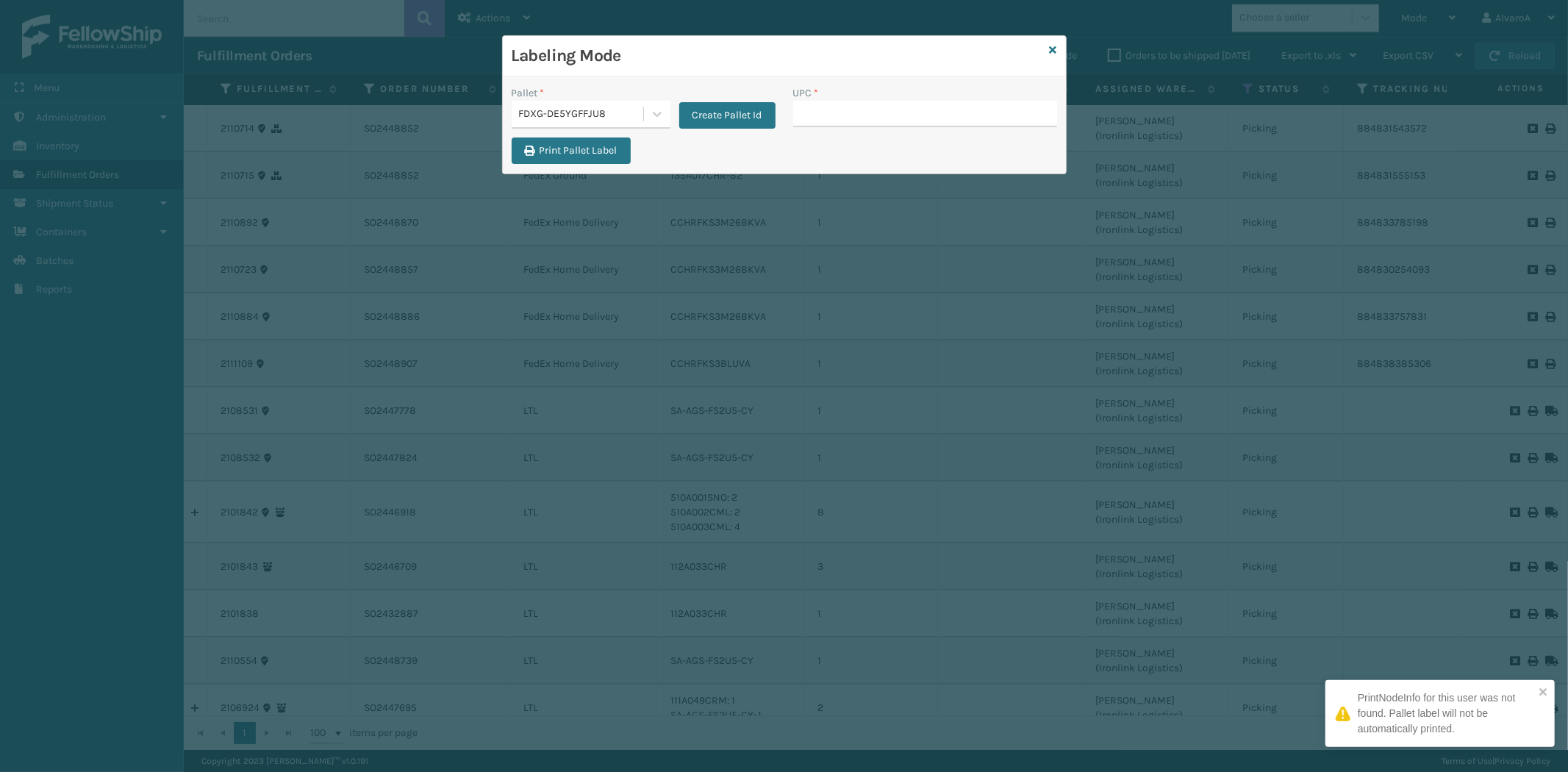
click at [839, 116] on input "UPC *" at bounding box center [925, 114] width 264 height 27
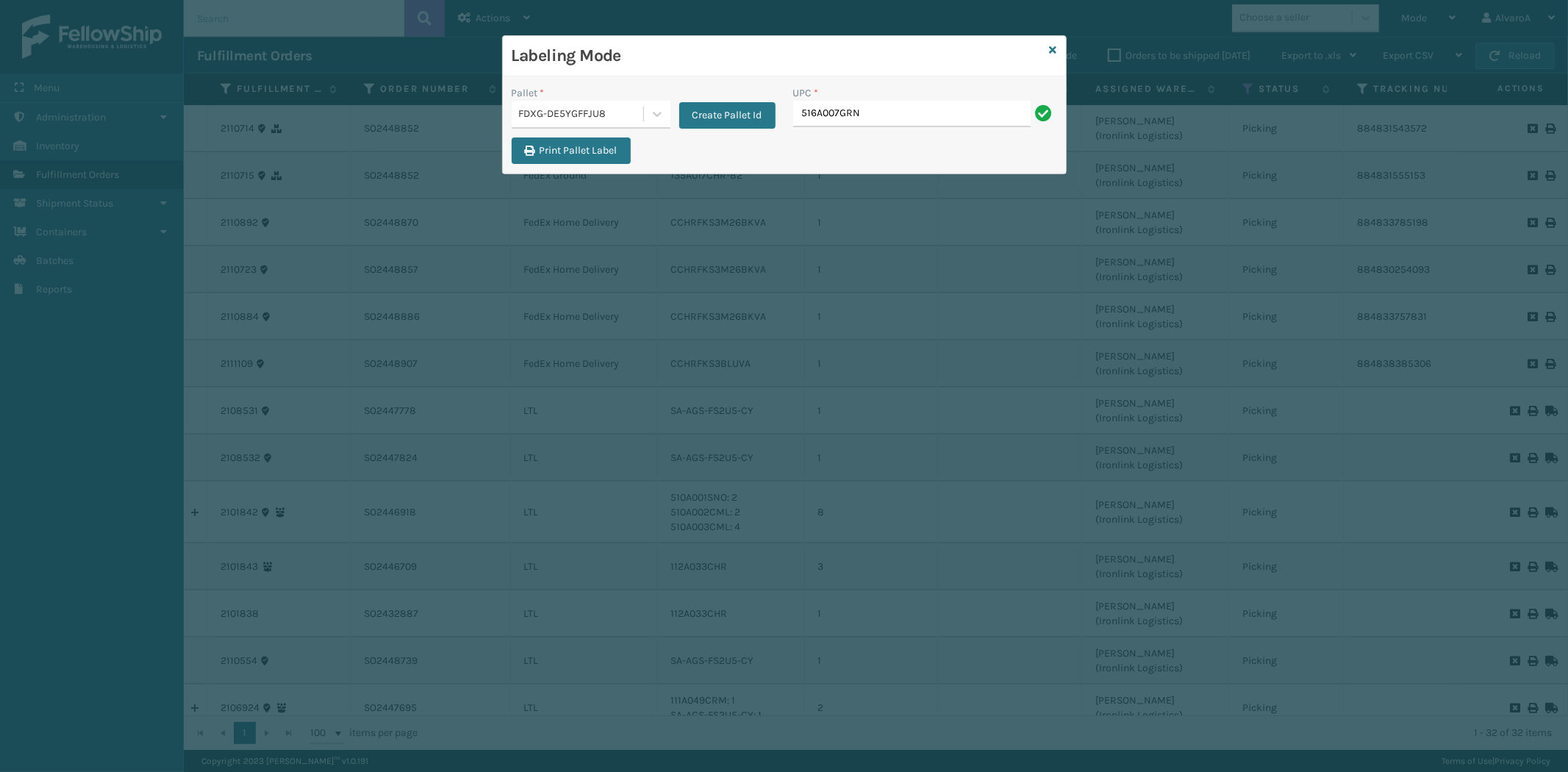
type input "516A007GRN"
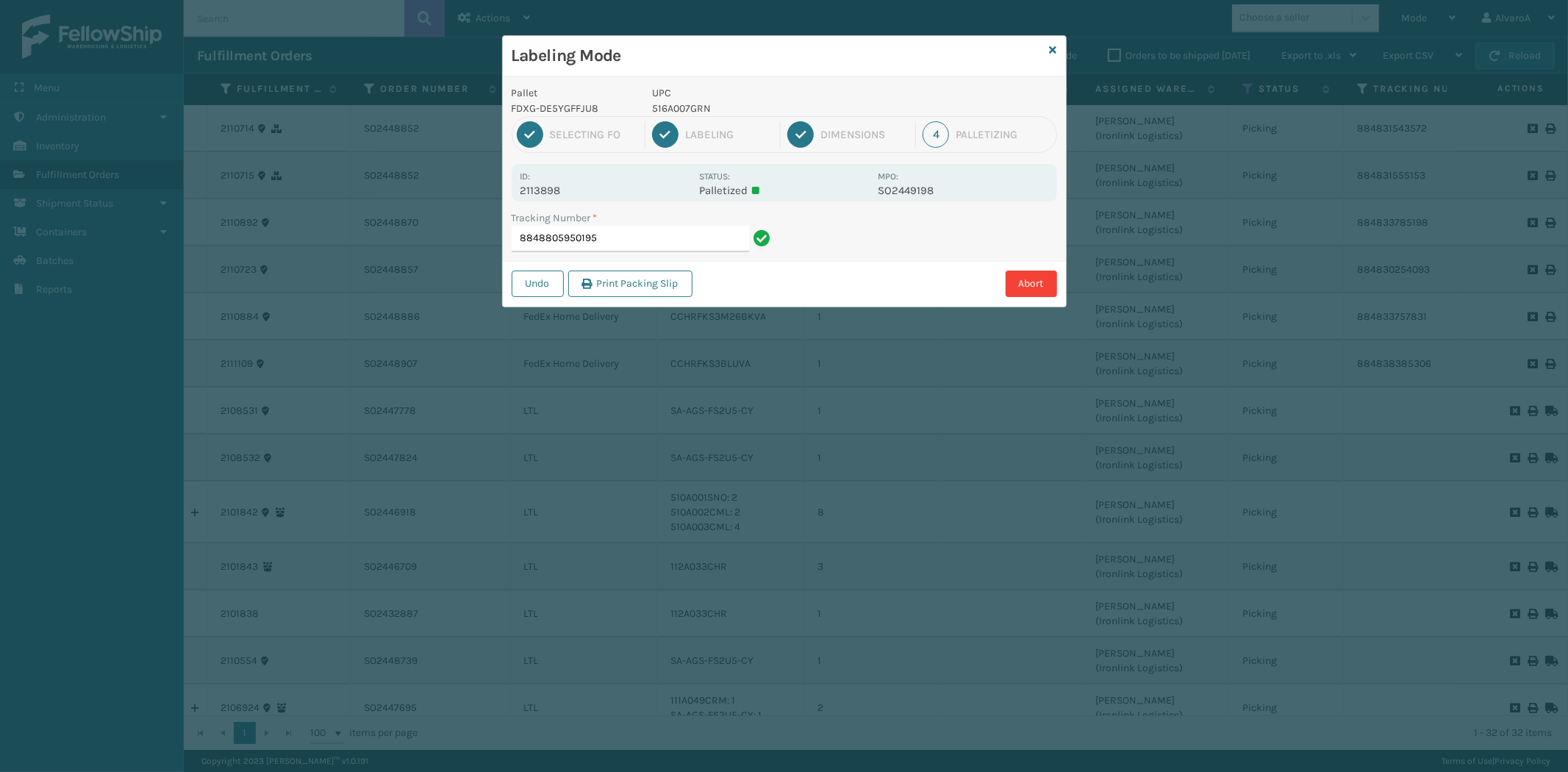
type input "8848805950195"
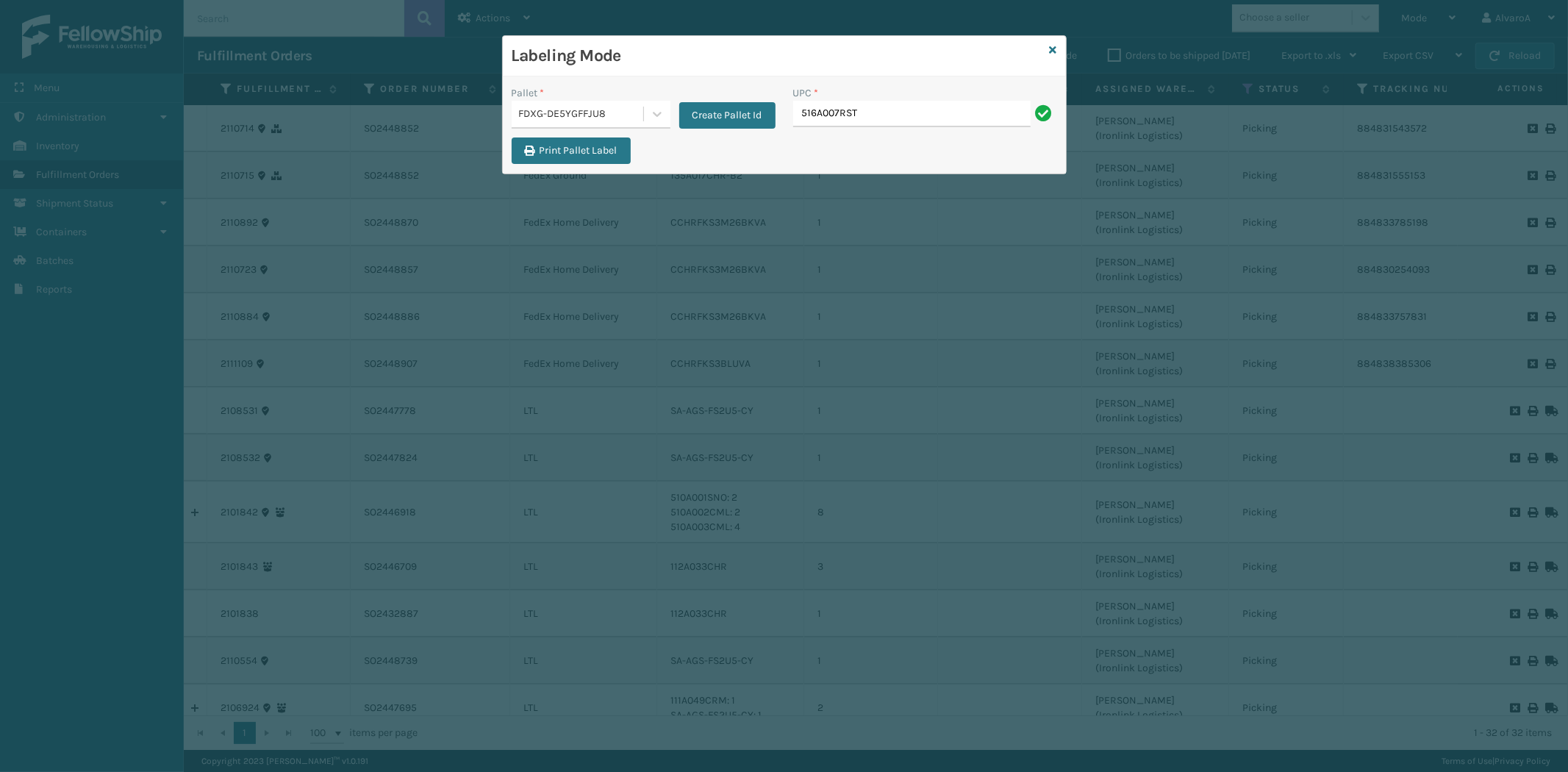
type input "516A007RST"
type input "CCHRFKS2BGEVA"
type input "SCLRIS3LU2001"
click at [1054, 50] on icon at bounding box center [1054, 50] width 7 height 10
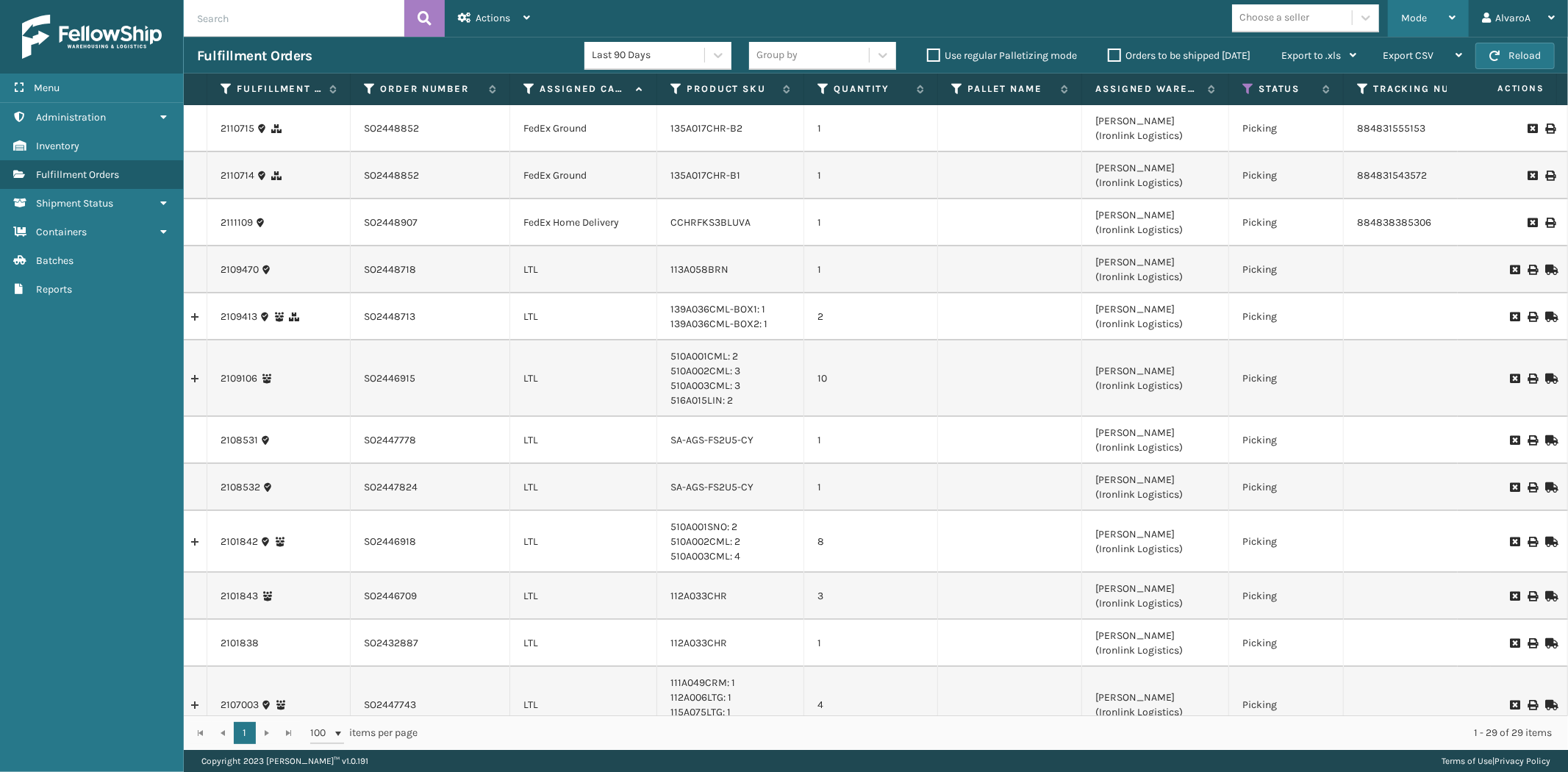
drag, startPoint x: 1444, startPoint y: 9, endPoint x: 1435, endPoint y: 16, distance: 11.4
click at [1445, 10] on div "Mode" at bounding box center [1428, 18] width 54 height 37
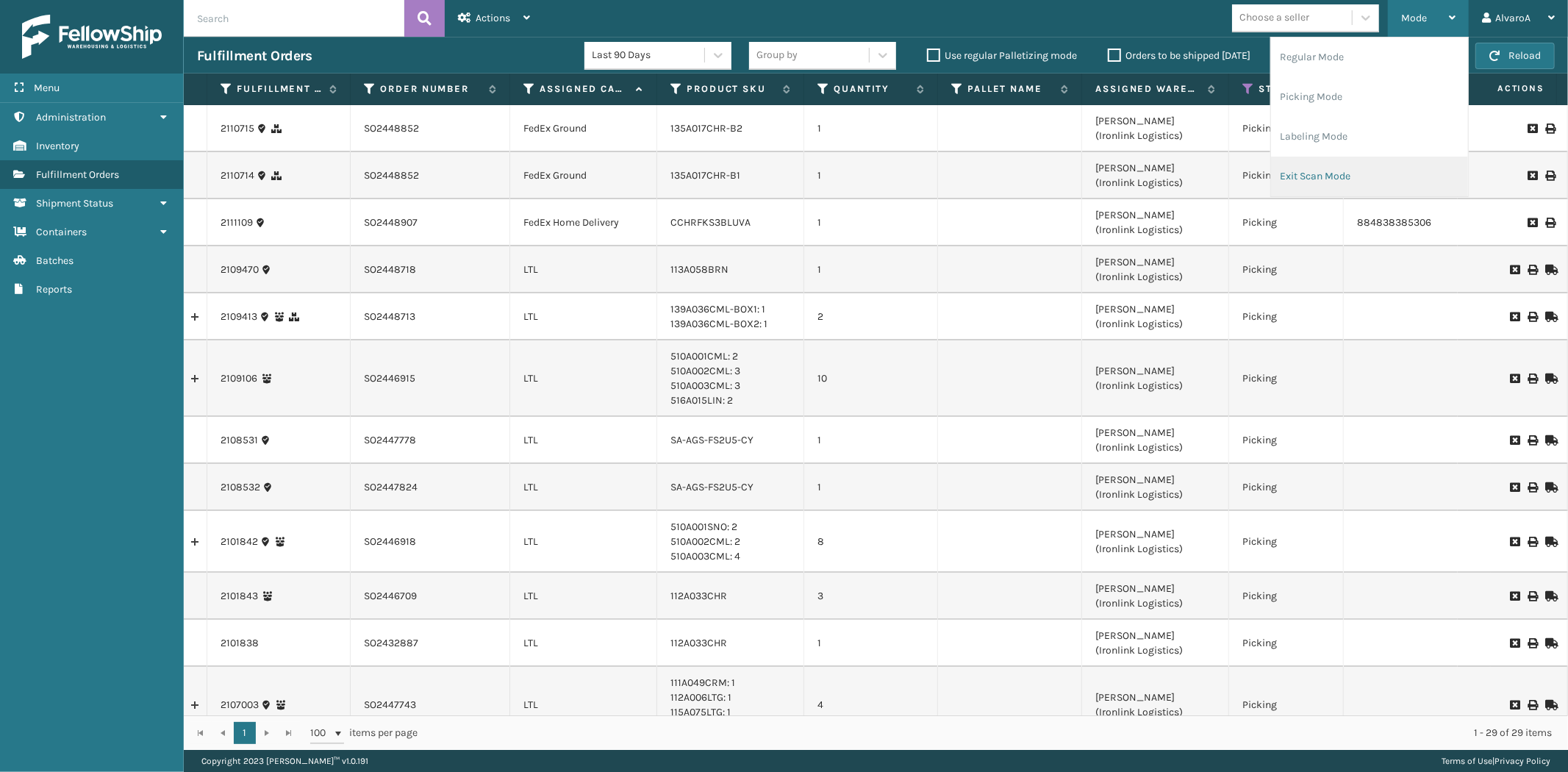
click at [1309, 176] on li "Exit Scan Mode" at bounding box center [1369, 176] width 197 height 40
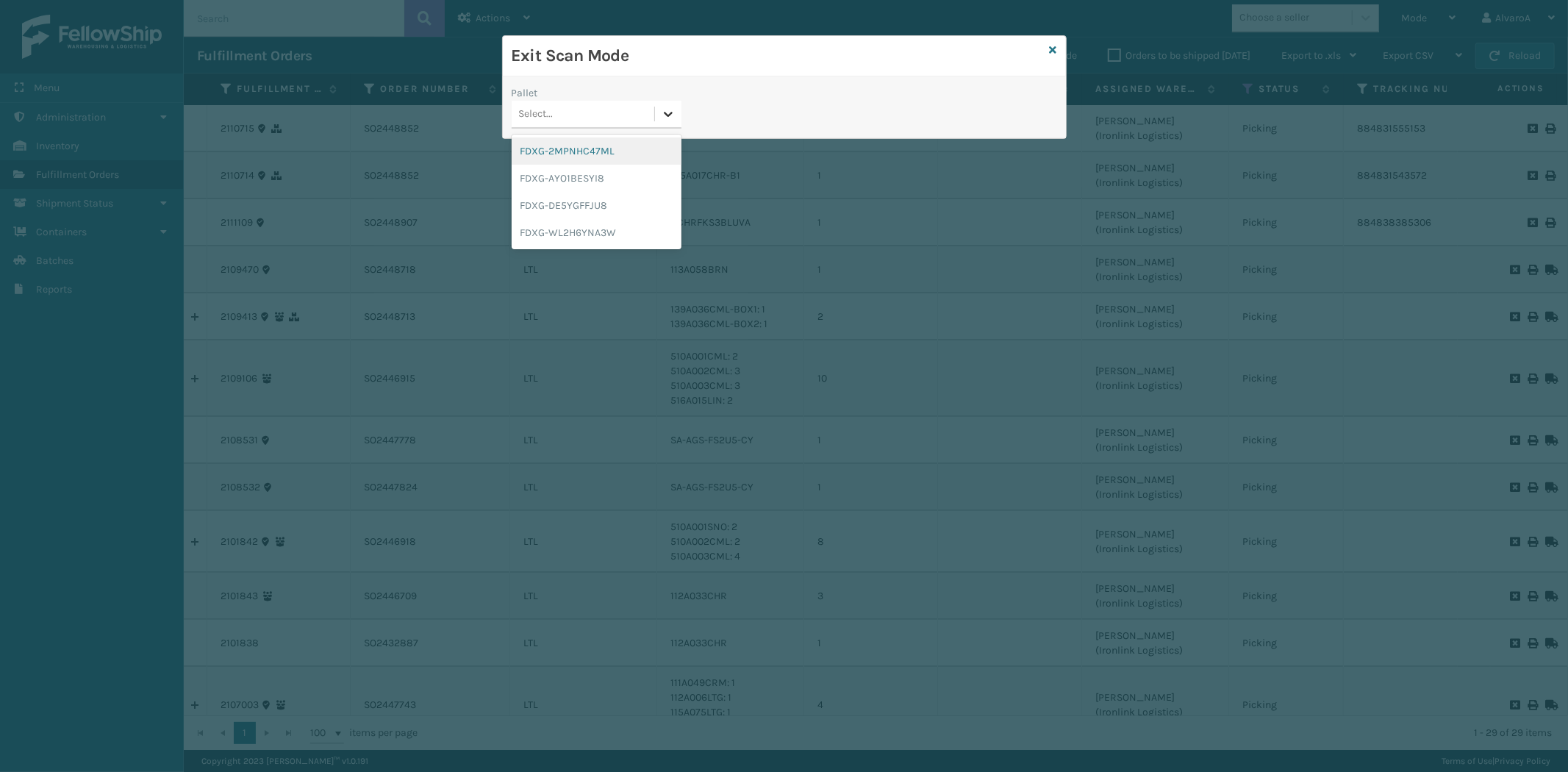
click at [667, 126] on div at bounding box center [668, 114] width 27 height 27
click at [571, 208] on div "FDXG-DE5YGFFJU8" at bounding box center [597, 205] width 170 height 27
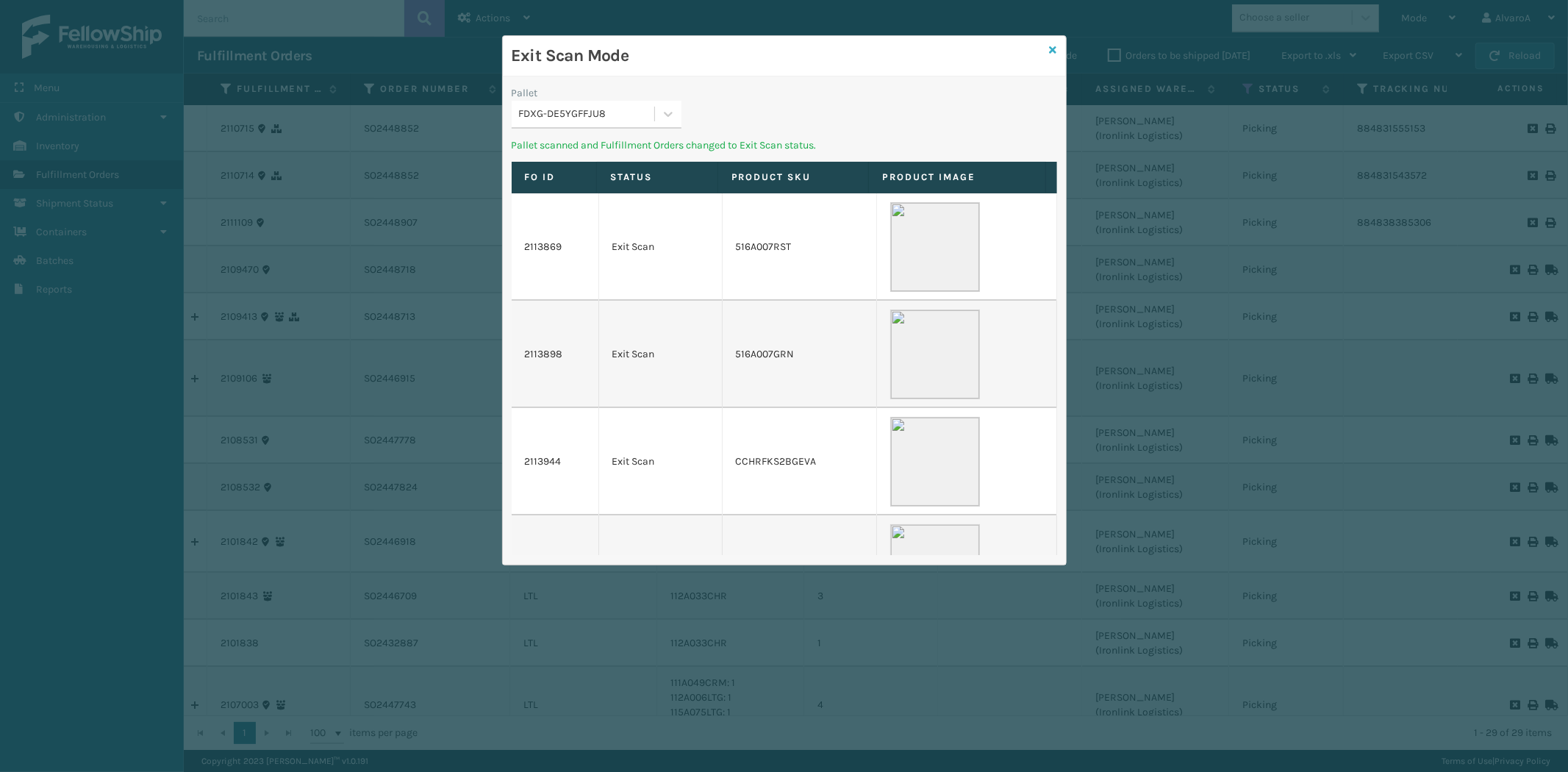
click at [1051, 45] on icon at bounding box center [1054, 50] width 7 height 10
